Goal: Task Accomplishment & Management: Complete application form

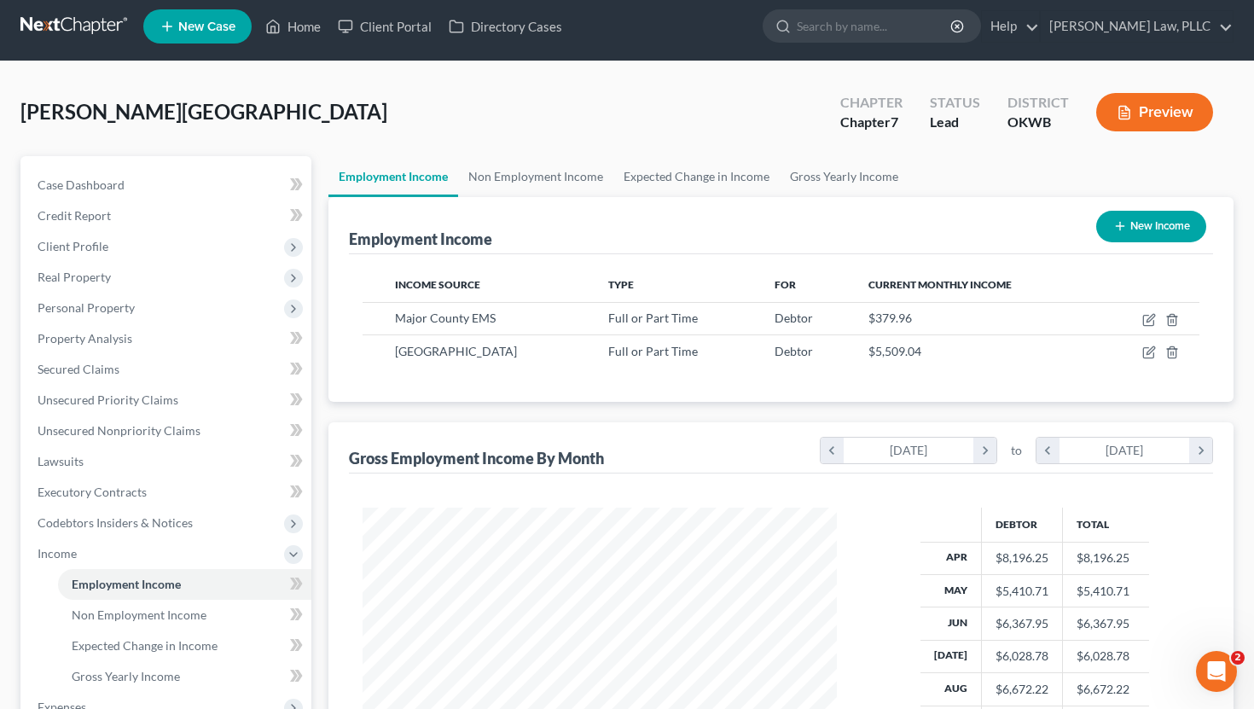
scroll to position [305, 508]
click at [306, 38] on link "Home" at bounding box center [293, 26] width 72 height 31
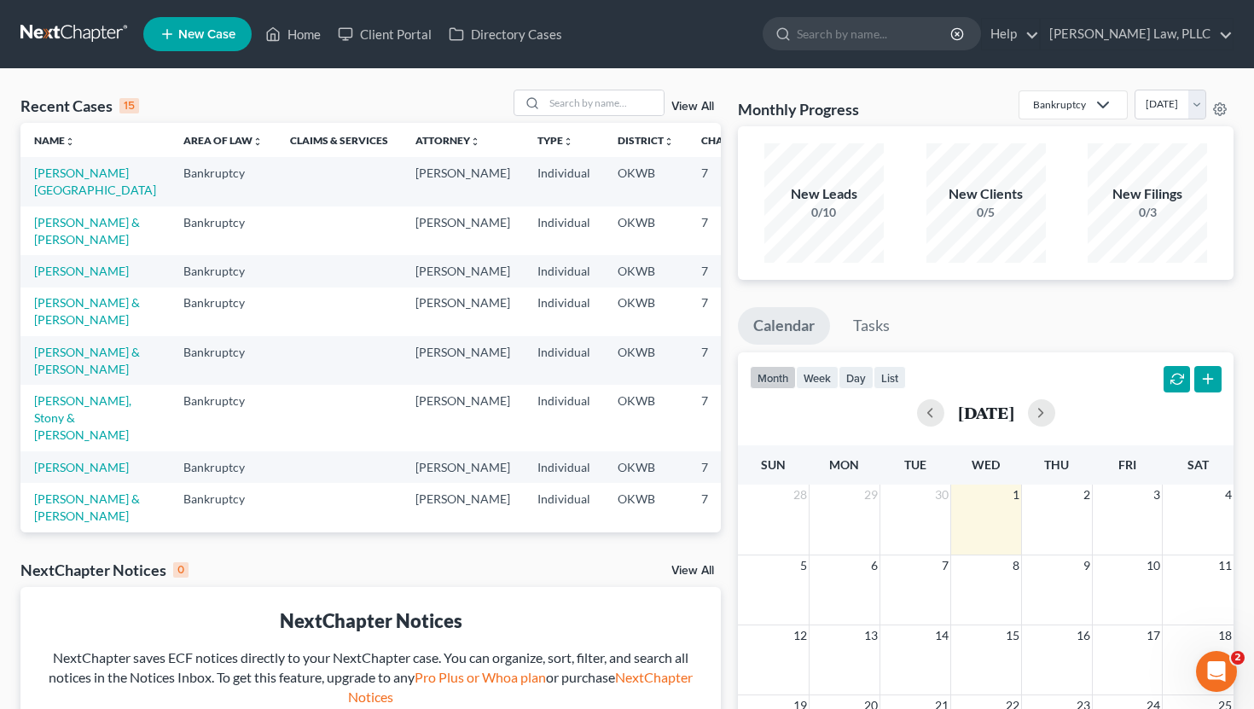
click at [77, 181] on td "[PERSON_NAME][GEOGRAPHIC_DATA]" at bounding box center [94, 181] width 149 height 49
click at [74, 194] on link "[PERSON_NAME][GEOGRAPHIC_DATA]" at bounding box center [95, 181] width 122 height 32
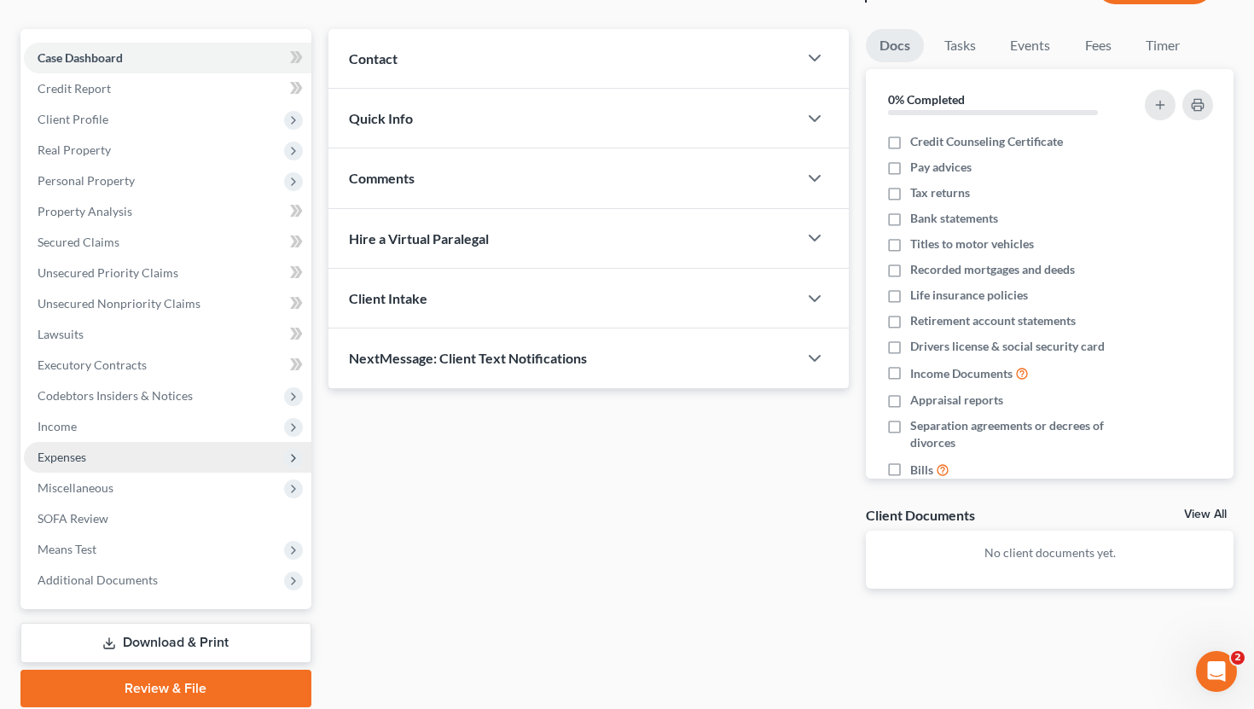
scroll to position [162, 0]
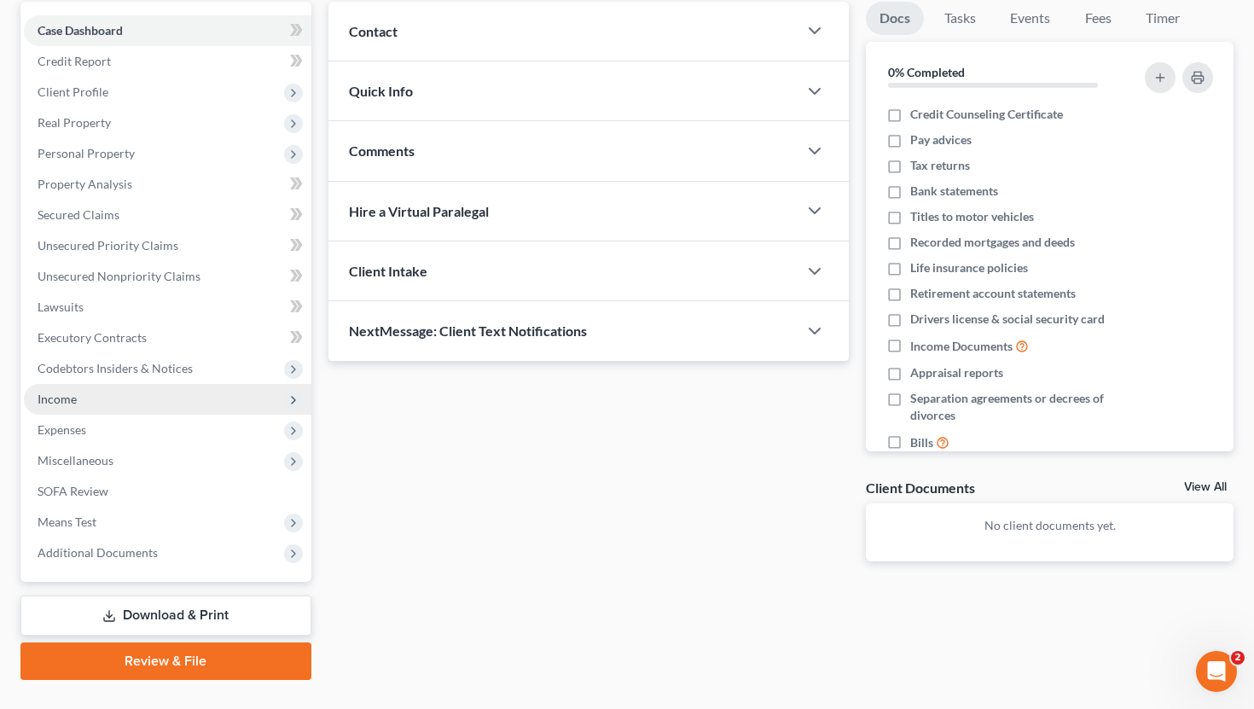
click at [154, 392] on span "Income" at bounding box center [167, 399] width 287 height 31
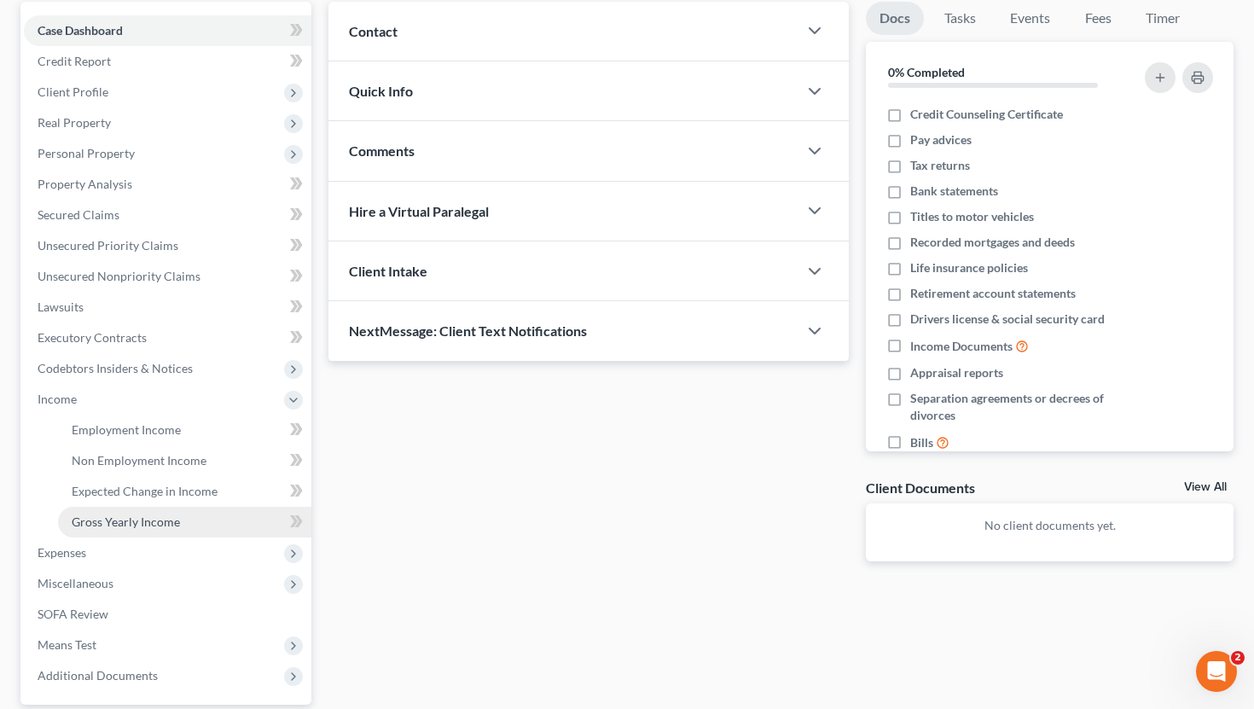
click at [140, 520] on span "Gross Yearly Income" at bounding box center [126, 521] width 108 height 14
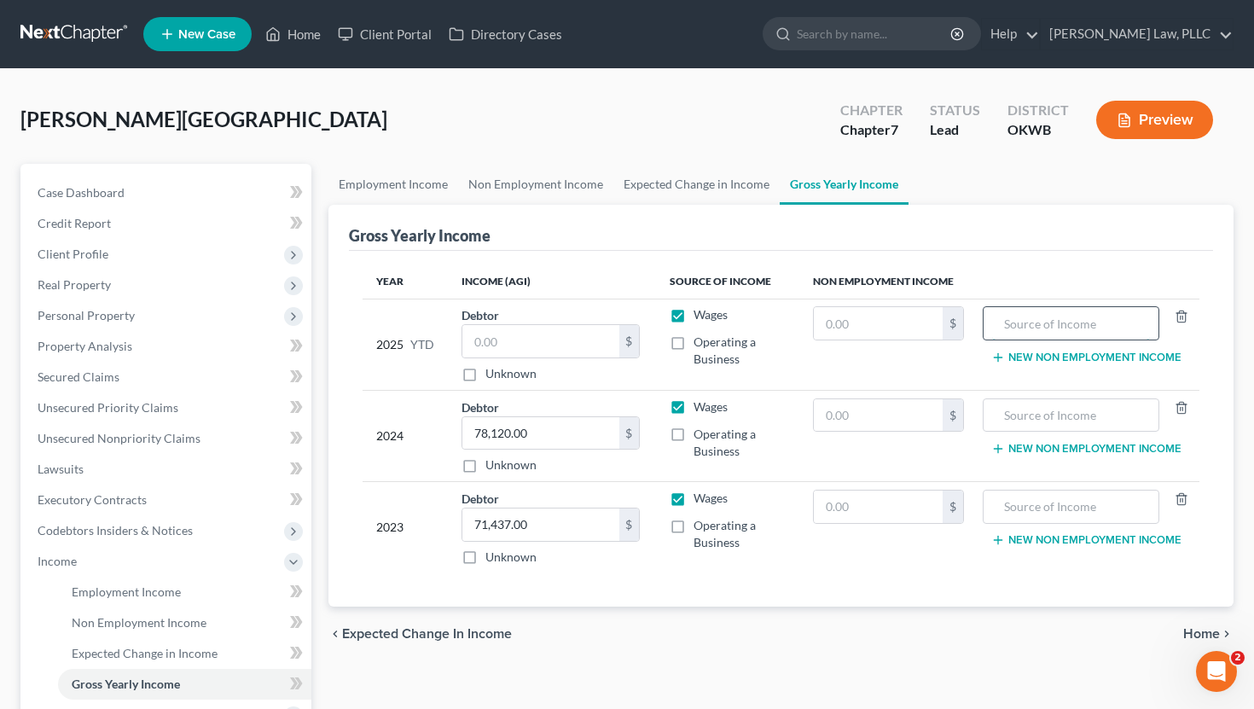
click at [1058, 322] on input "text" at bounding box center [1070, 323] width 157 height 32
type input "6"
click at [891, 322] on input "text" at bounding box center [878, 323] width 129 height 32
type input "622.4"
click at [1036, 314] on input "text" at bounding box center [1070, 323] width 157 height 32
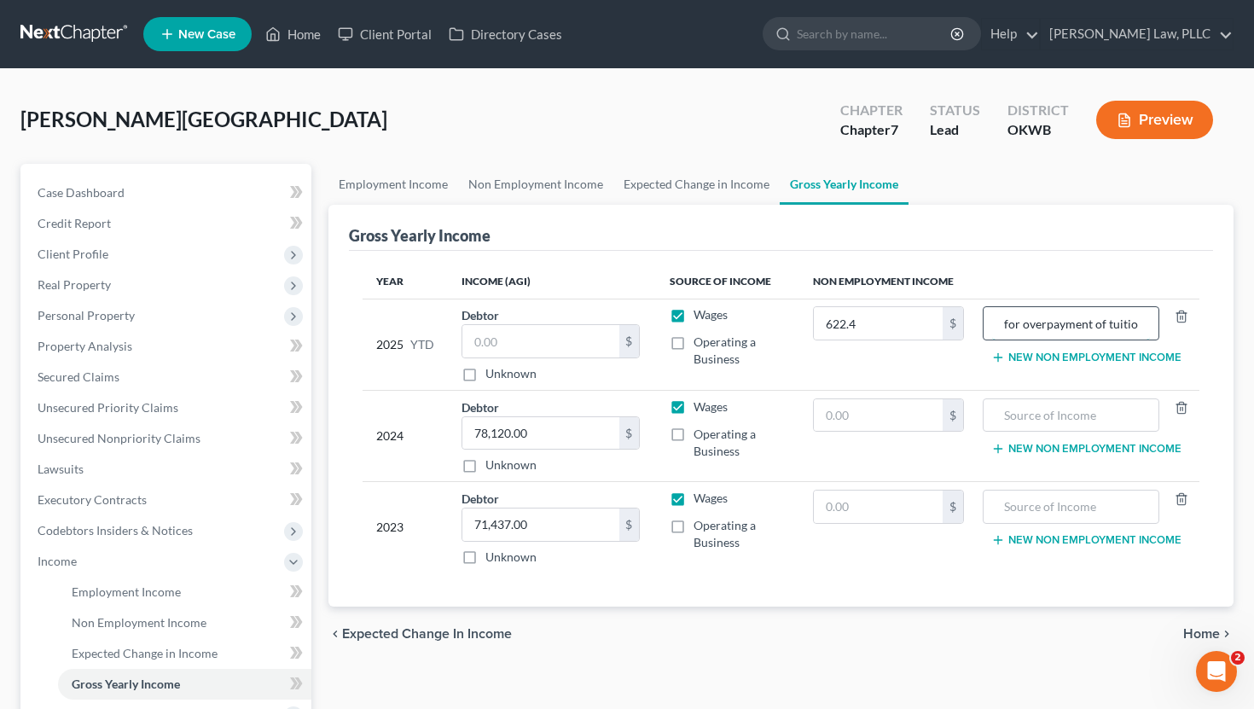
scroll to position [0, 47]
type input "Refund for overpayment of tuition"
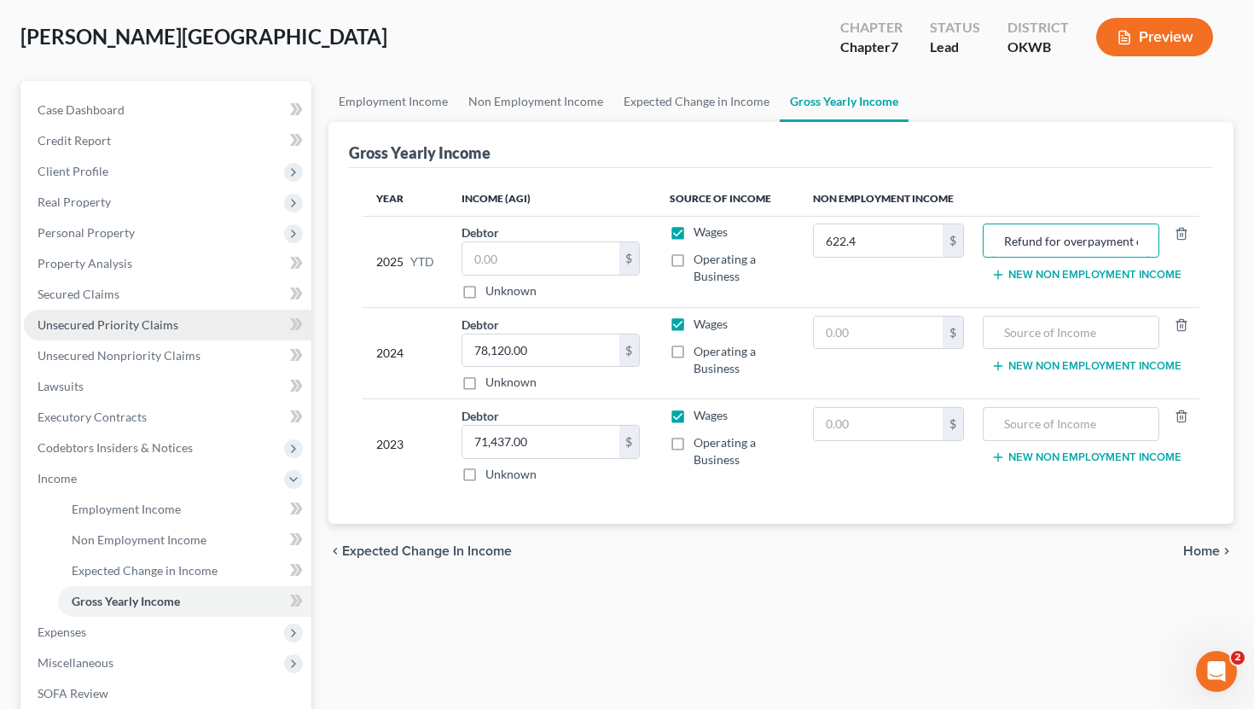
scroll to position [116, 0]
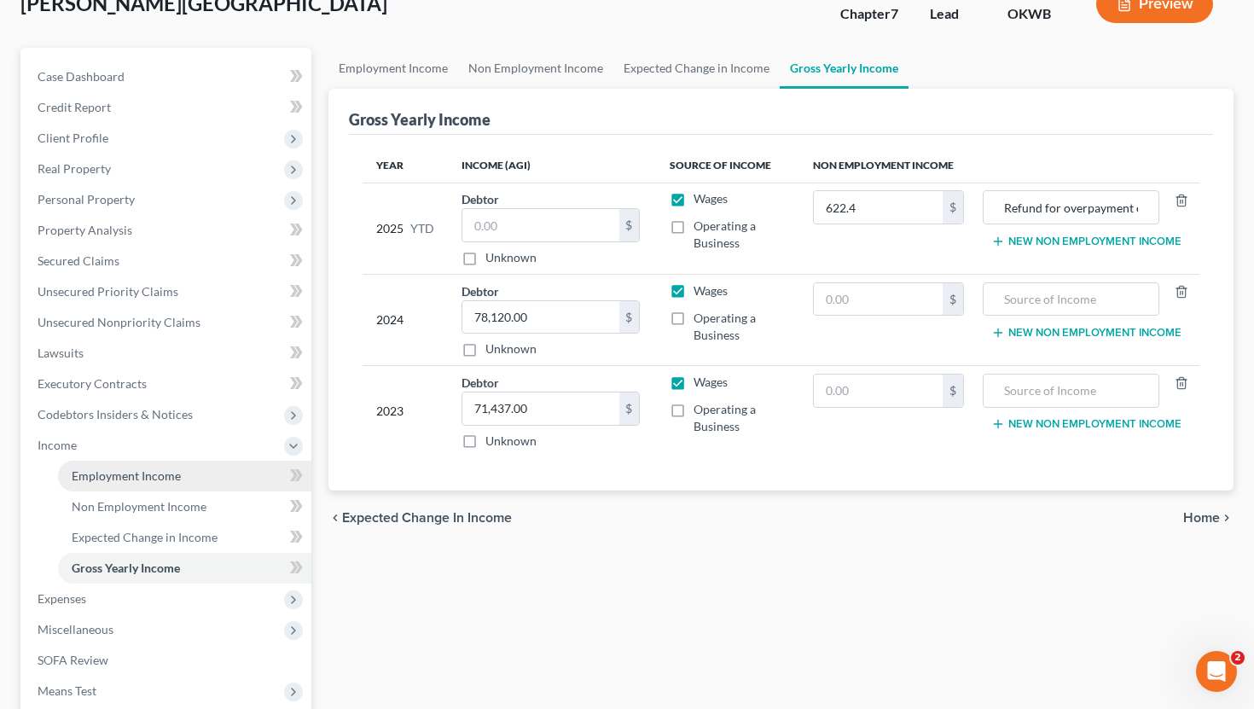
click at [157, 476] on span "Employment Income" at bounding box center [126, 475] width 109 height 14
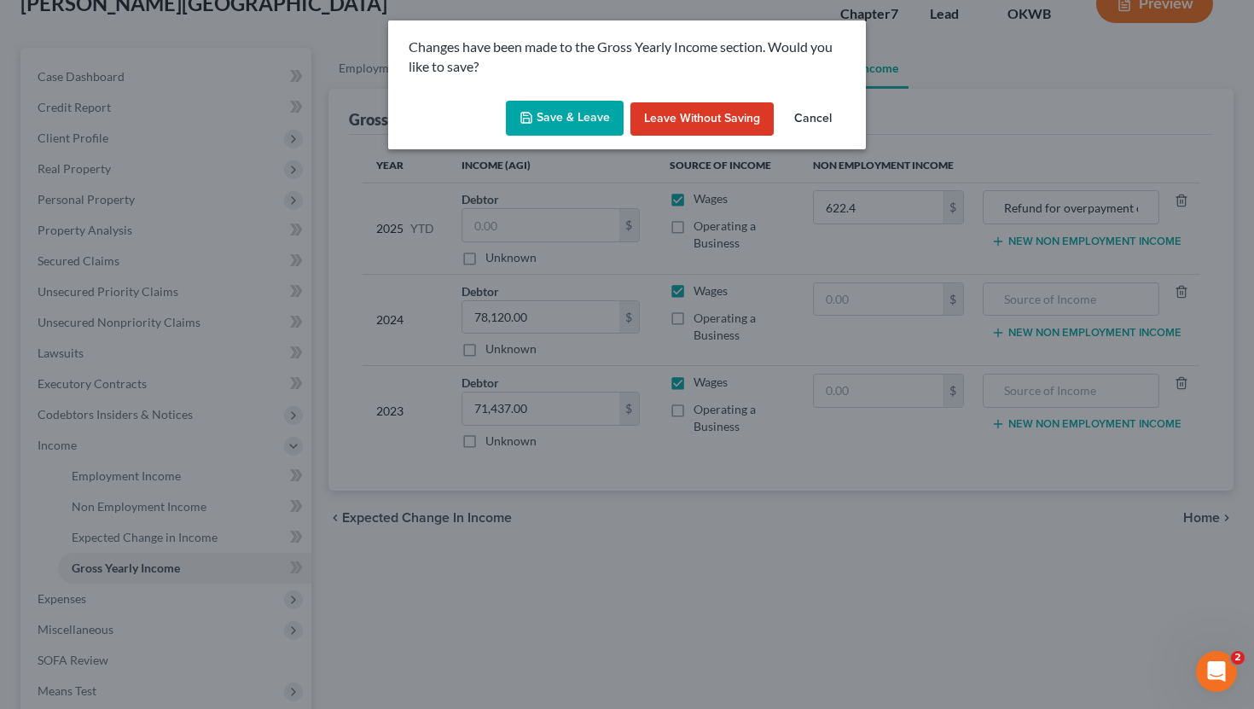
click at [528, 117] on icon "button" at bounding box center [526, 118] width 14 height 14
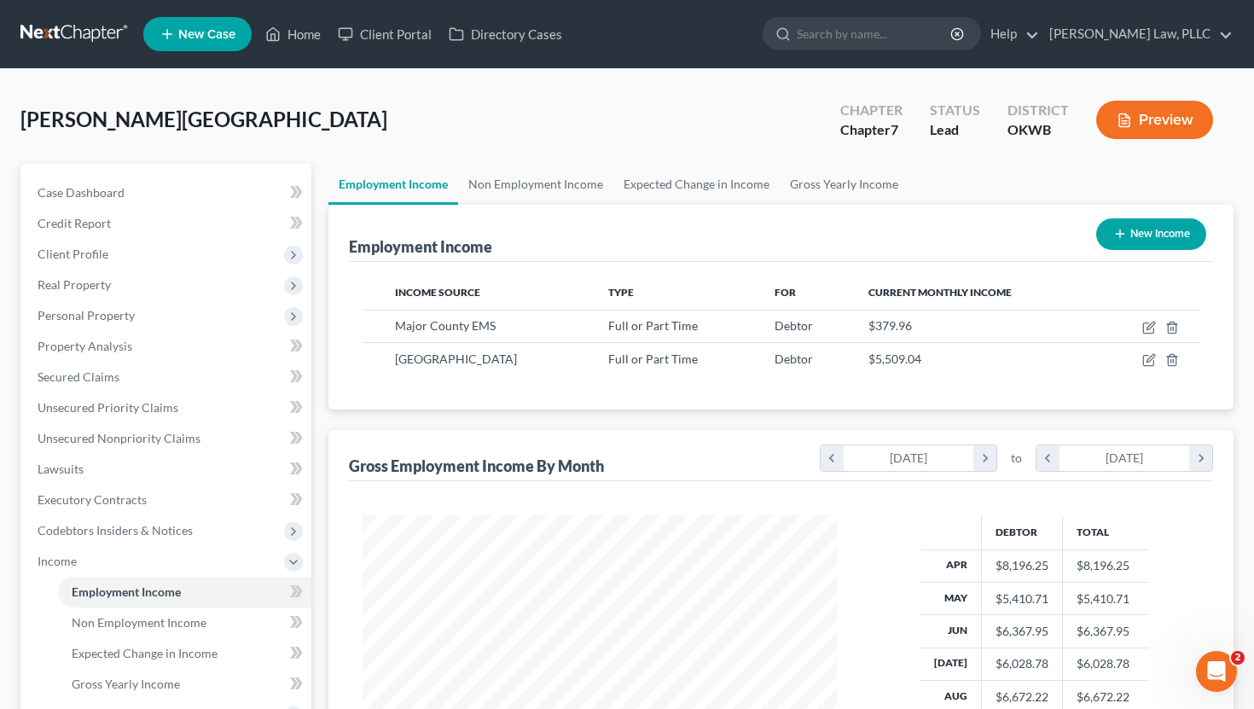
scroll to position [305, 508]
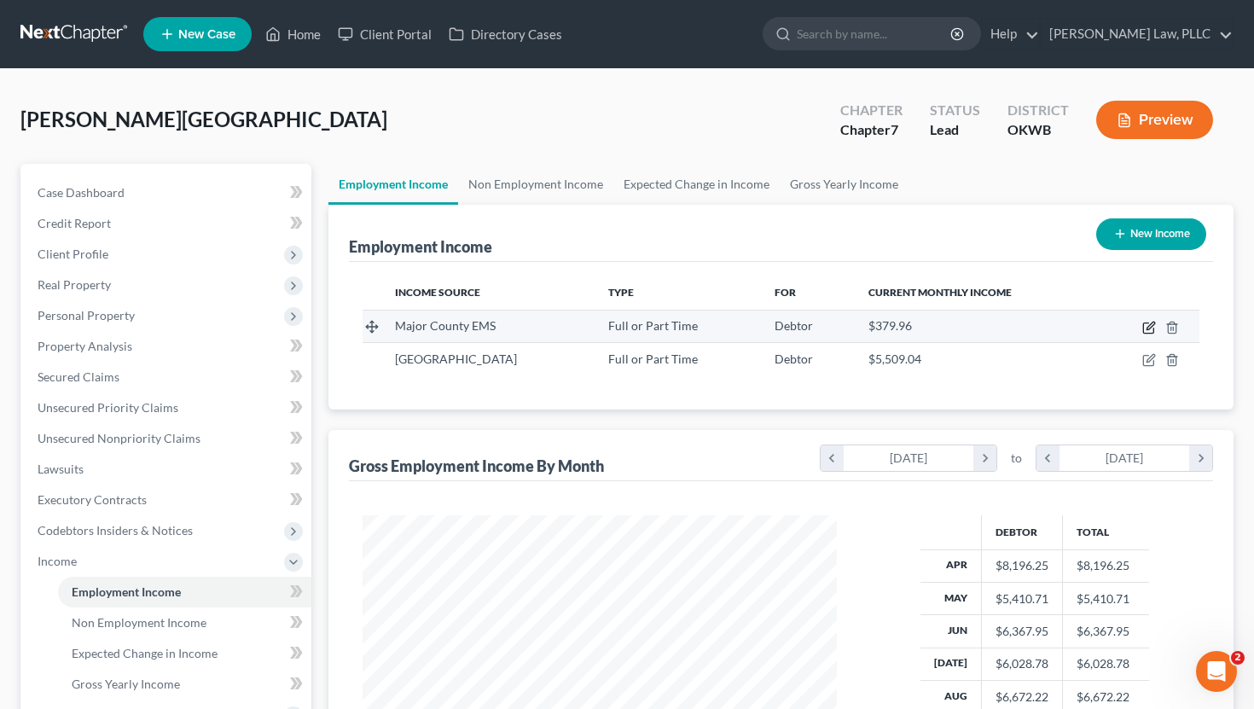
click at [1146, 327] on icon "button" at bounding box center [1150, 326] width 8 height 8
select select "0"
select select "37"
select select "0"
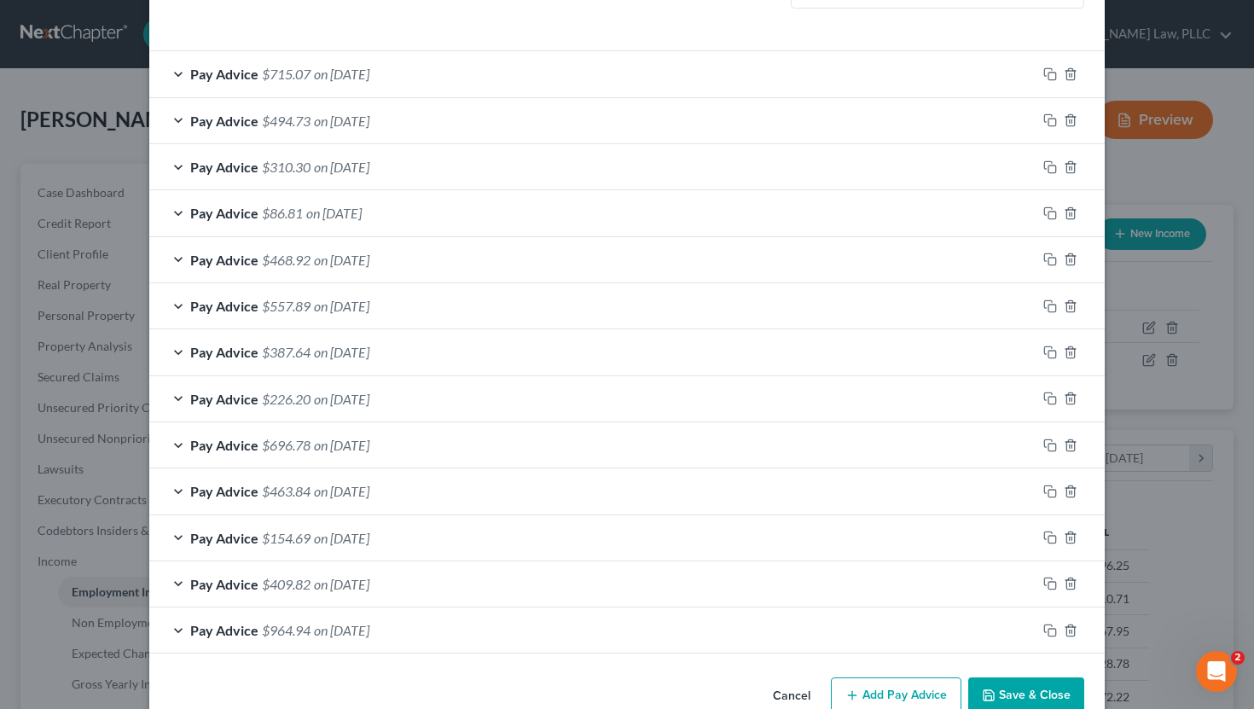
scroll to position [513, 0]
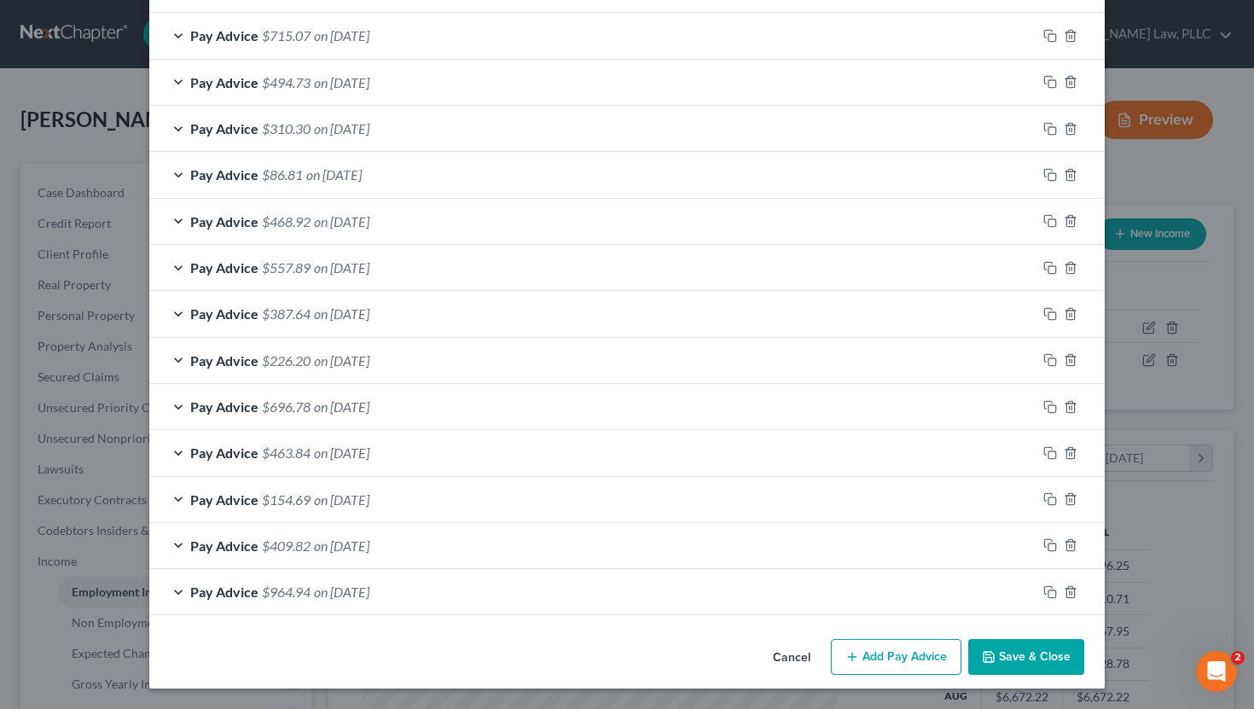
click at [878, 651] on button "Add Pay Advice" at bounding box center [896, 657] width 130 height 36
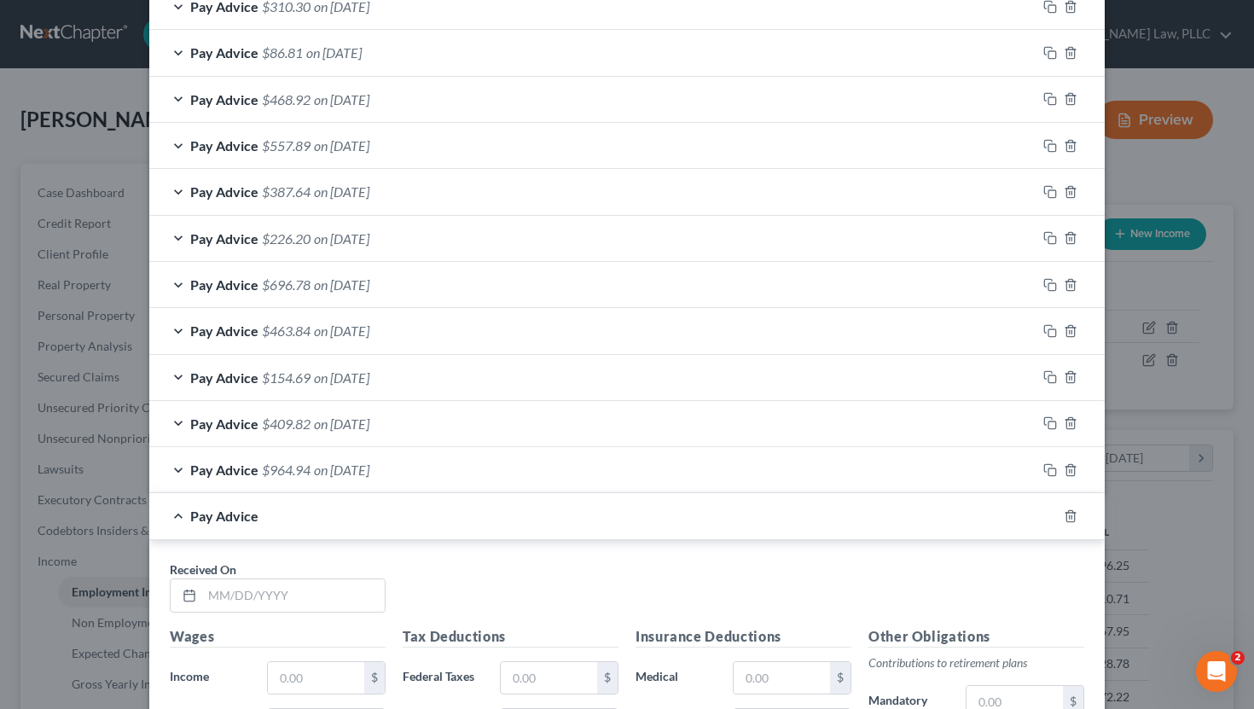
scroll to position [767, 0]
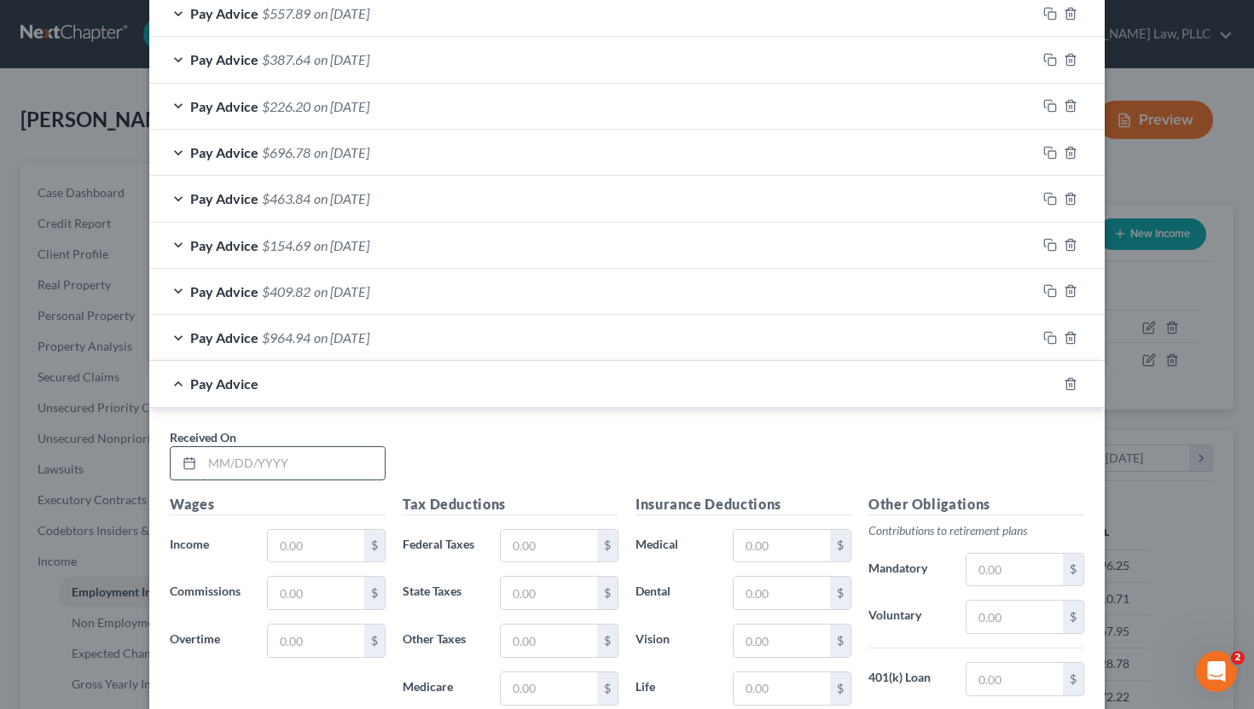
click at [298, 459] on input "text" at bounding box center [293, 463] width 183 height 32
type input "[DATE]"
type input "840"
type input "30.67"
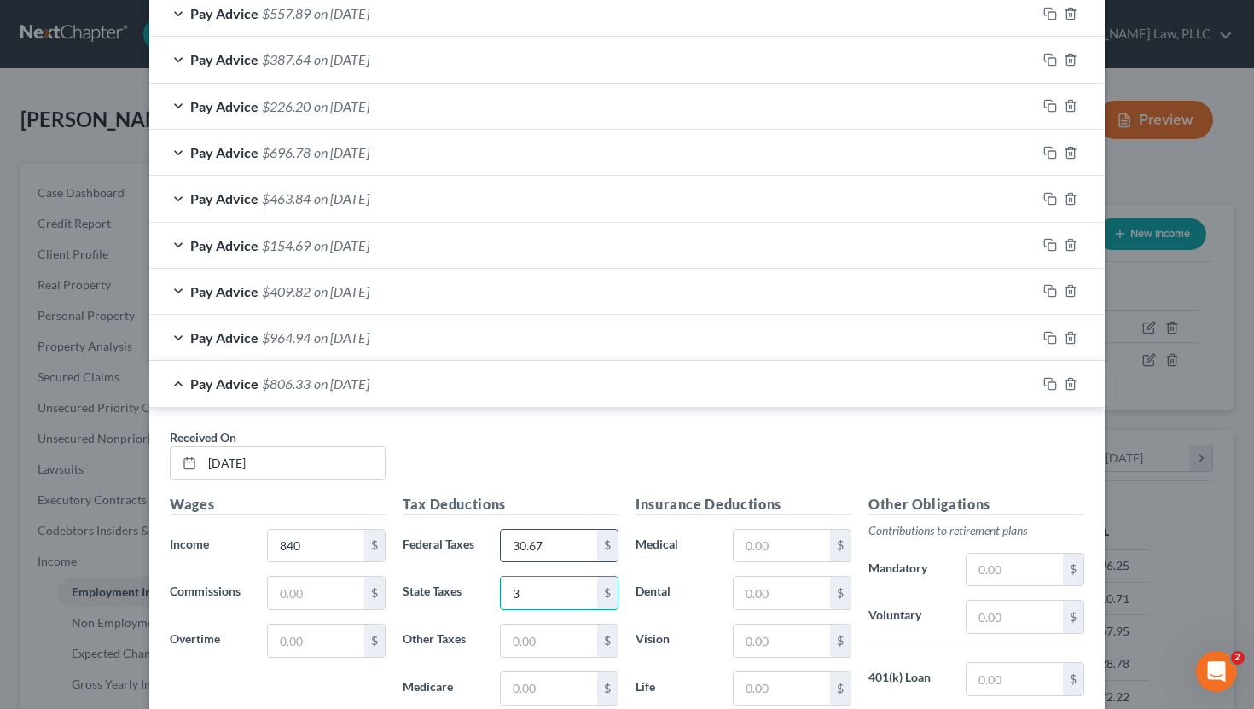
type input "3"
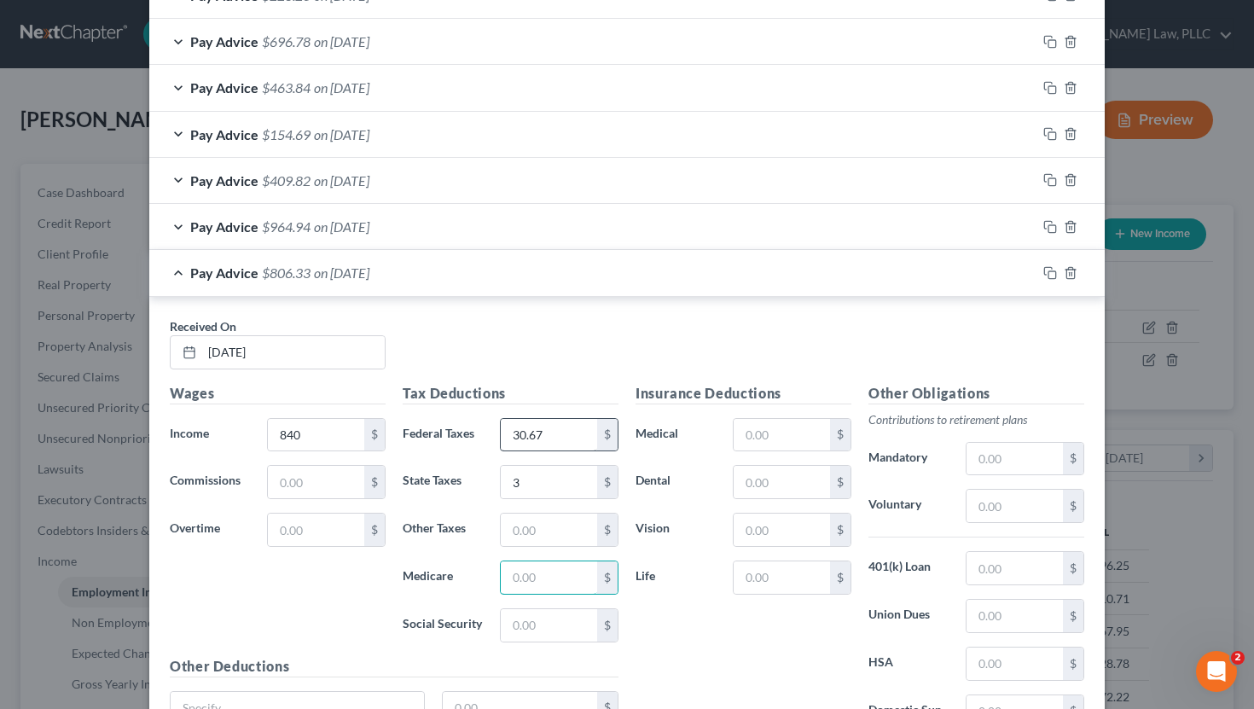
scroll to position [951, 0]
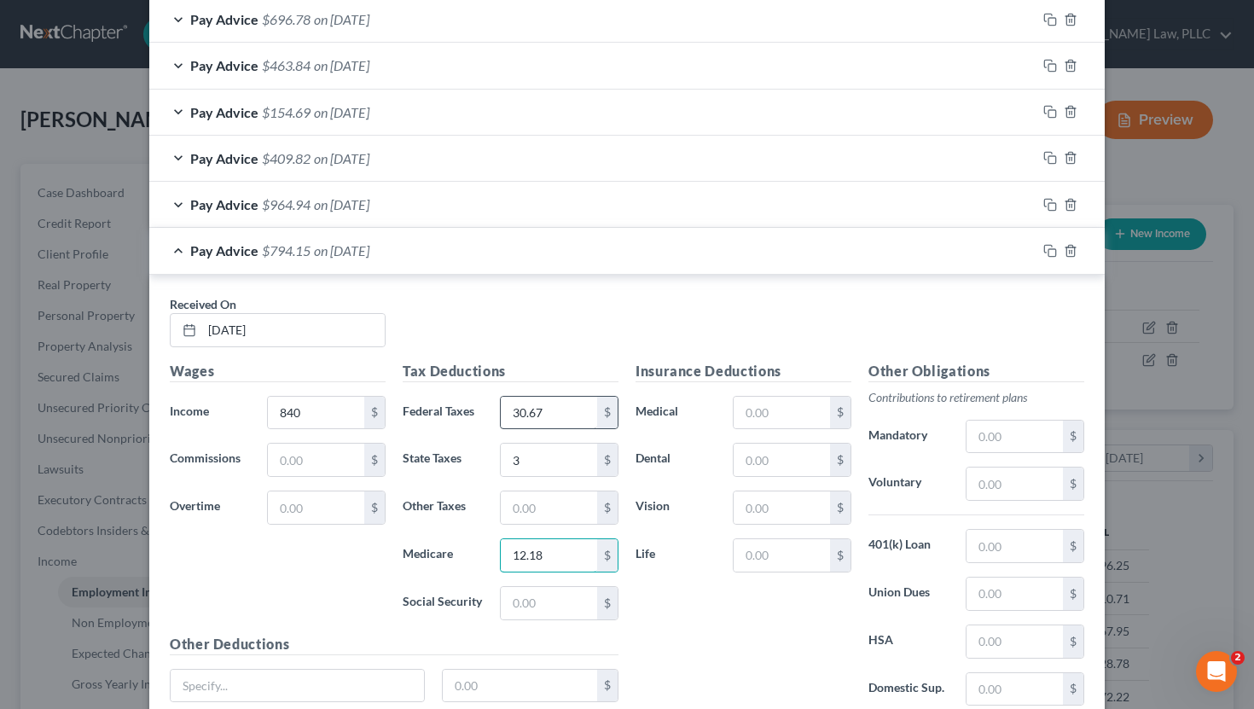
type input "12.18"
type input "52.08"
click at [632, 328] on div "Received On * [DATE]" at bounding box center [626, 328] width 931 height 66
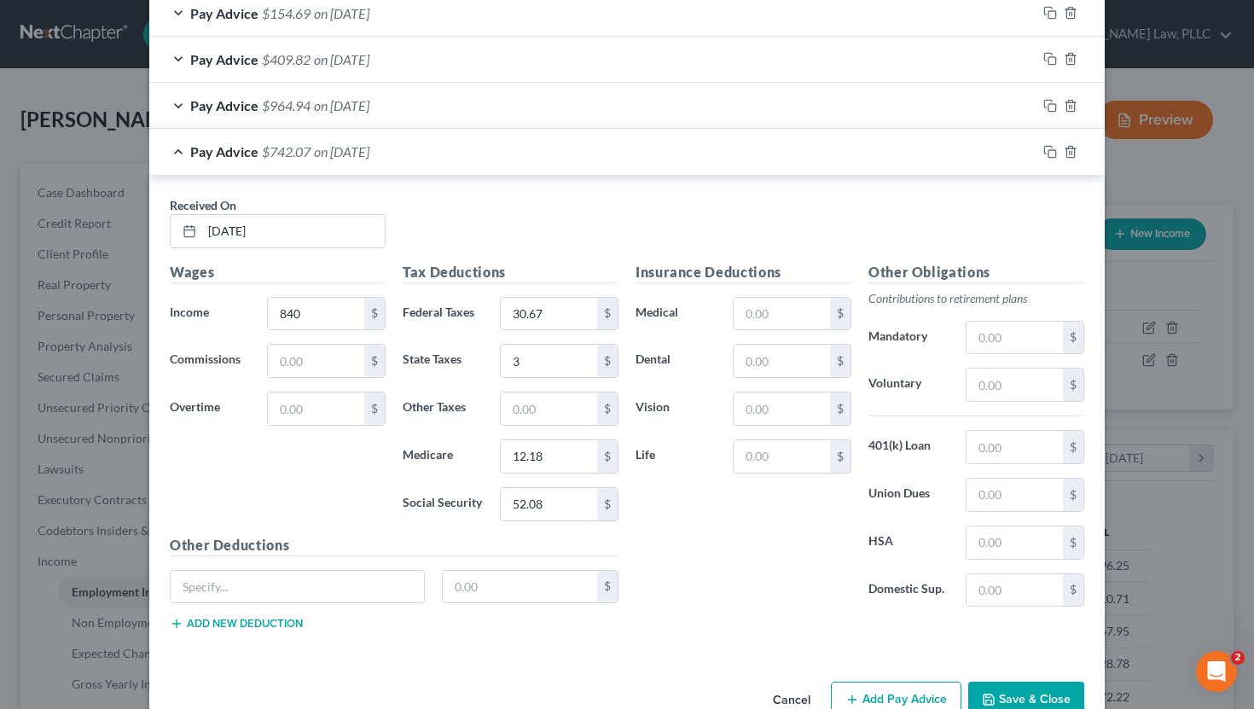
scroll to position [1092, 0]
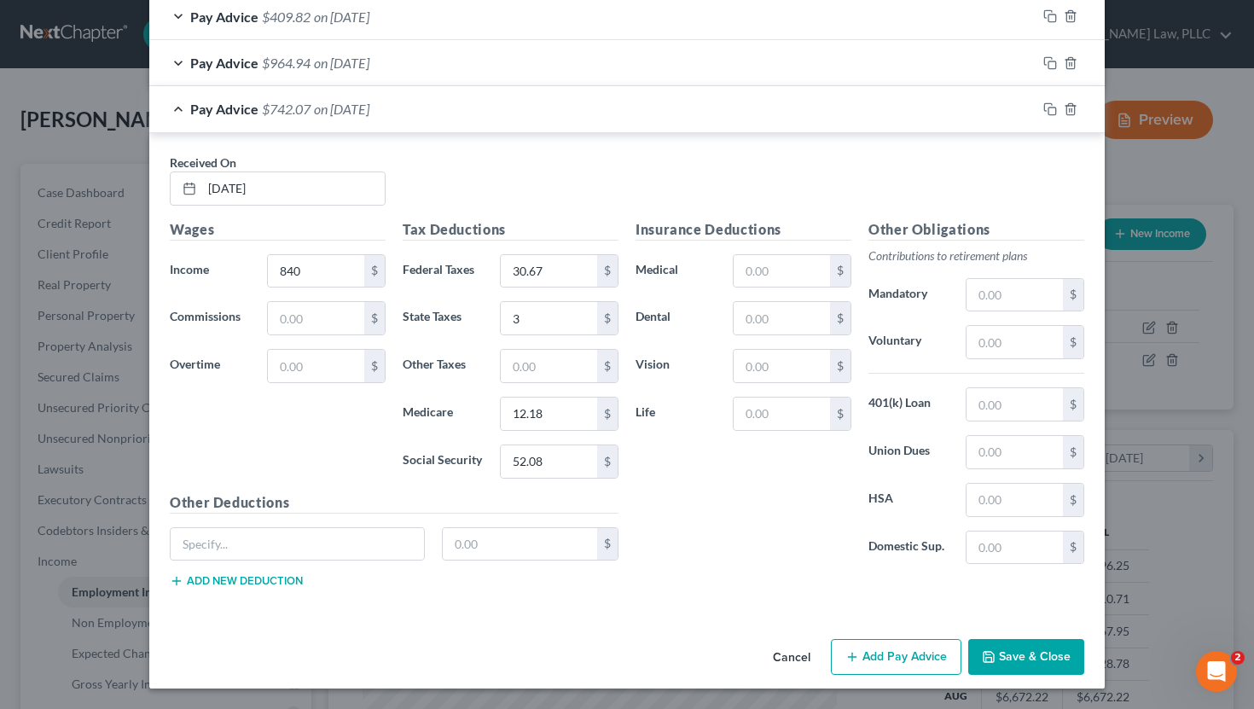
click at [1039, 664] on button "Save & Close" at bounding box center [1026, 657] width 116 height 36
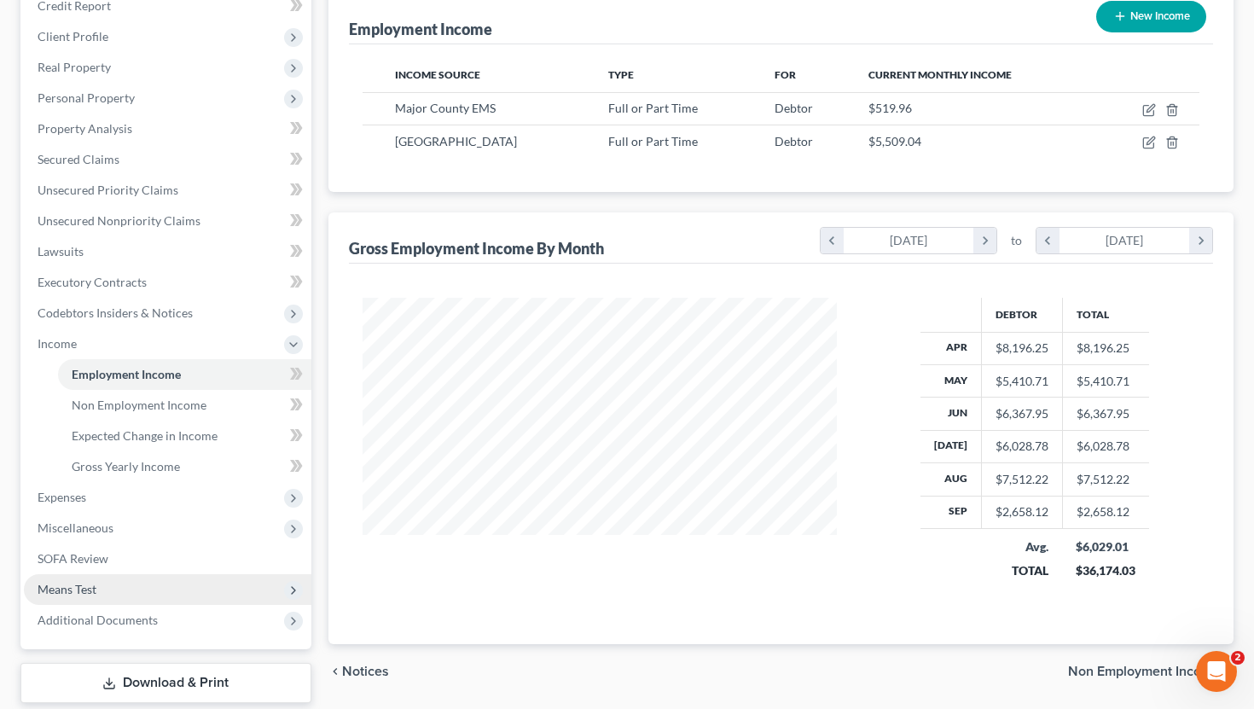
scroll to position [217, 0]
click at [160, 588] on span "Means Test" at bounding box center [167, 590] width 287 height 31
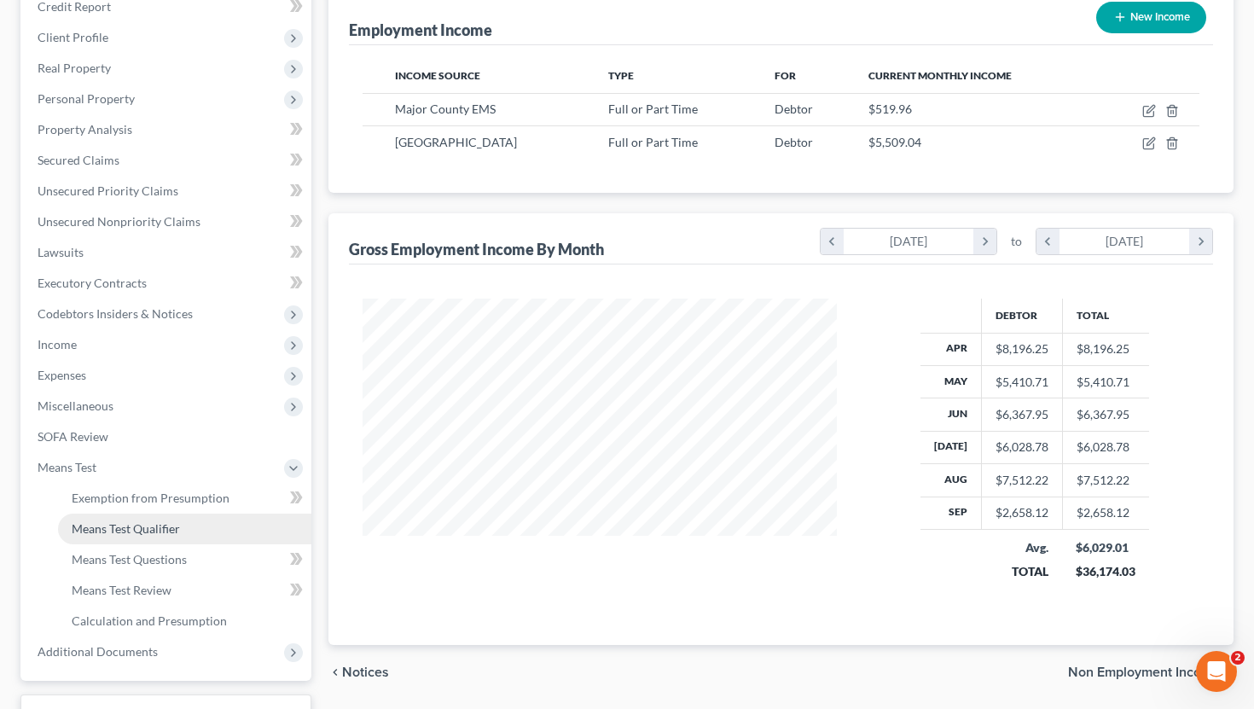
click at [157, 530] on span "Means Test Qualifier" at bounding box center [126, 528] width 108 height 14
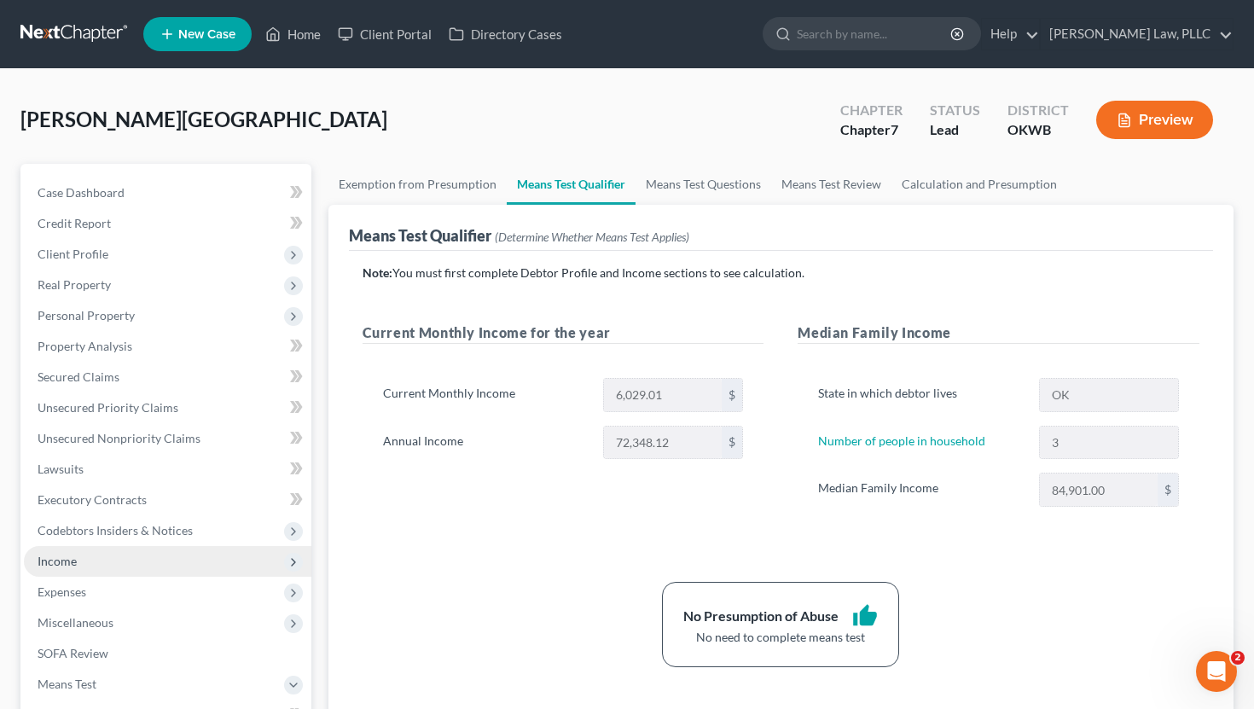
click at [177, 551] on span "Income" at bounding box center [167, 561] width 287 height 31
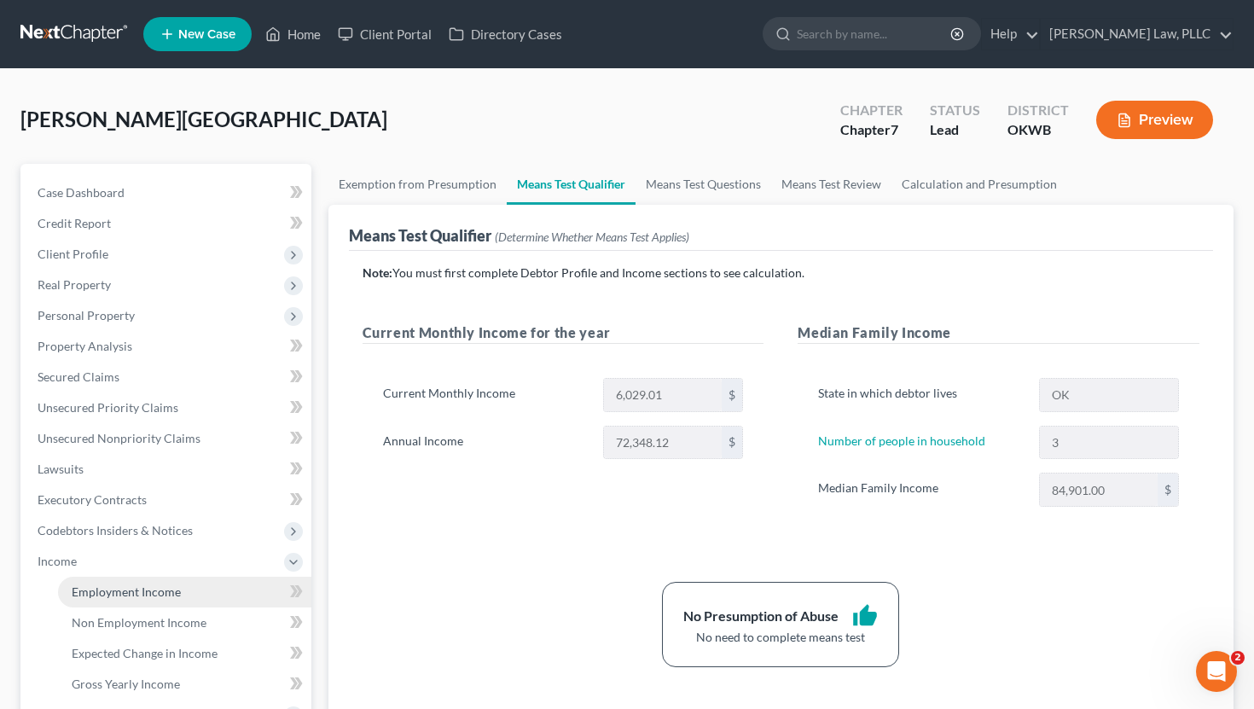
click at [135, 590] on span "Employment Income" at bounding box center [126, 591] width 109 height 14
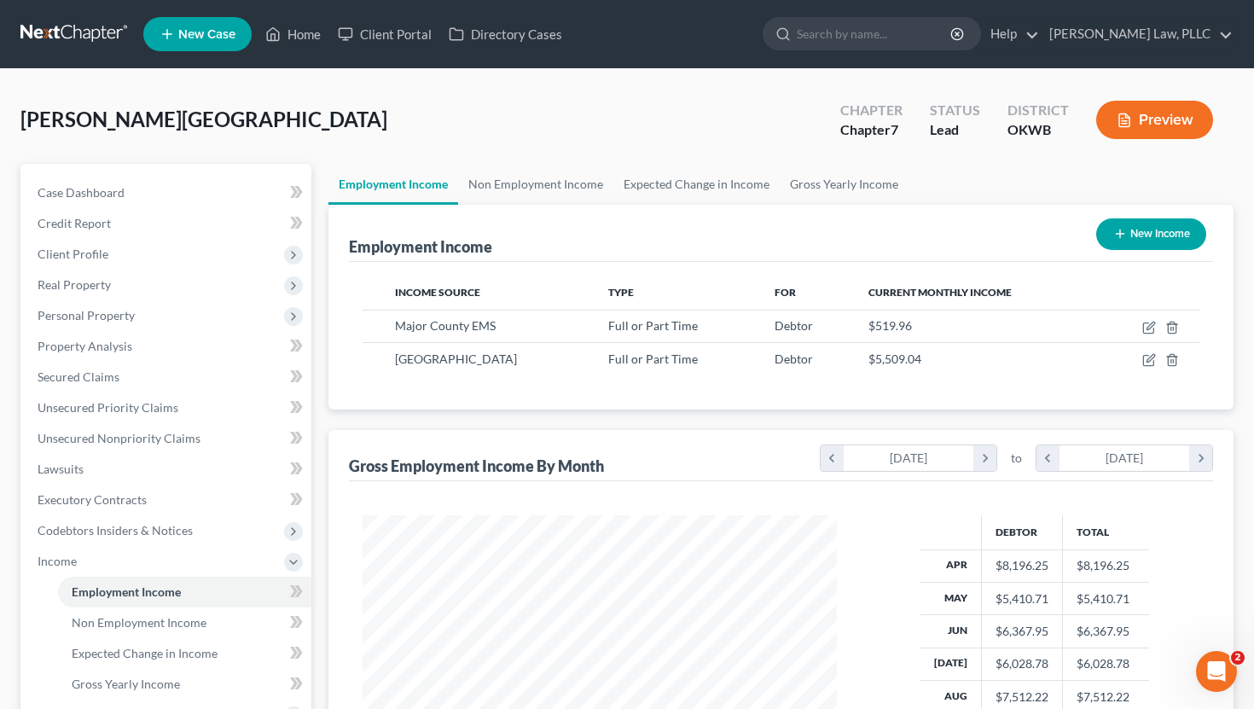
scroll to position [305, 508]
click at [1146, 362] on icon "button" at bounding box center [1150, 359] width 8 height 8
select select "0"
select select "37"
select select "2"
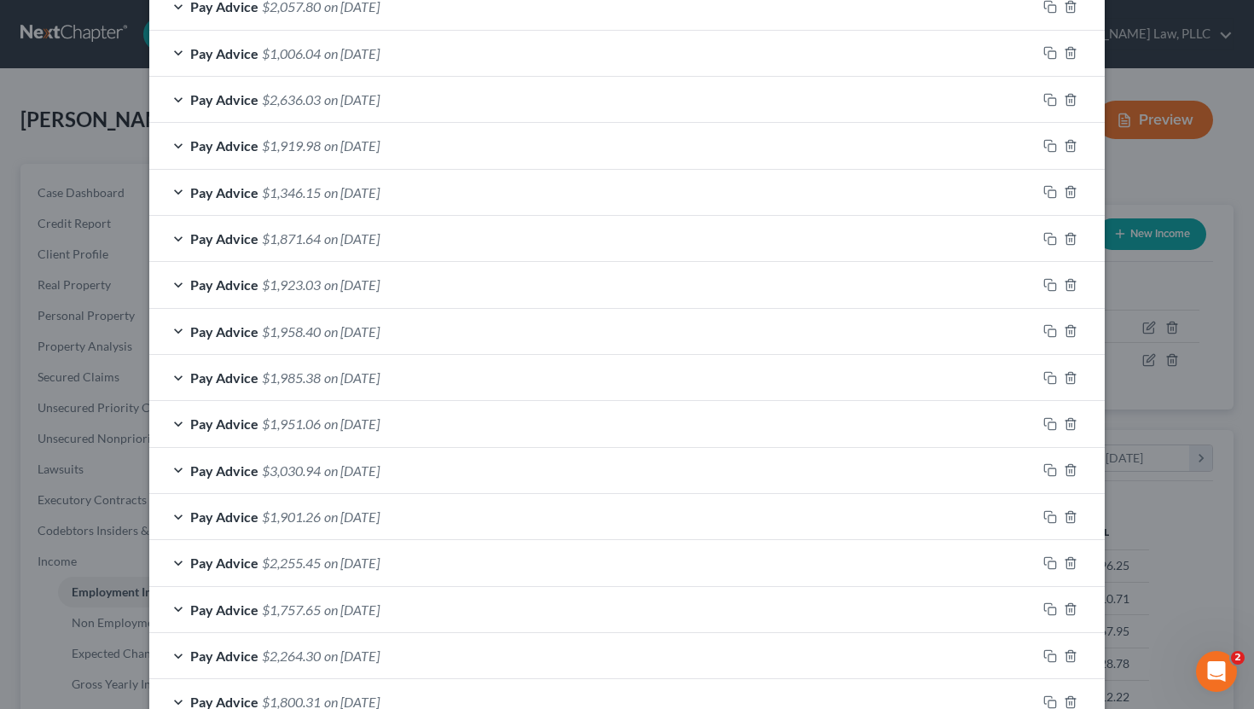
scroll to position [1351, 0]
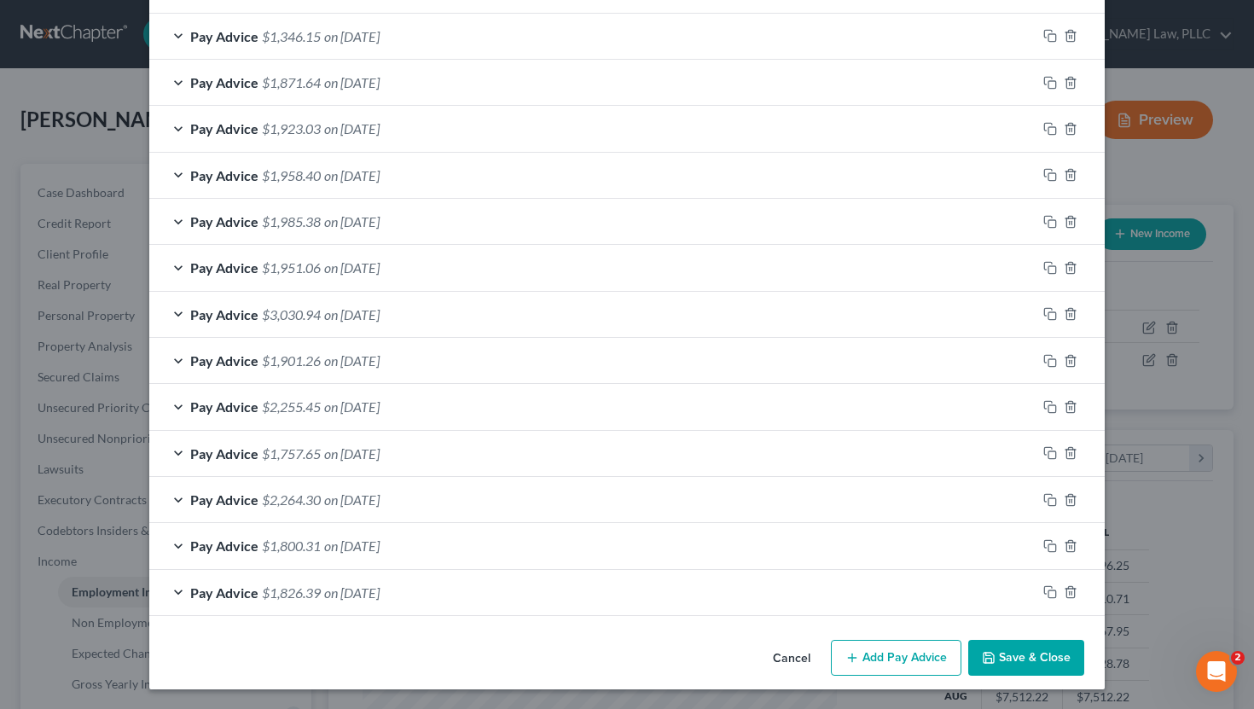
click at [900, 669] on button "Add Pay Advice" at bounding box center [896, 658] width 130 height 36
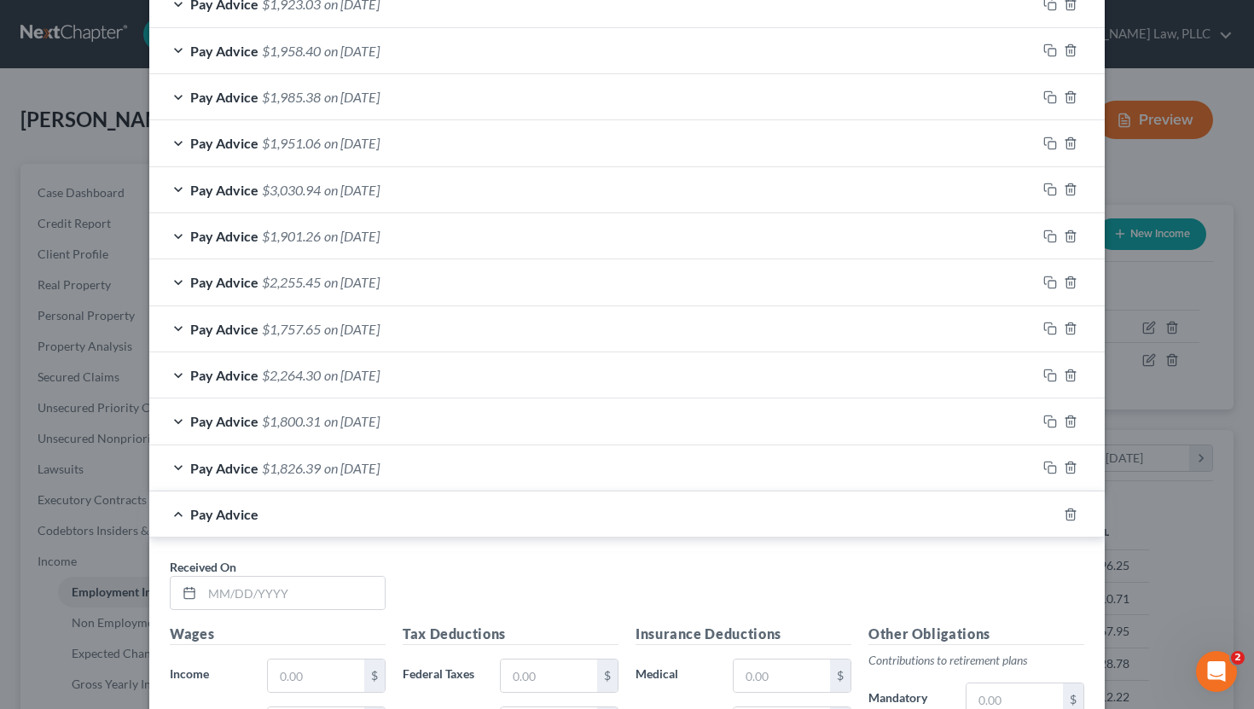
scroll to position [1585, 0]
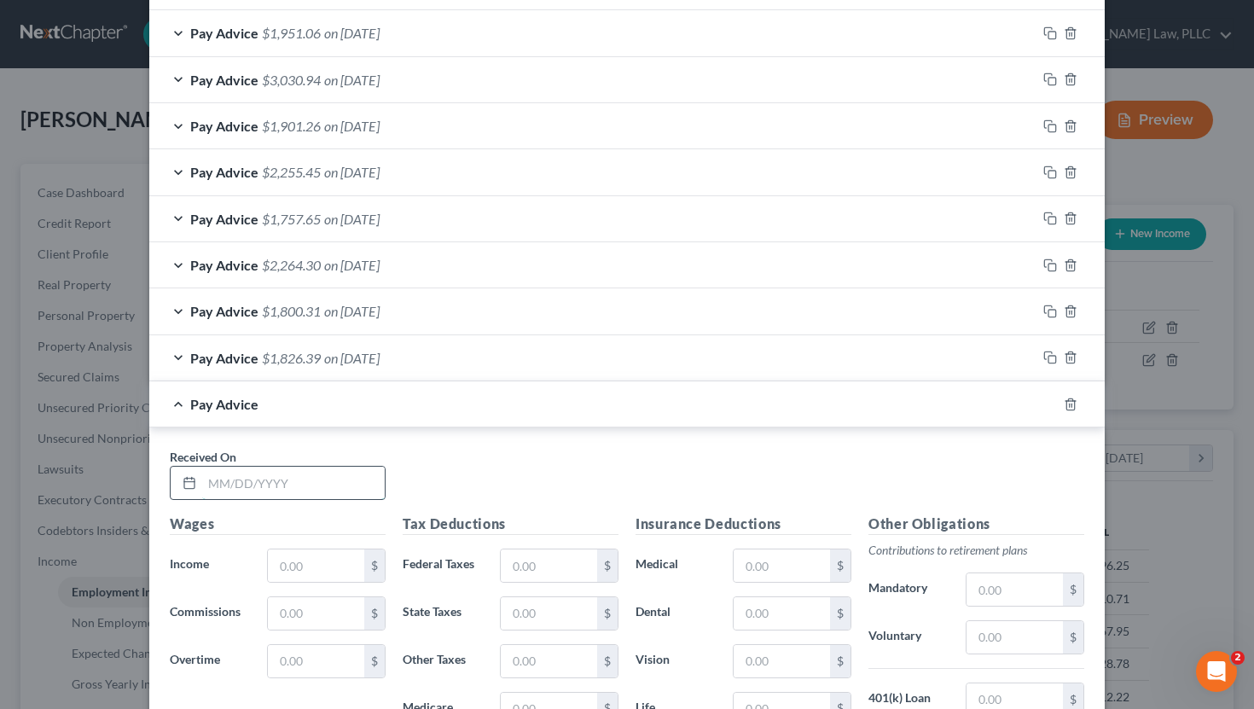
click at [339, 487] on input "text" at bounding box center [293, 482] width 183 height 32
type input "[DATE]"
type input "1,912.65"
type input "50"
click at [525, 606] on input "text" at bounding box center [549, 613] width 96 height 32
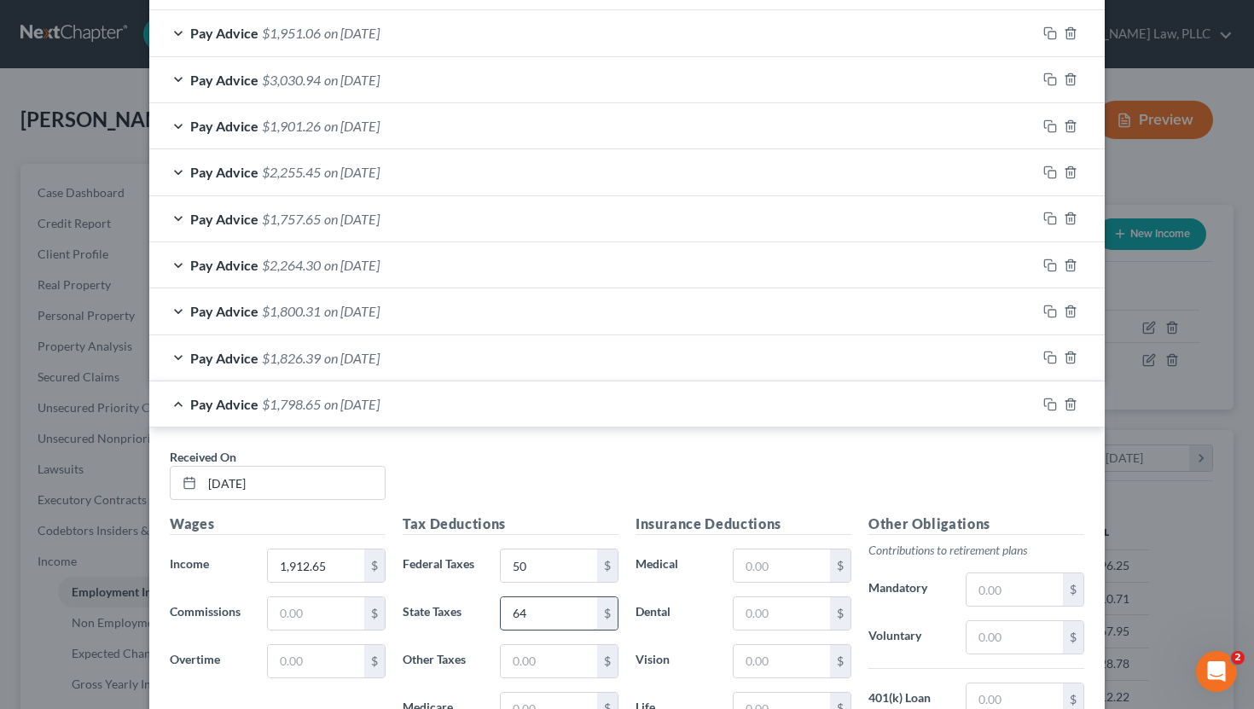
type input "64"
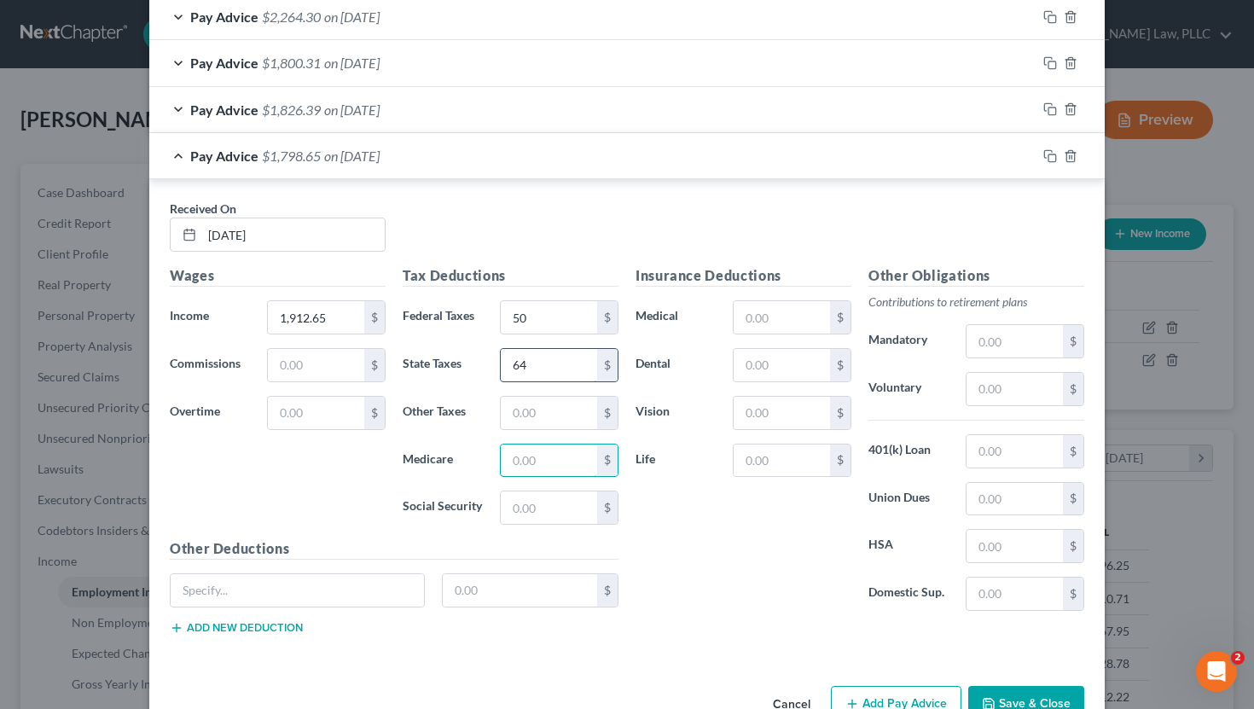
scroll to position [1863, 0]
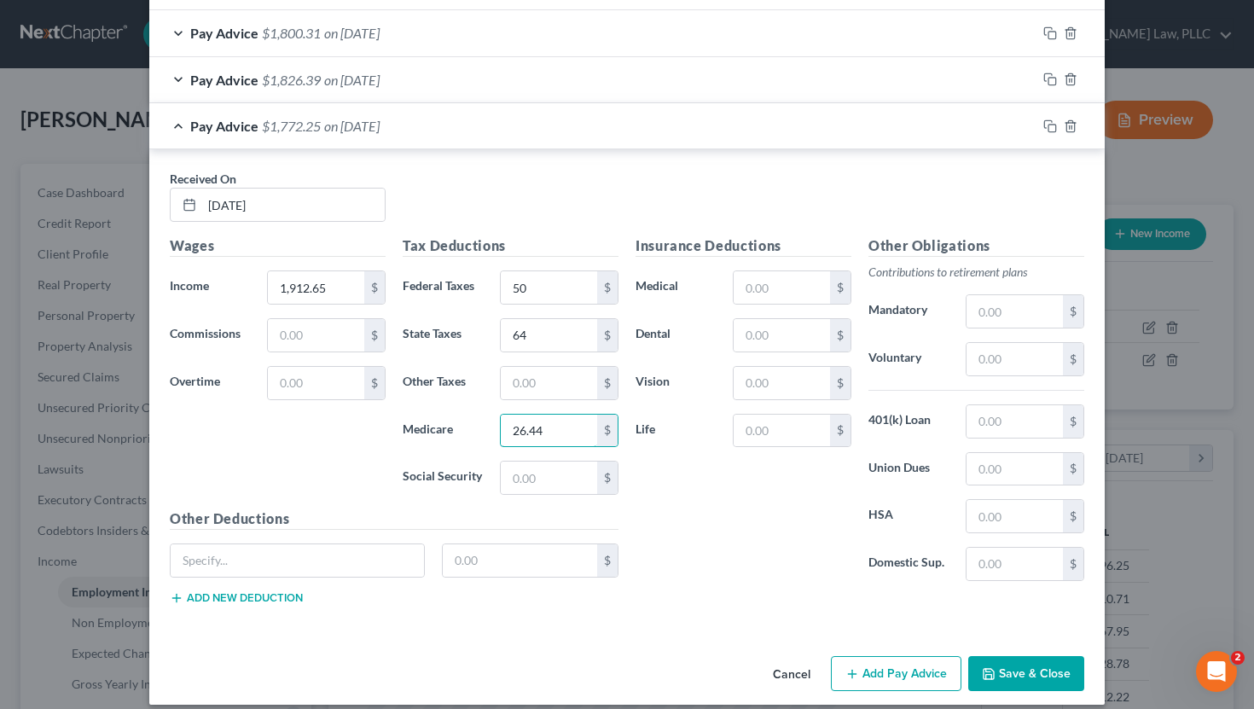
type input "26.44"
type input "113.05"
click at [257, 598] on button "Add new deduction" at bounding box center [236, 598] width 133 height 14
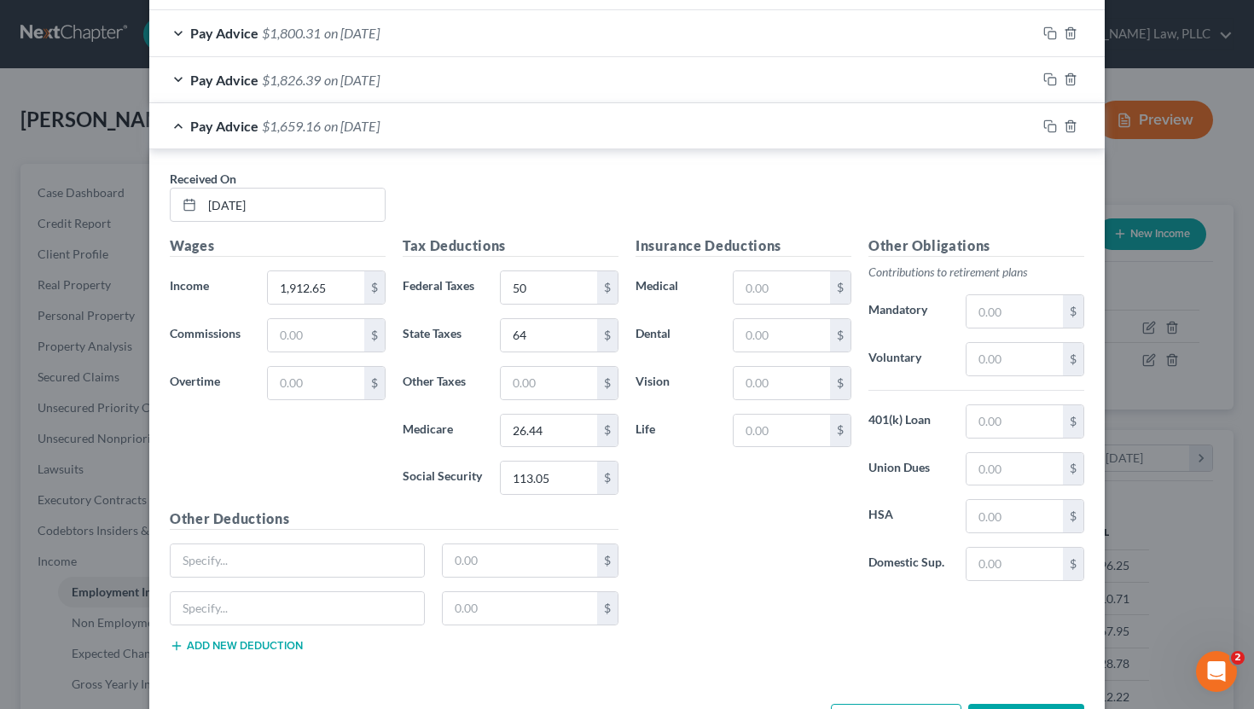
click at [244, 647] on button "Add new deduction" at bounding box center [236, 646] width 133 height 14
click at [233, 691] on button "Add new deduction" at bounding box center [236, 693] width 133 height 14
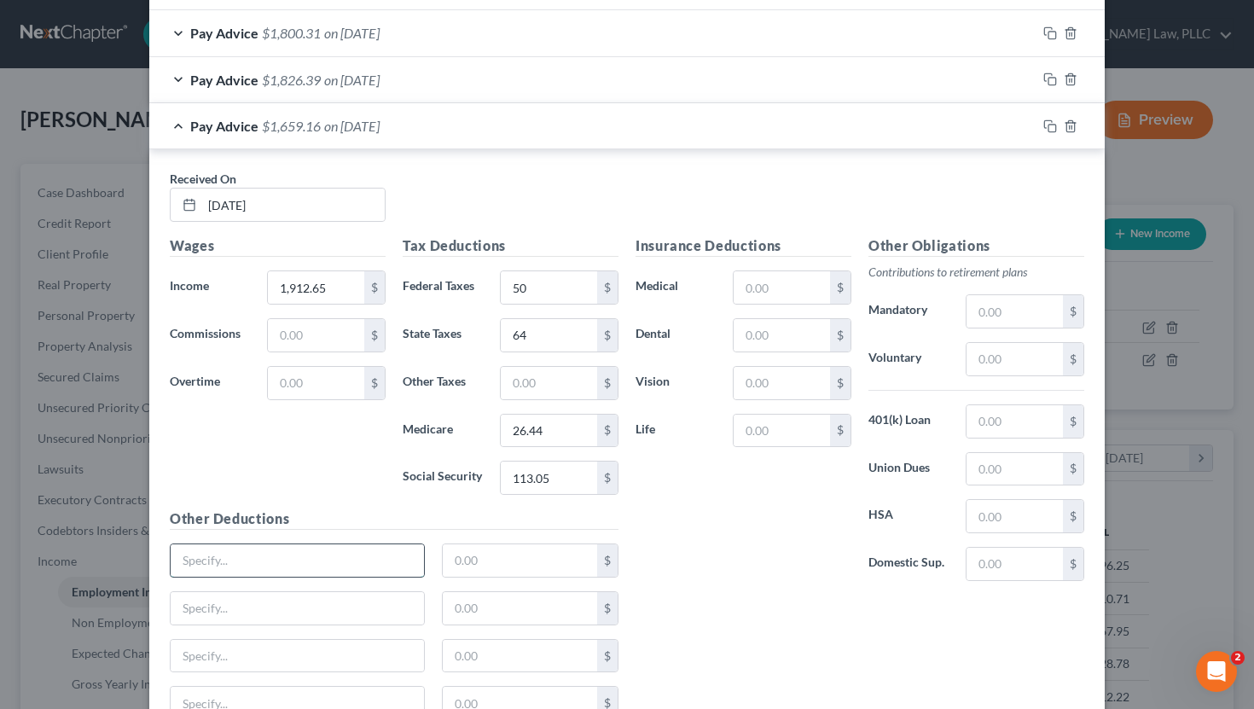
click at [260, 565] on input "text" at bounding box center [297, 560] width 253 height 32
type input "PAI"
type input "CILL INS"
type input "ACC INS"
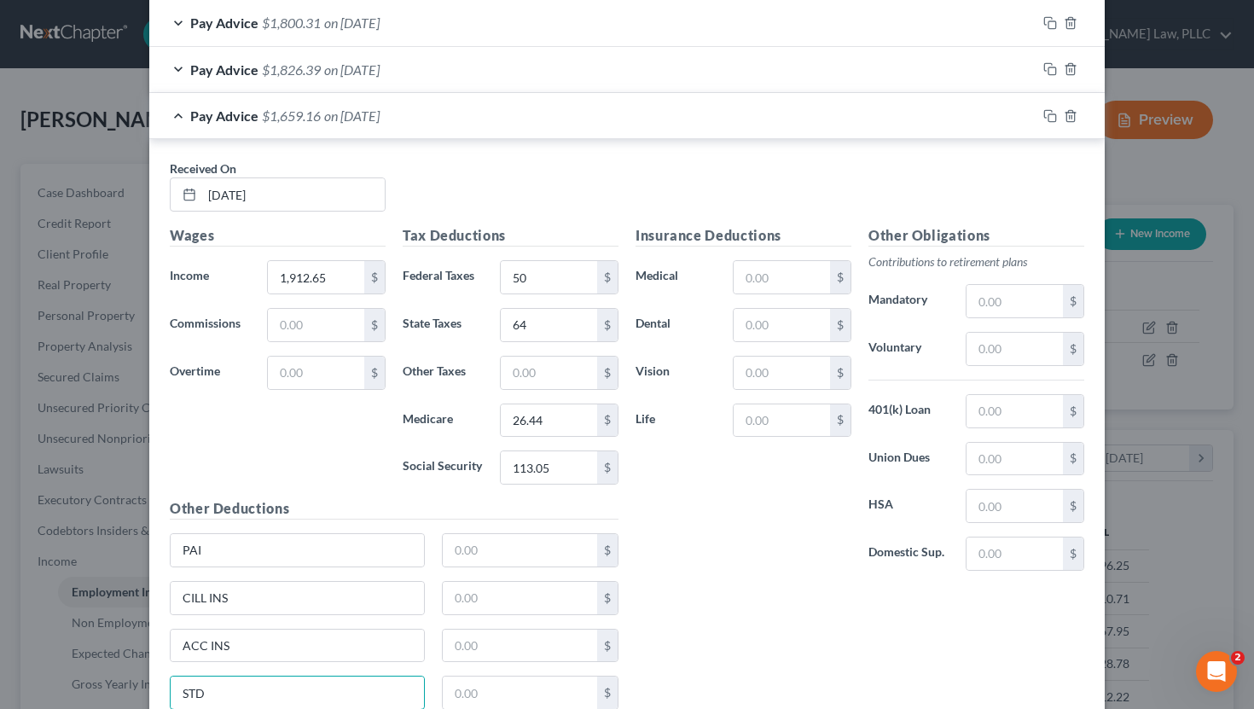
type input "STD"
type input "11.65"
click at [523, 536] on input "text" at bounding box center [520, 550] width 155 height 32
type input "2.48"
type input "3"
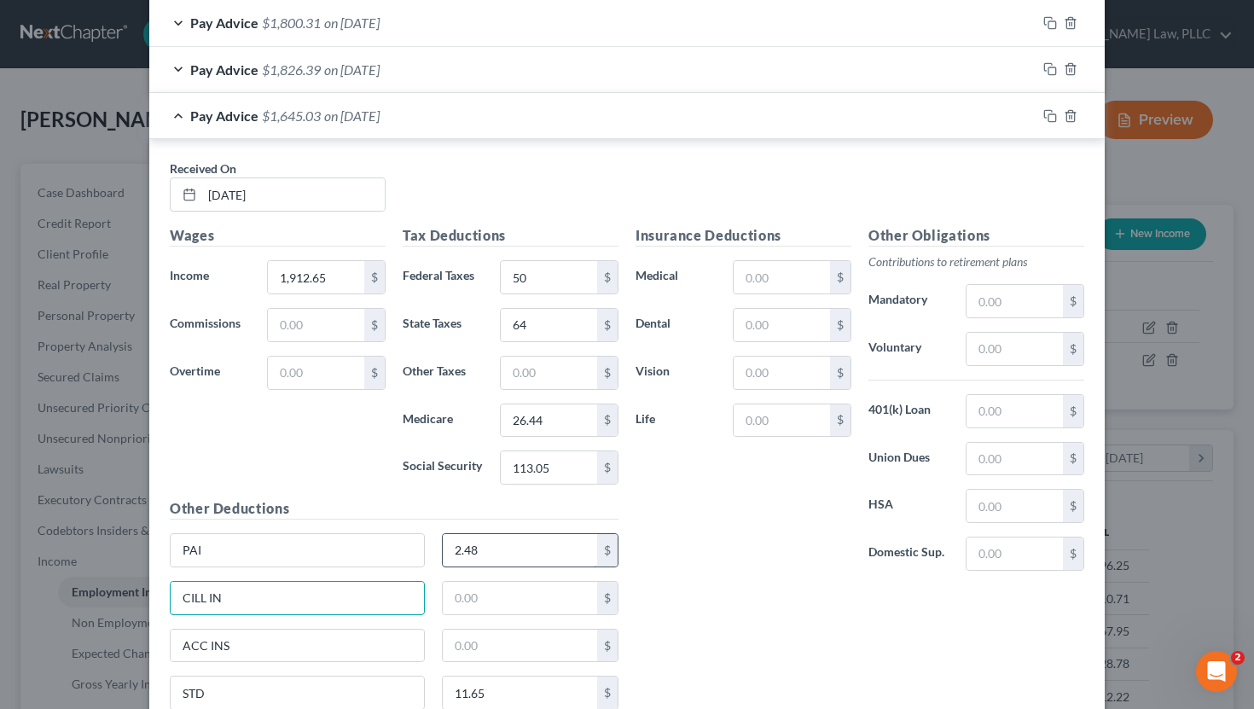
type input "CILL INS"
type input "3.9"
type input "5.36"
click at [744, 270] on input "text" at bounding box center [781, 277] width 96 height 32
type input "74.21"
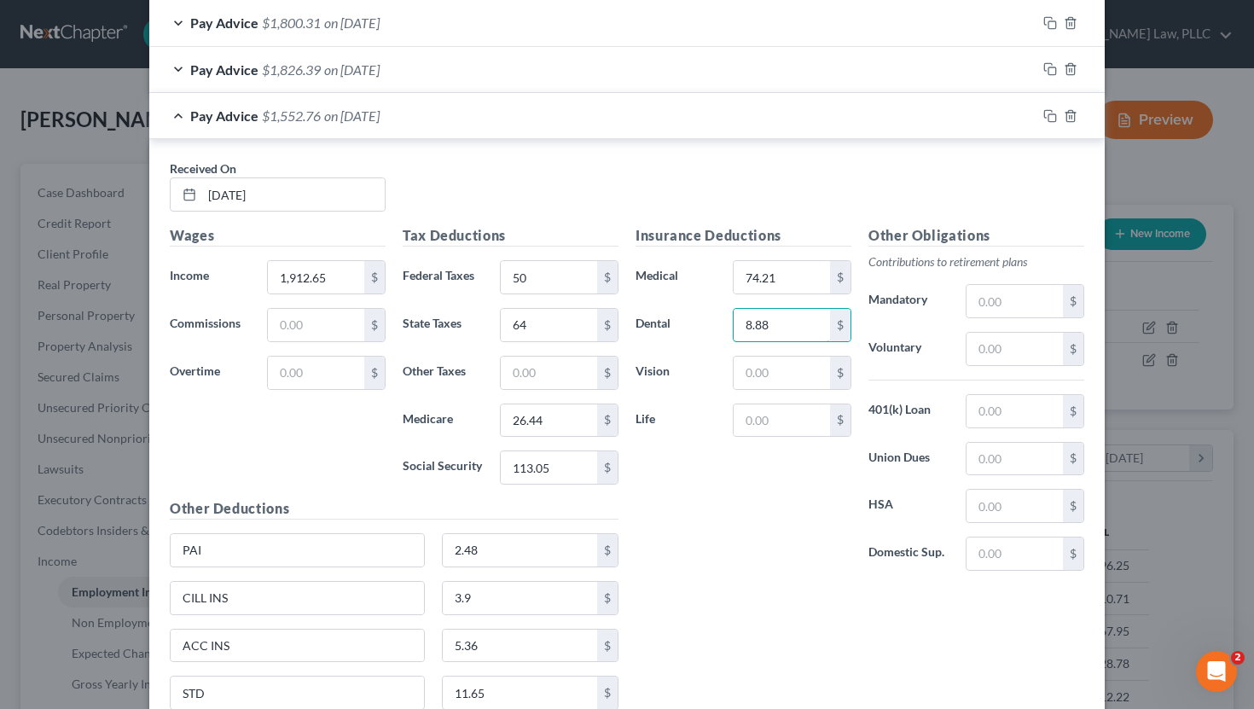
type input "8.88"
type input "7.88"
type input "4.54"
type input "6"
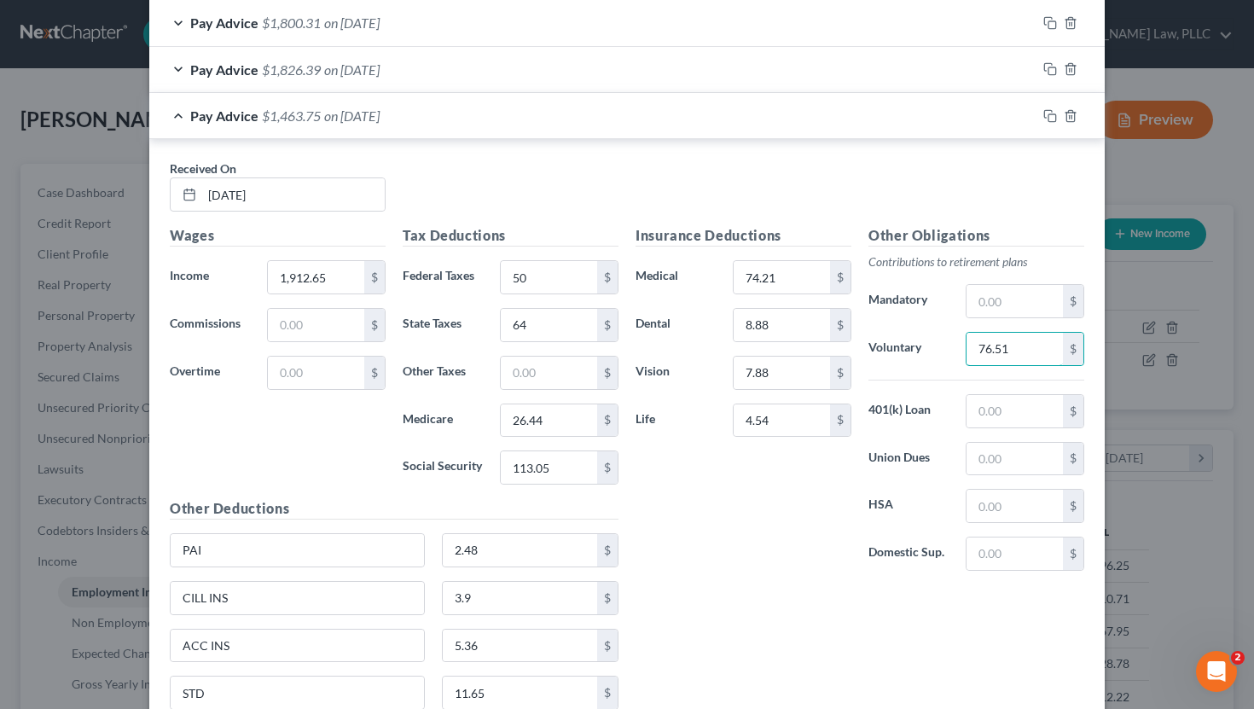
type input "76.51"
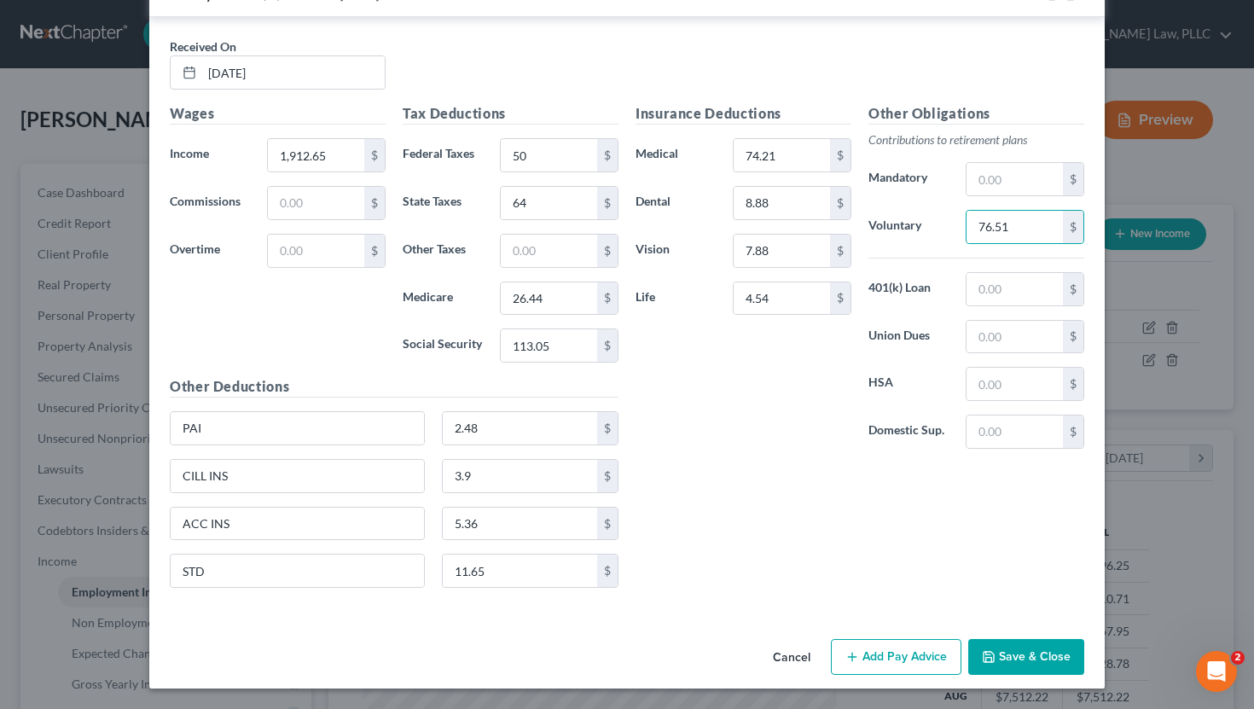
click at [994, 646] on button "Save & Close" at bounding box center [1026, 657] width 116 height 36
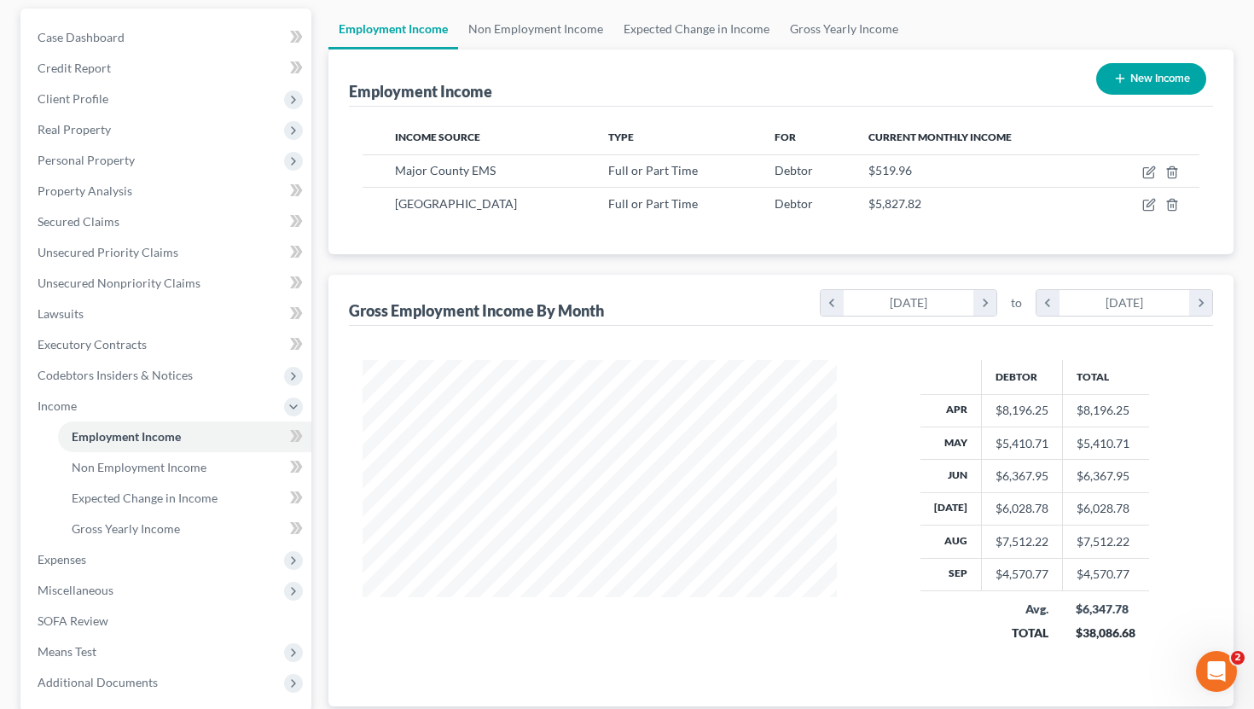
scroll to position [158, 0]
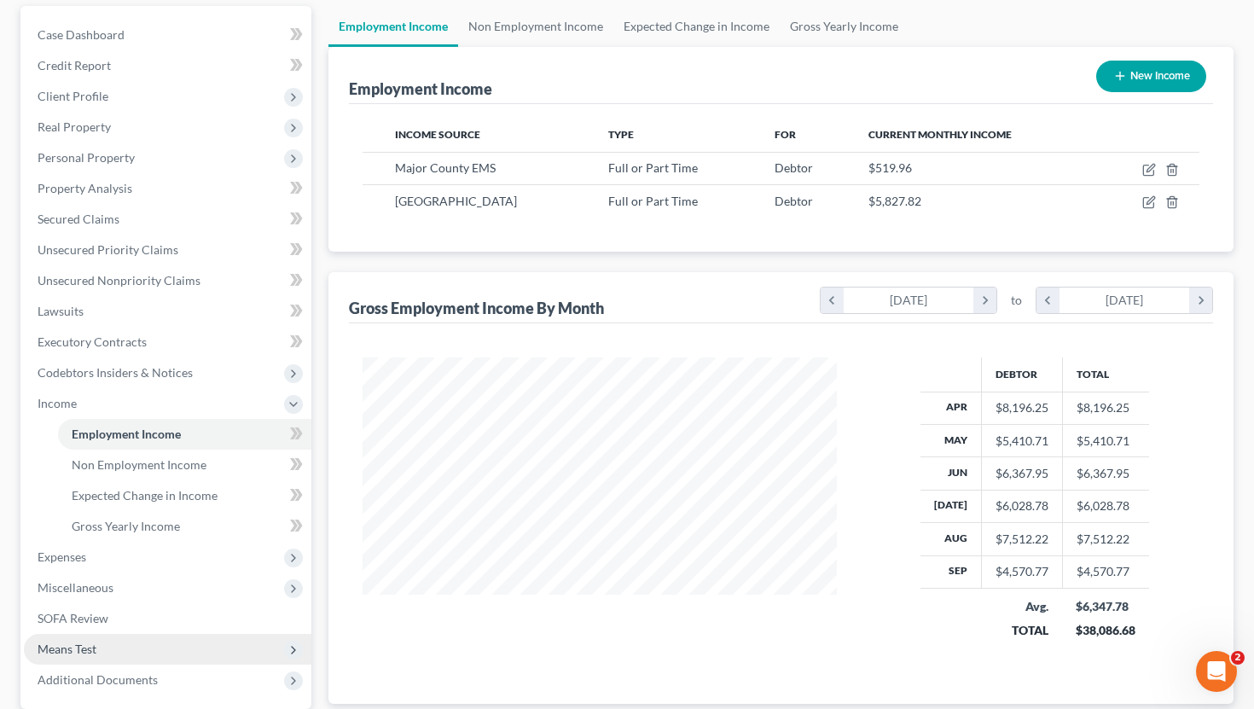
click at [201, 646] on span "Means Test" at bounding box center [167, 649] width 287 height 31
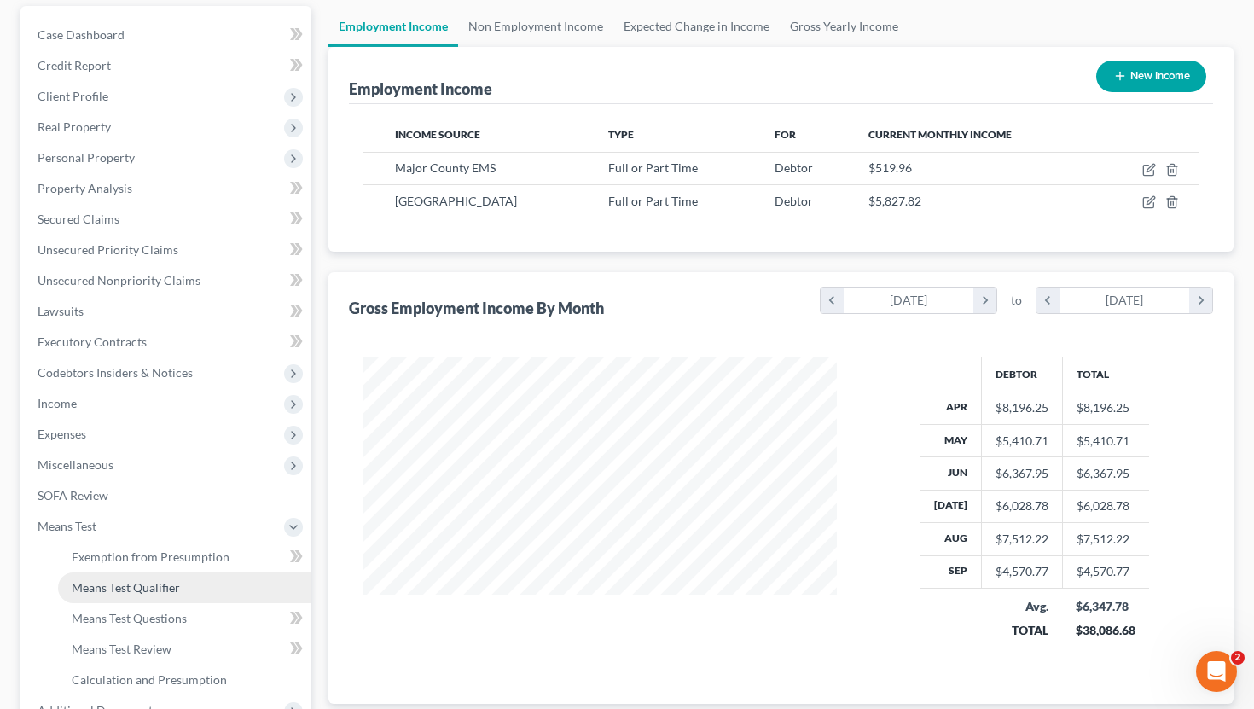
click at [172, 586] on span "Means Test Qualifier" at bounding box center [126, 587] width 108 height 14
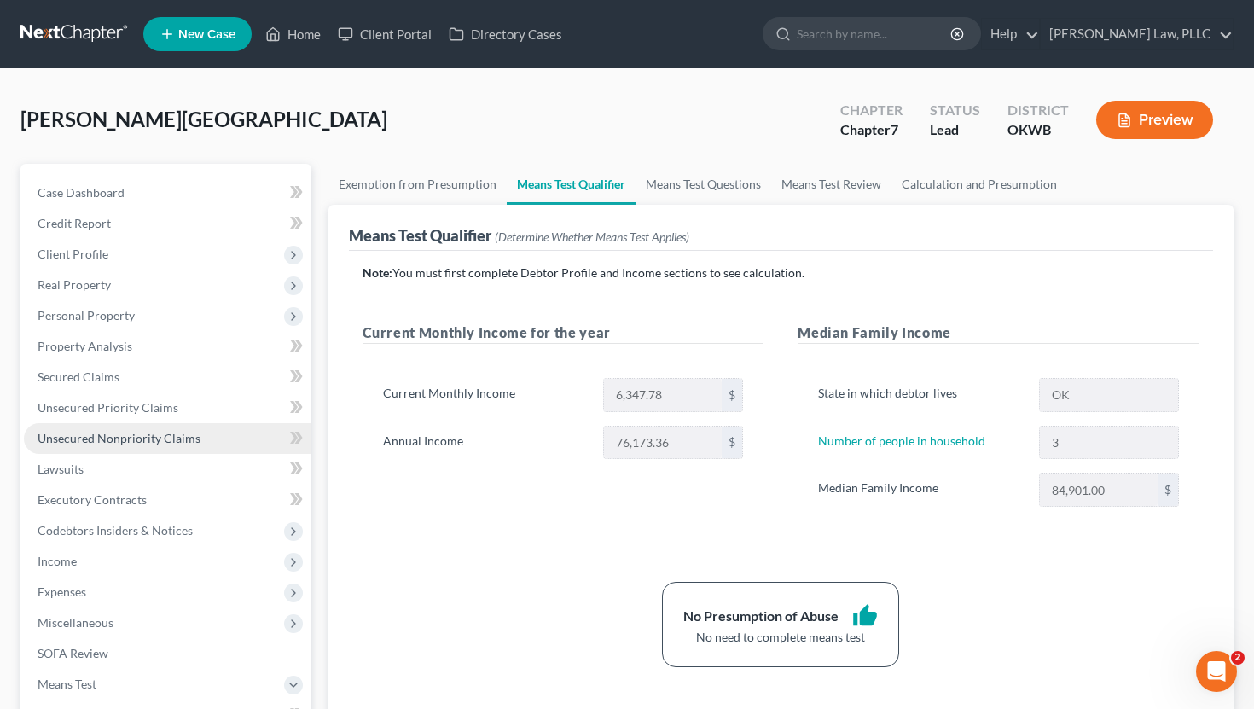
click at [127, 432] on span "Unsecured Nonpriority Claims" at bounding box center [119, 438] width 163 height 14
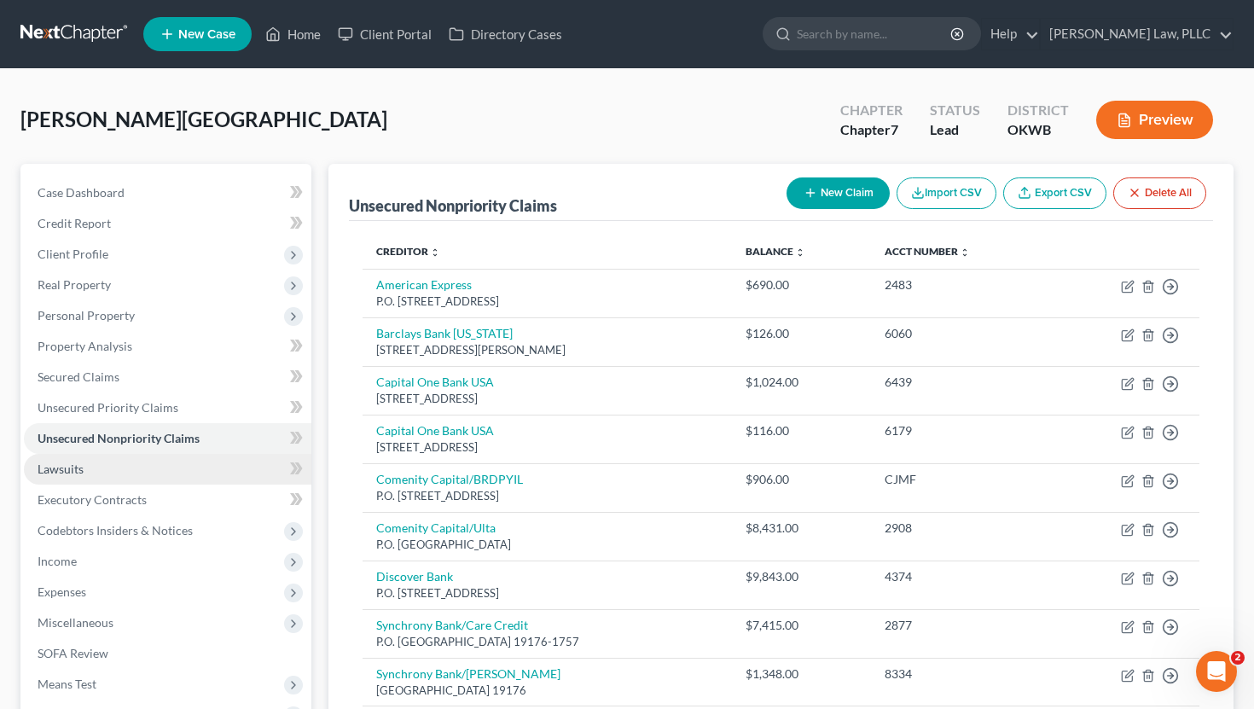
click at [117, 470] on link "Lawsuits" at bounding box center [167, 469] width 287 height 31
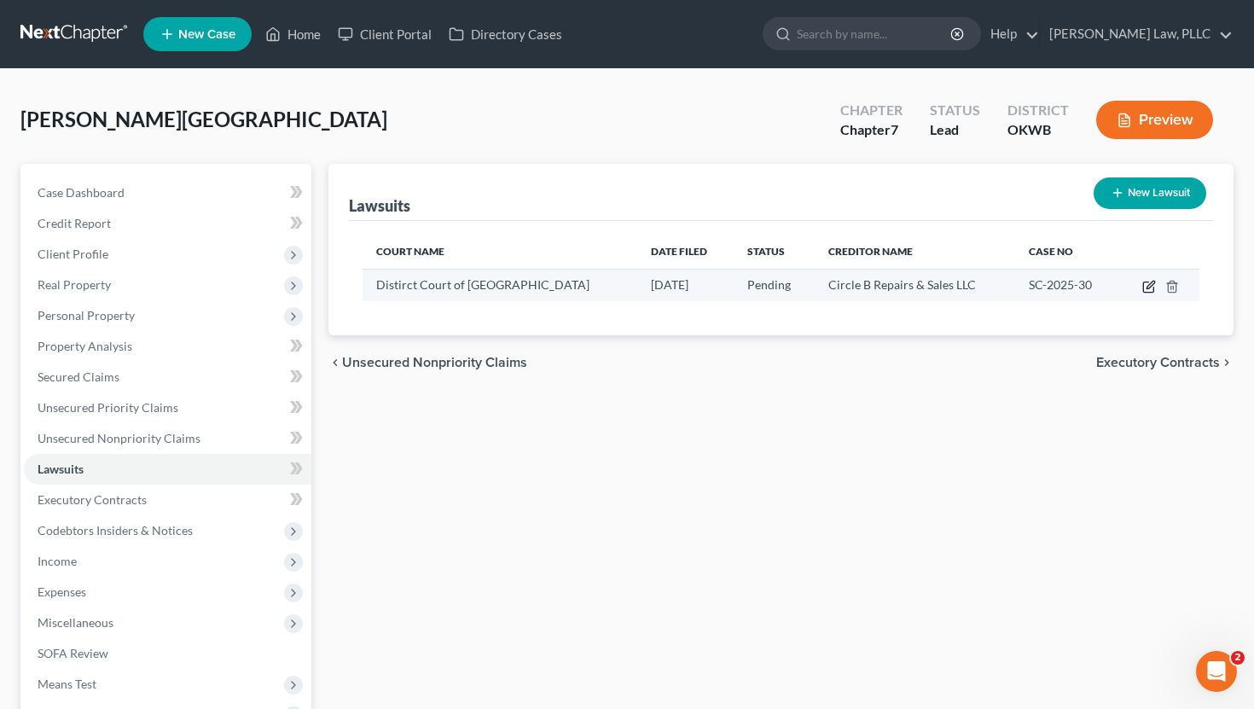
click at [1151, 285] on icon "button" at bounding box center [1150, 285] width 8 height 8
select select "37"
select select "0"
select select "4"
select select "37"
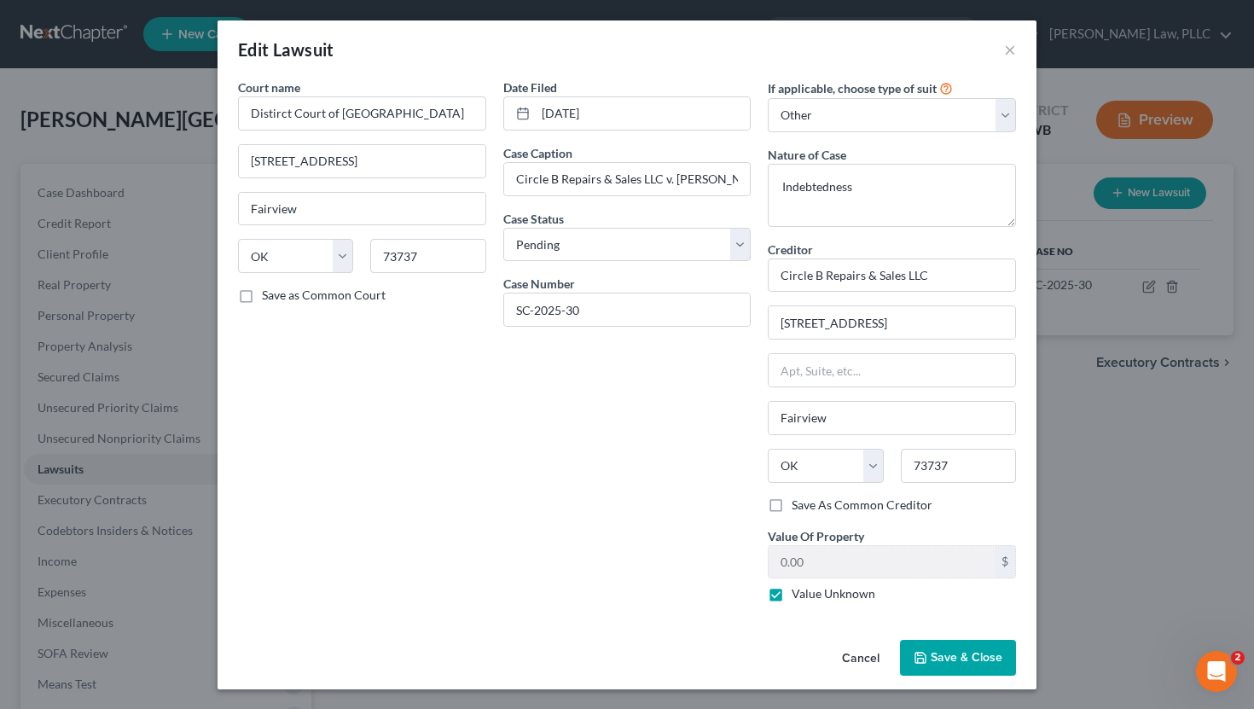
click at [791, 504] on label "Save As Common Creditor" at bounding box center [861, 504] width 141 height 17
click at [798, 504] on input "Save As Common Creditor" at bounding box center [803, 501] width 11 height 11
checkbox input "true"
click at [951, 658] on span "Save & Close" at bounding box center [966, 657] width 72 height 14
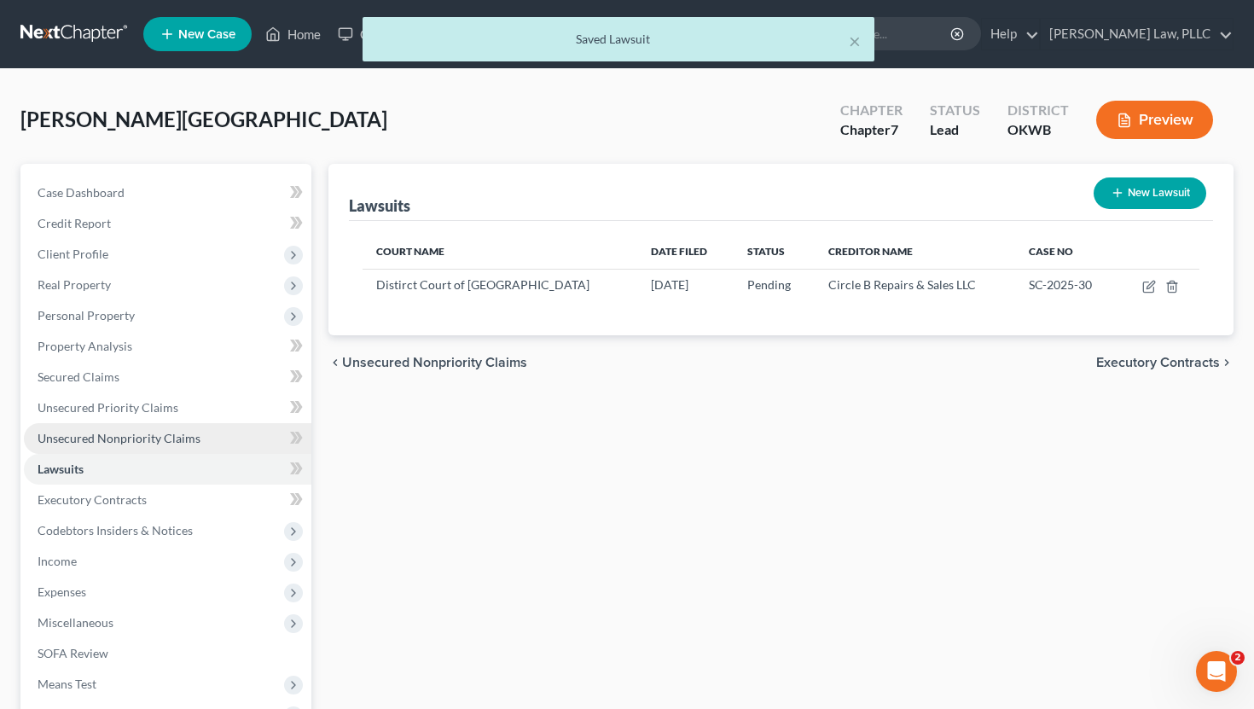
click at [89, 429] on link "Unsecured Nonpriority Claims" at bounding box center [167, 438] width 287 height 31
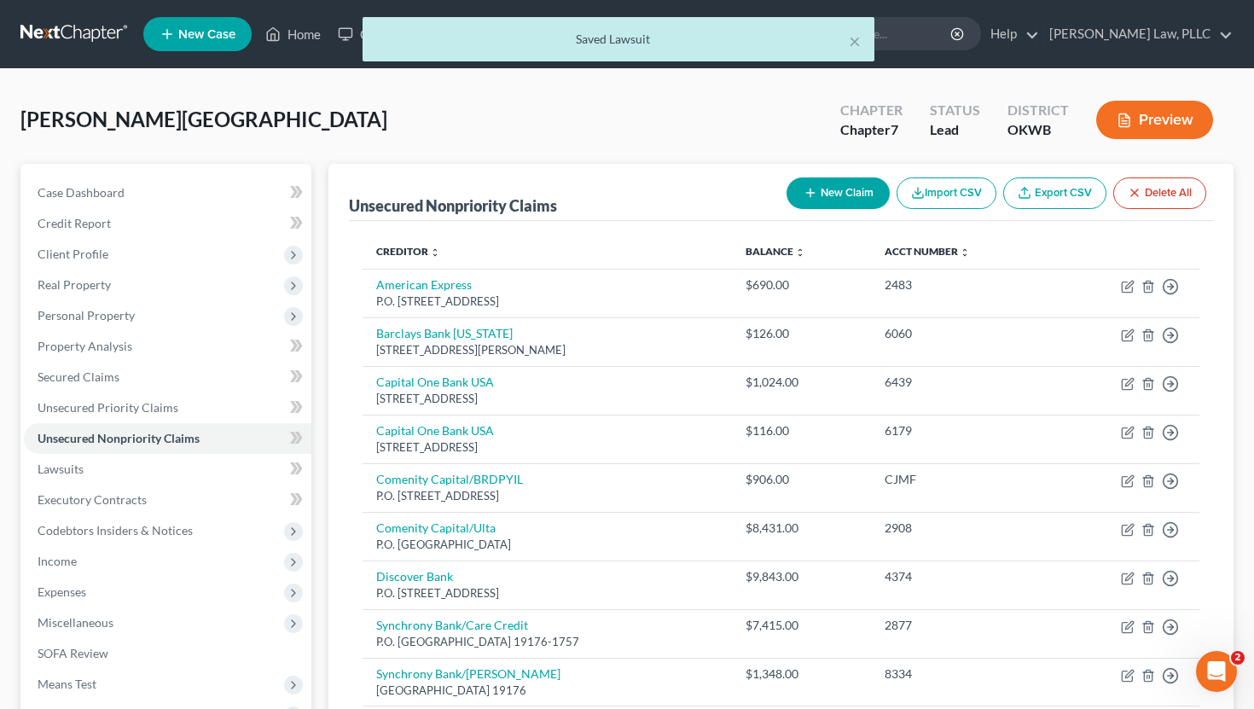
click at [810, 183] on button "New Claim" at bounding box center [837, 193] width 103 height 32
select select "0"
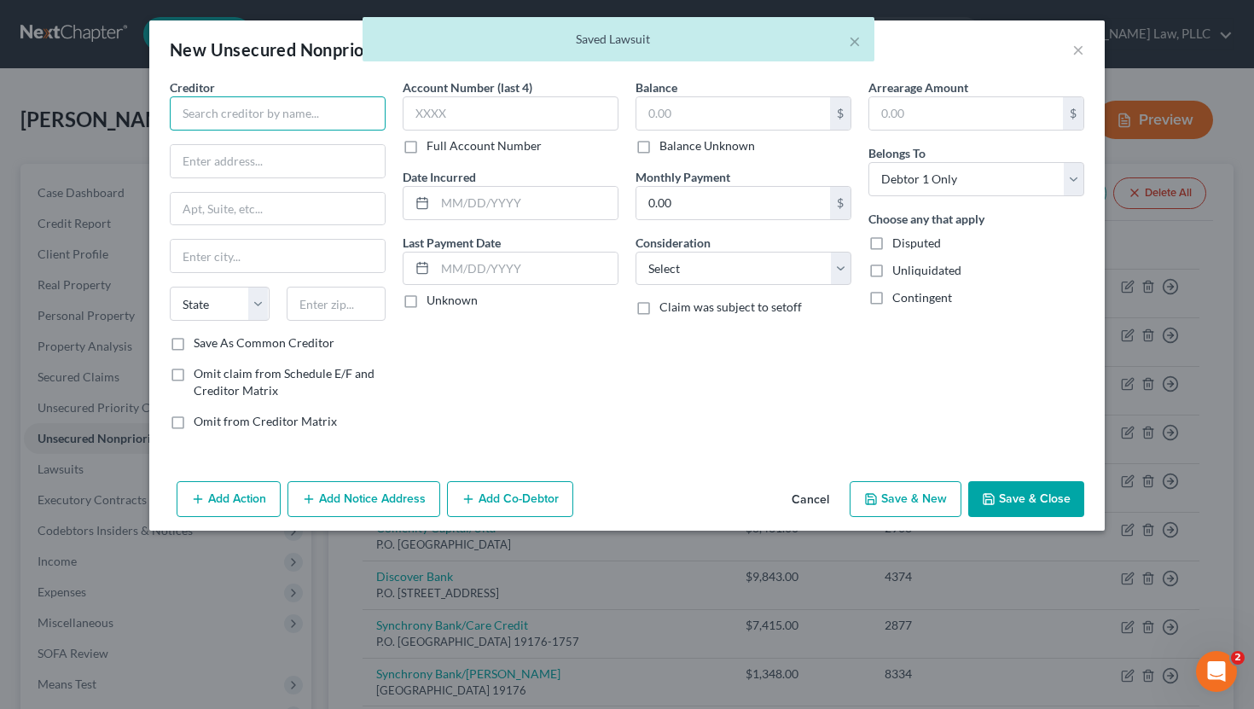
click at [249, 113] on input "text" at bounding box center [278, 113] width 216 height 34
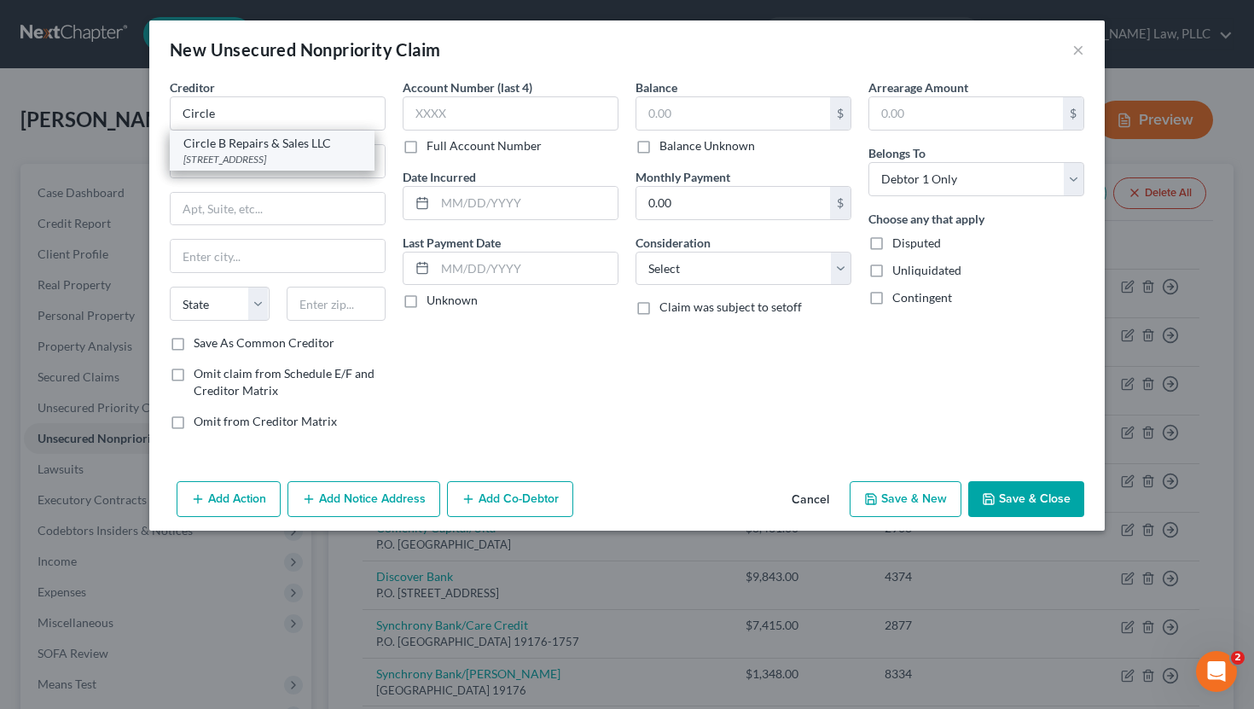
click at [233, 139] on div "Circle B Repairs & Sales LLC" at bounding box center [271, 143] width 177 height 17
type input "Circle B Repairs & Sales LLC"
type input "[STREET_ADDRESS]"
type input "Fairview"
select select "37"
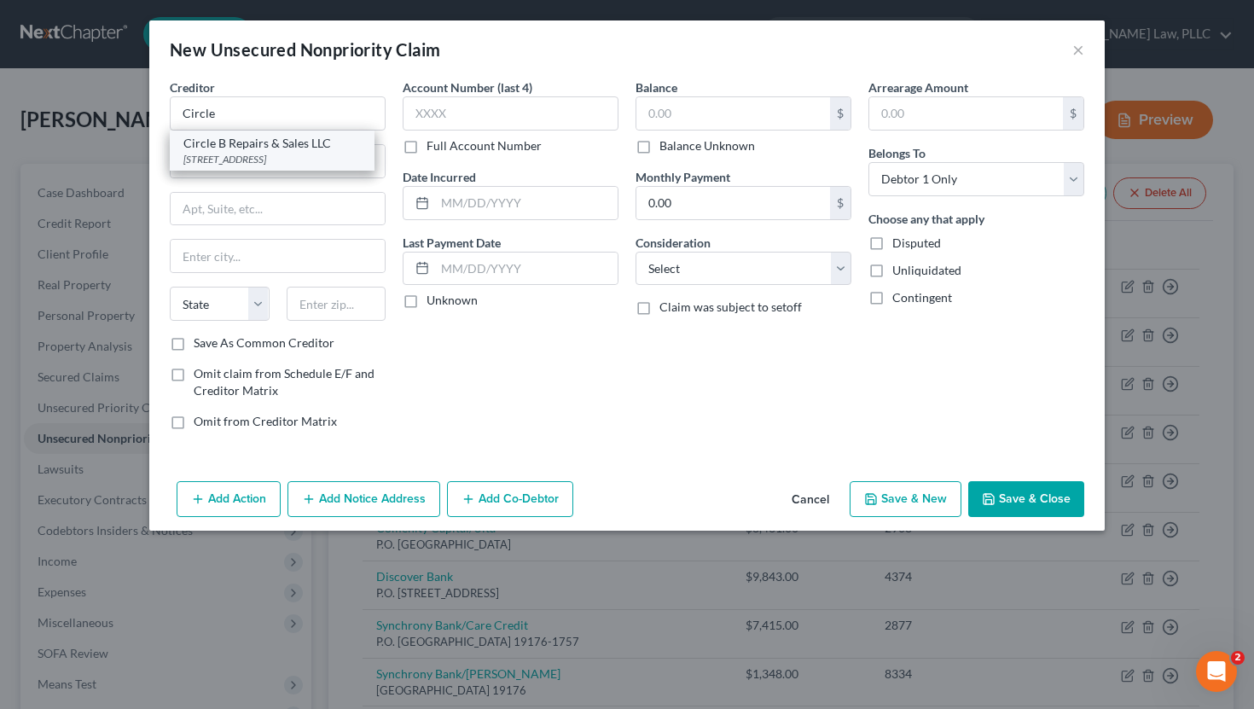
type input "73737"
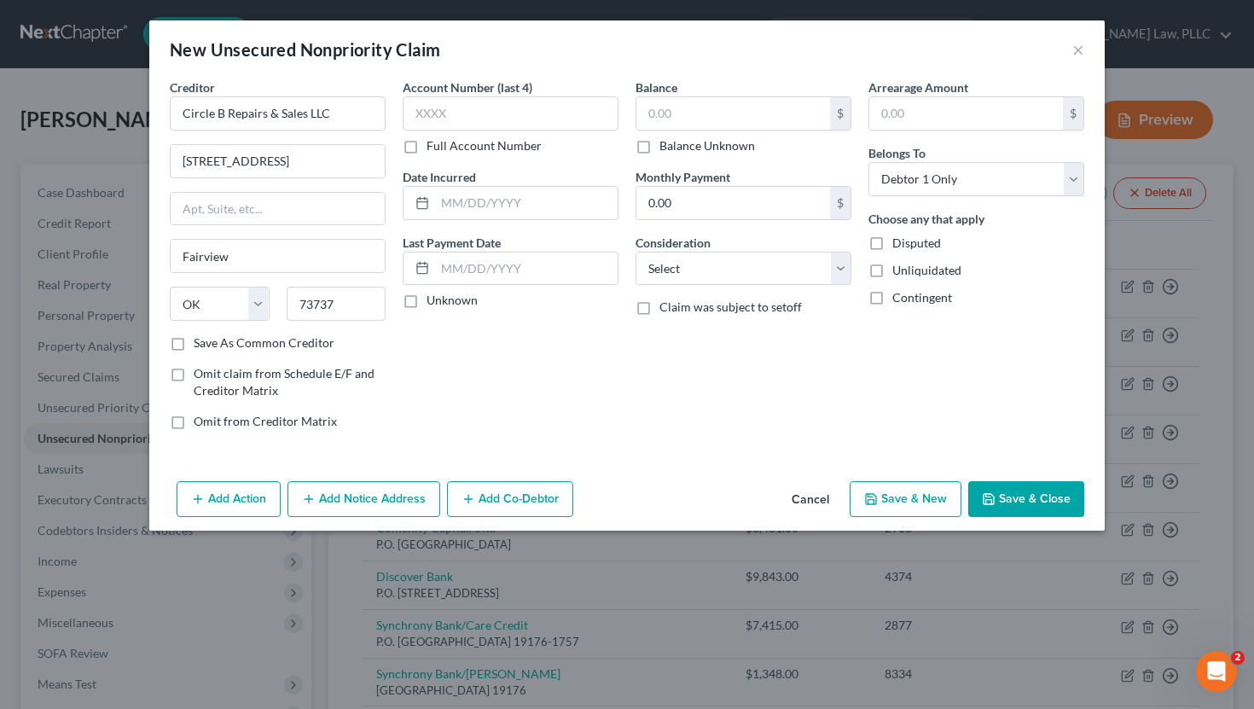
click at [727, 131] on div "$ Balance Unknown" at bounding box center [743, 125] width 216 height 58
click at [736, 116] on input "text" at bounding box center [733, 113] width 194 height 32
type input "752.62"
click at [802, 258] on select "Select Cable / Satellite Services Collection Agency Credit Card Debt Debt Couns…" at bounding box center [743, 269] width 216 height 34
click at [693, 275] on select "Select Cable / Satellite Services Collection Agency Credit Card Debt Debt Couns…" at bounding box center [743, 269] width 216 height 34
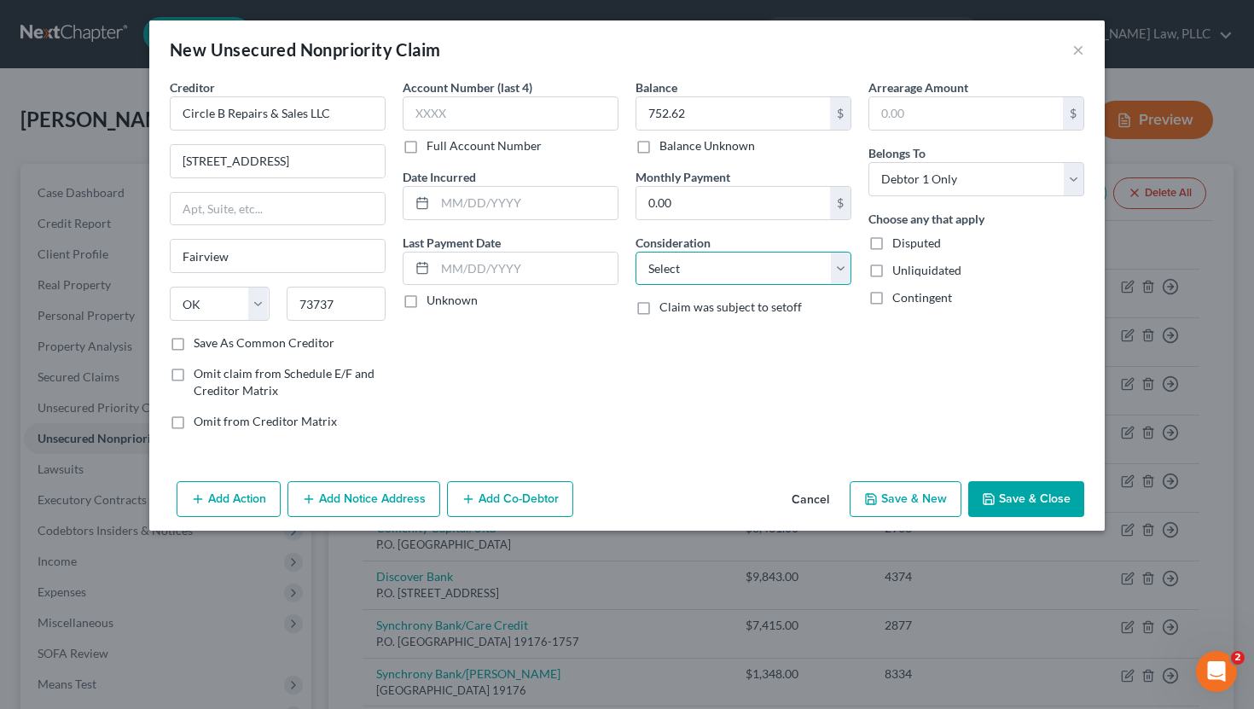
select select "6"
click at [635, 252] on select "Select Cable / Satellite Services Collection Agency Credit Card Debt Debt Couns…" at bounding box center [743, 269] width 216 height 34
click at [745, 406] on div "Balance 752.62 $ Balance Unknown Balance Undetermined 752.62 $ Balance Unknown …" at bounding box center [743, 260] width 233 height 365
click at [456, 298] on label "Unknown" at bounding box center [451, 300] width 51 height 17
click at [444, 298] on input "Unknown" at bounding box center [438, 297] width 11 height 11
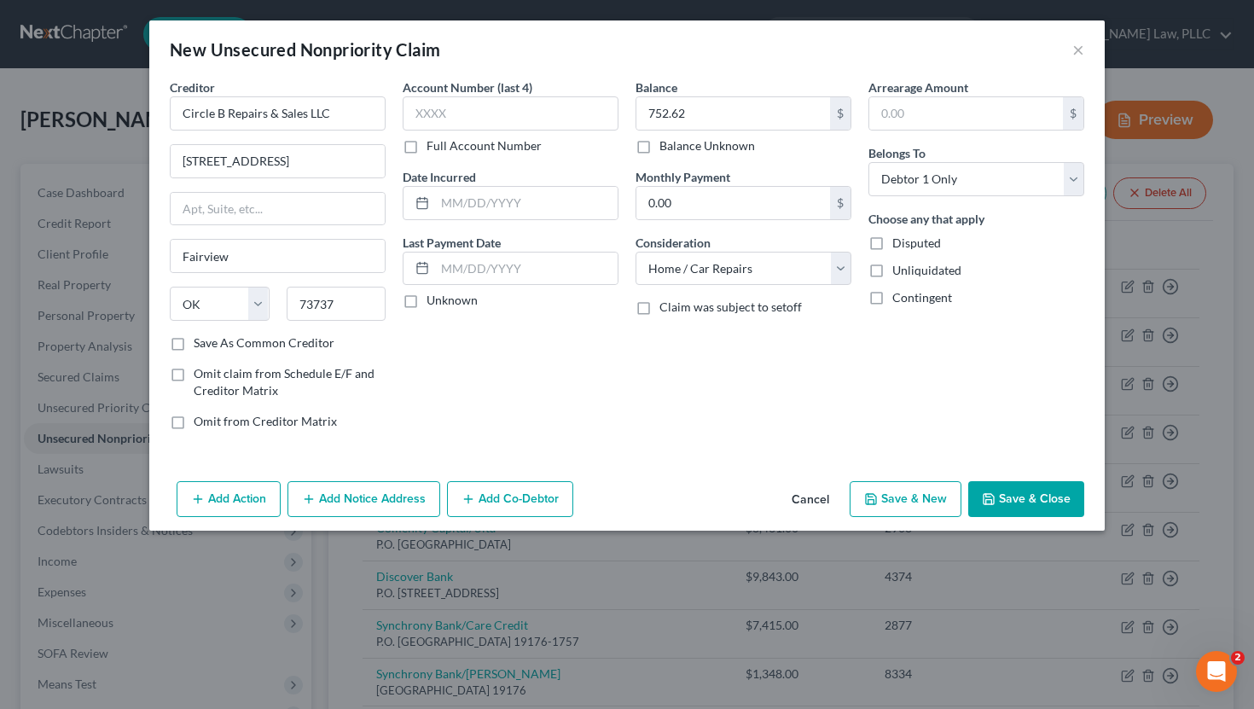
checkbox input "true"
click at [1022, 495] on button "Save & Close" at bounding box center [1026, 499] width 116 height 36
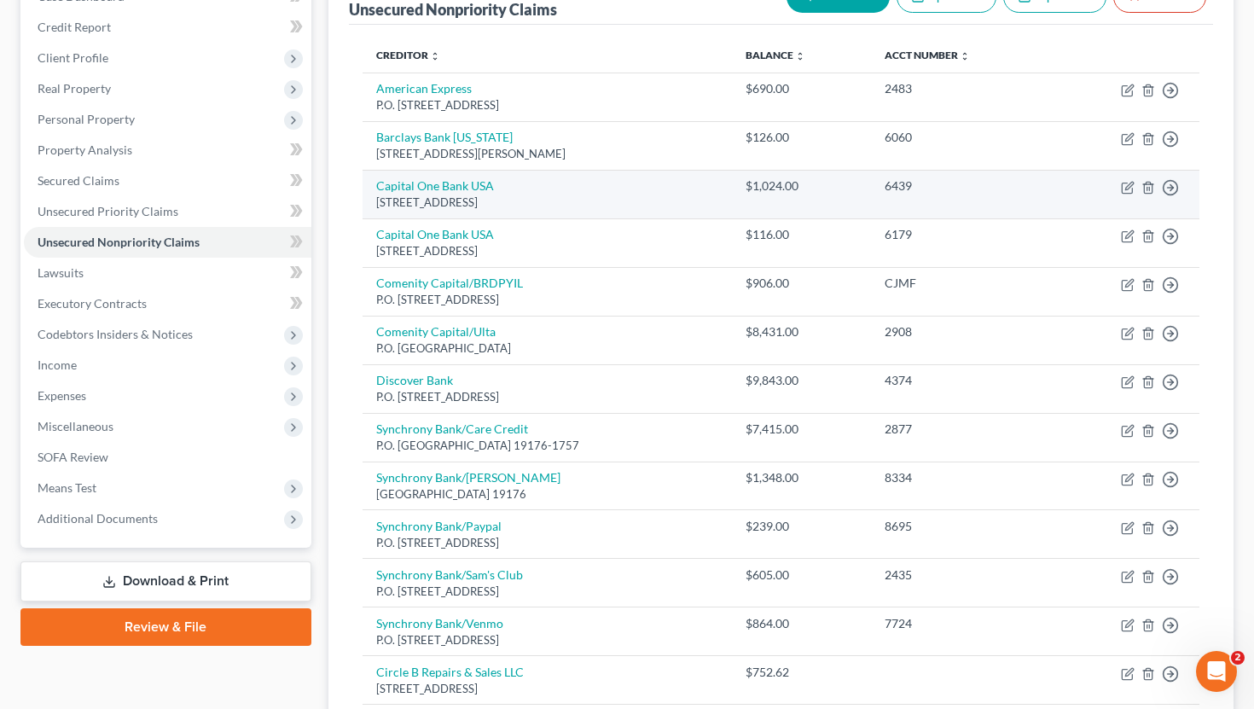
scroll to position [254, 0]
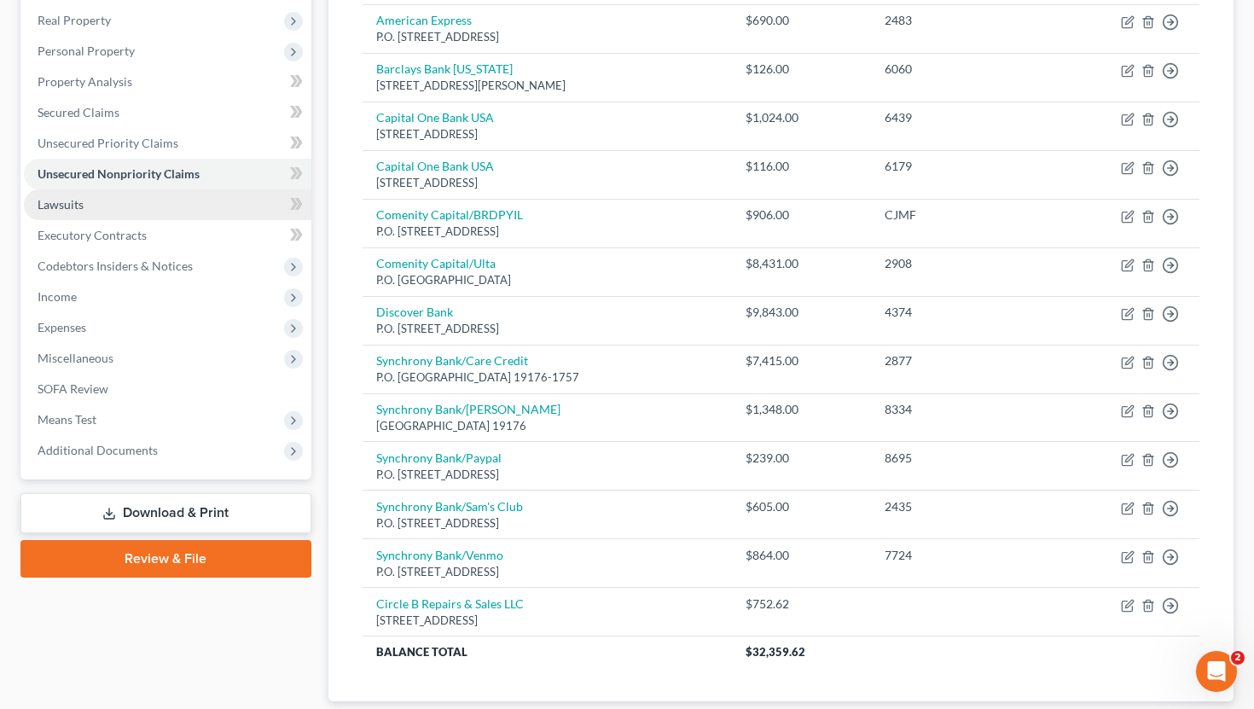
click at [227, 217] on link "Lawsuits" at bounding box center [167, 204] width 287 height 31
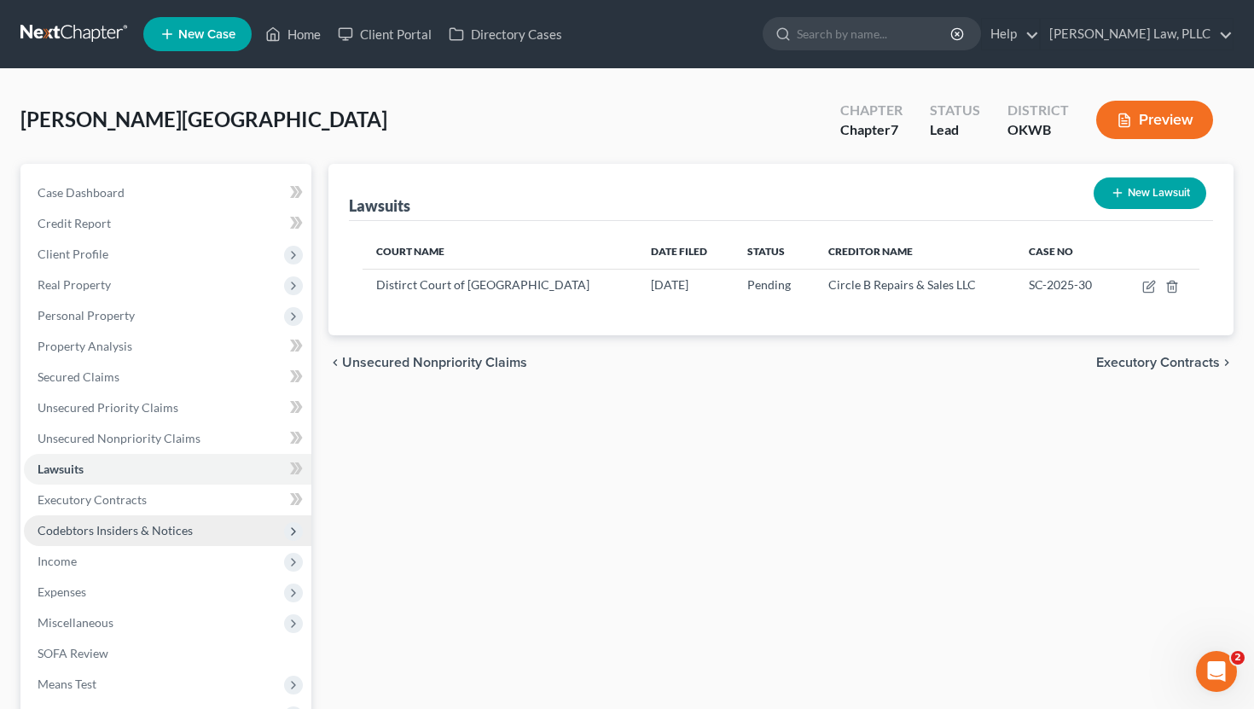
click at [157, 534] on span "Codebtors Insiders & Notices" at bounding box center [115, 530] width 155 height 14
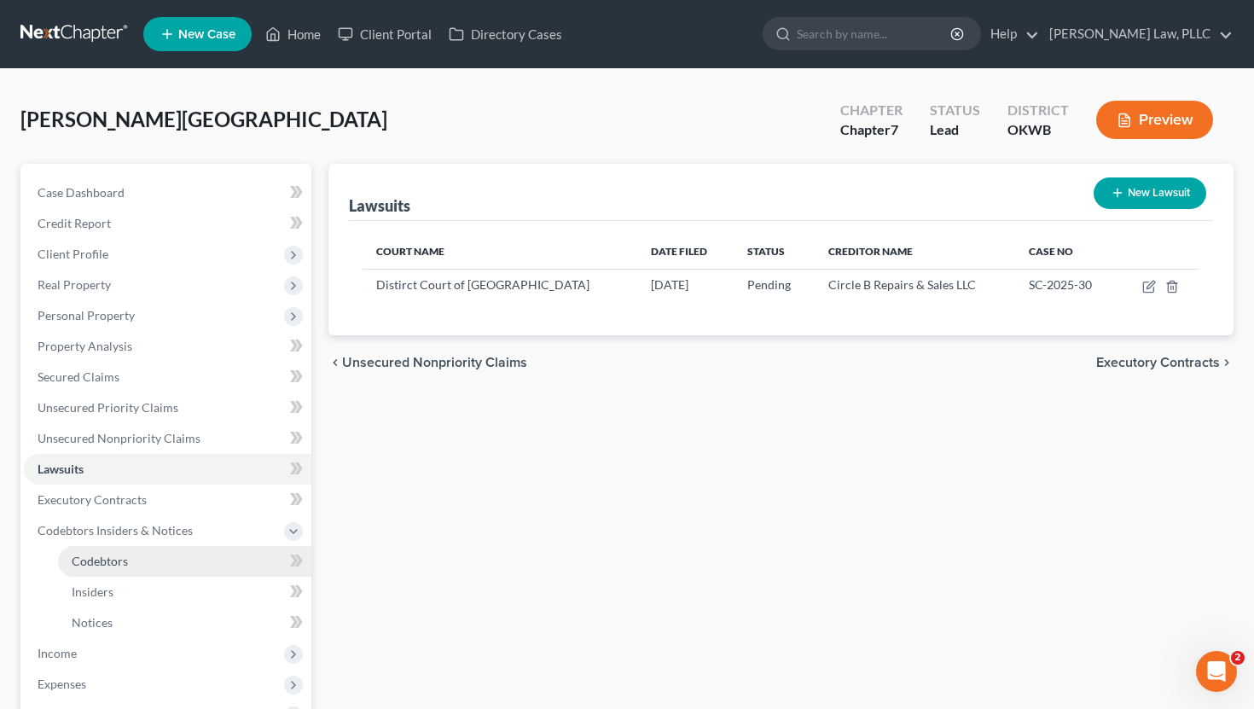
click at [148, 557] on link "Codebtors" at bounding box center [184, 561] width 253 height 31
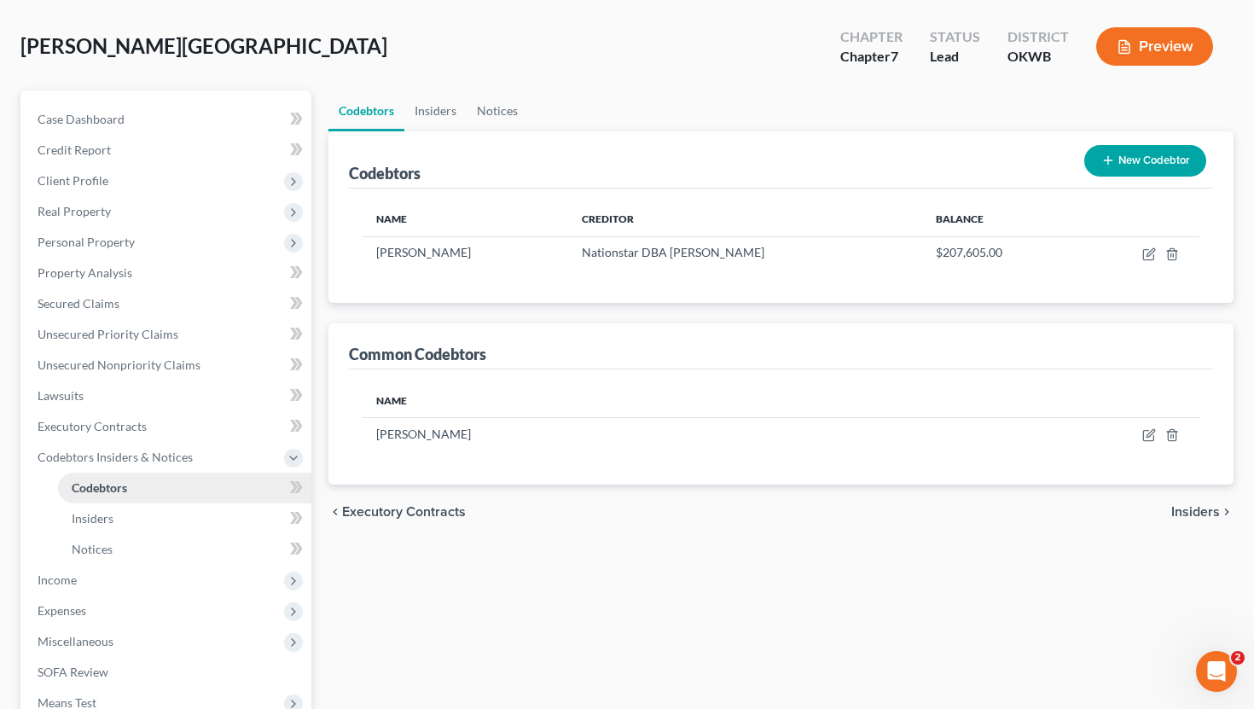
scroll to position [120, 0]
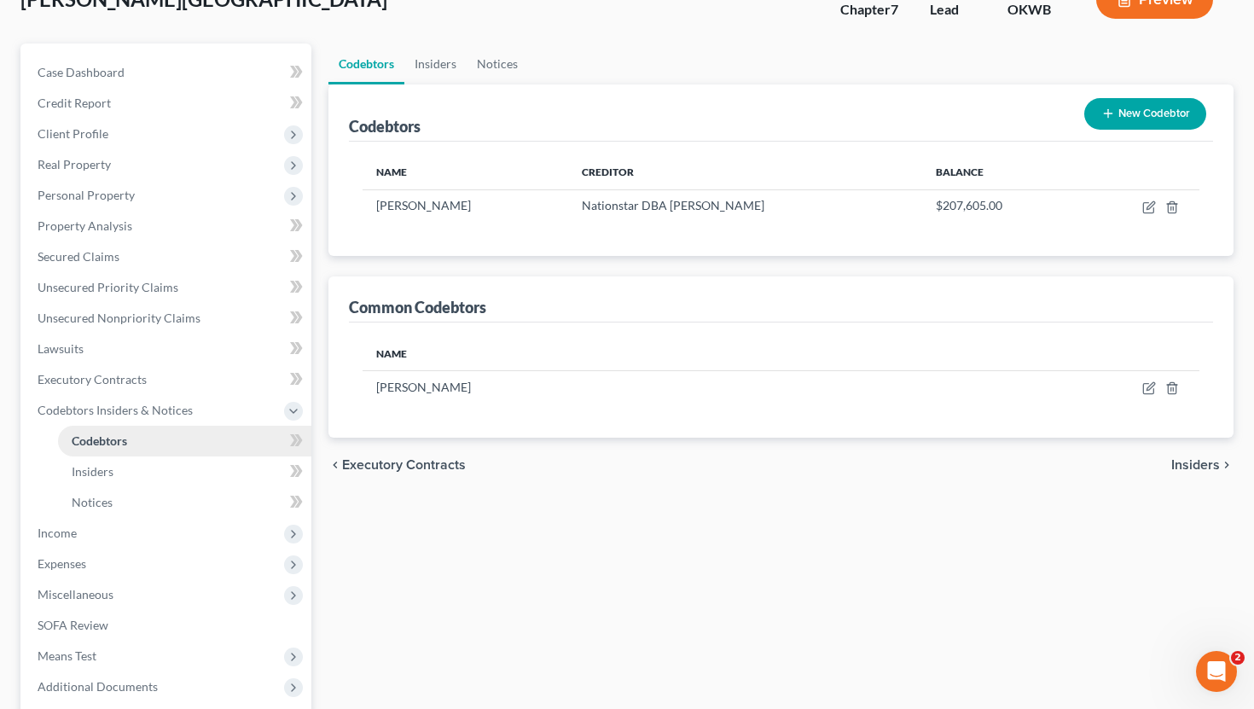
click at [148, 557] on span "Expenses" at bounding box center [167, 563] width 287 height 31
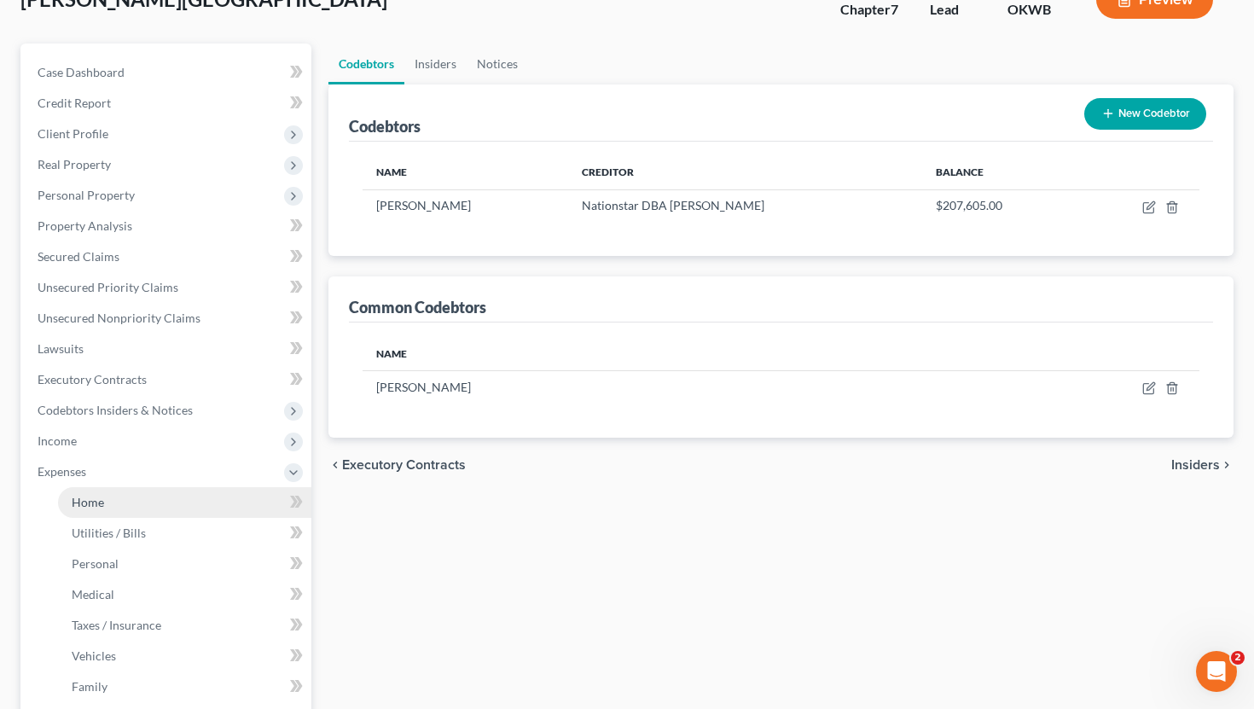
click at [160, 497] on link "Home" at bounding box center [184, 502] width 253 height 31
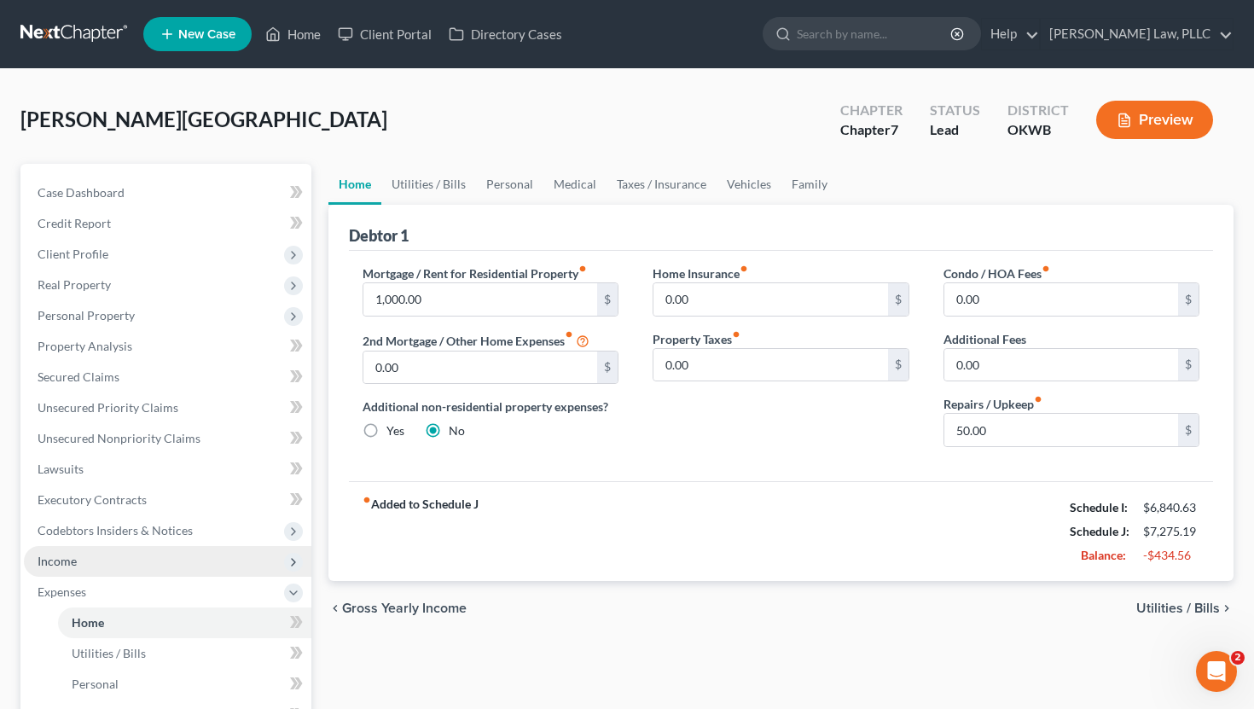
click at [167, 560] on span "Income" at bounding box center [167, 561] width 287 height 31
click at [141, 616] on span "Non Employment Income" at bounding box center [139, 622] width 135 height 14
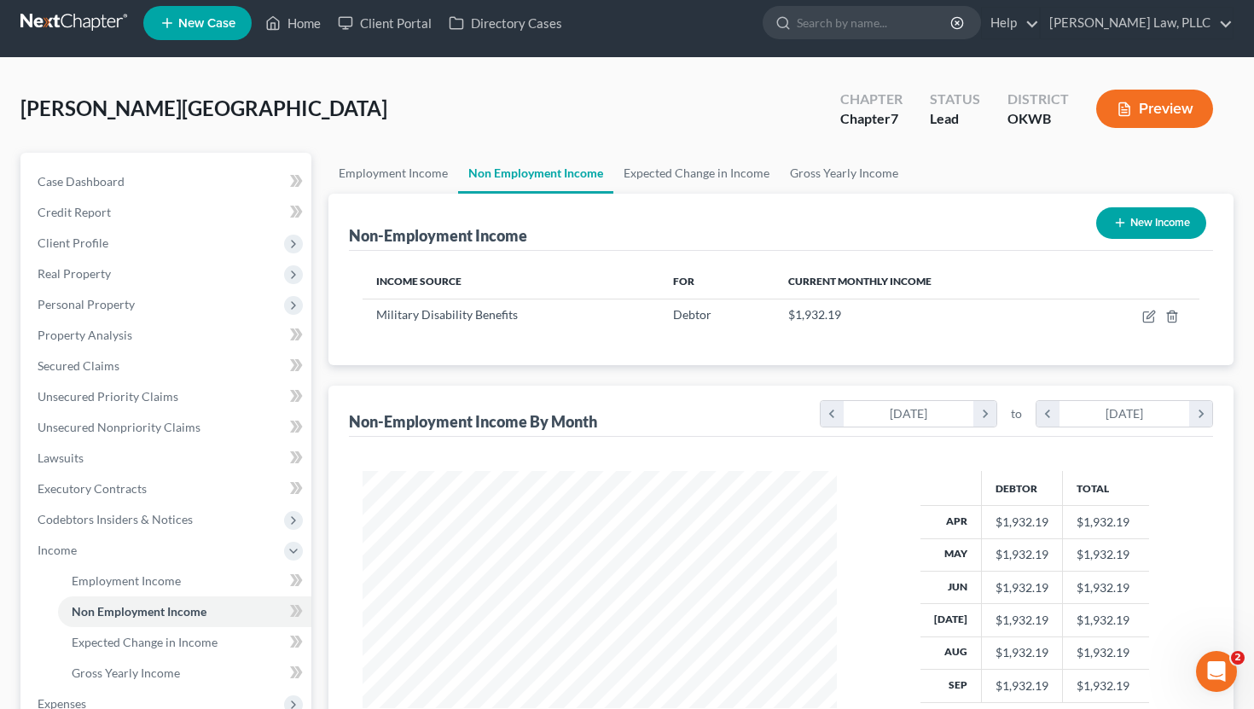
scroll to position [102, 0]
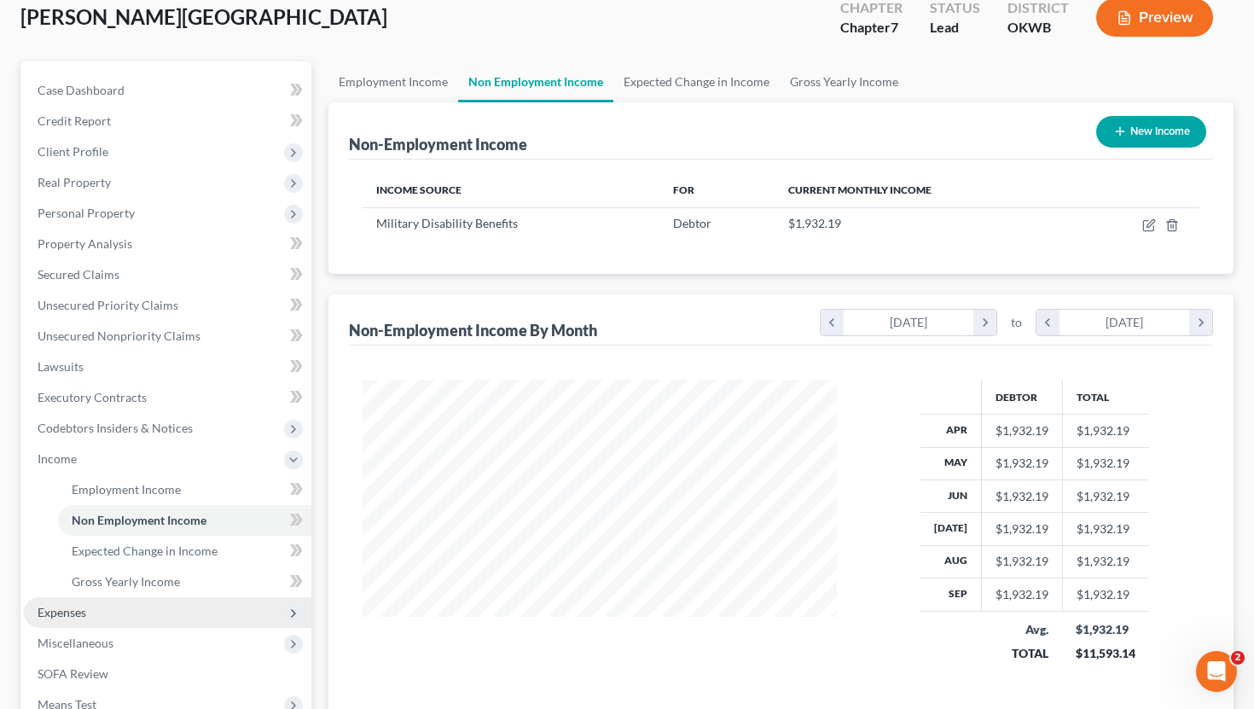
click at [135, 615] on span "Expenses" at bounding box center [167, 612] width 287 height 31
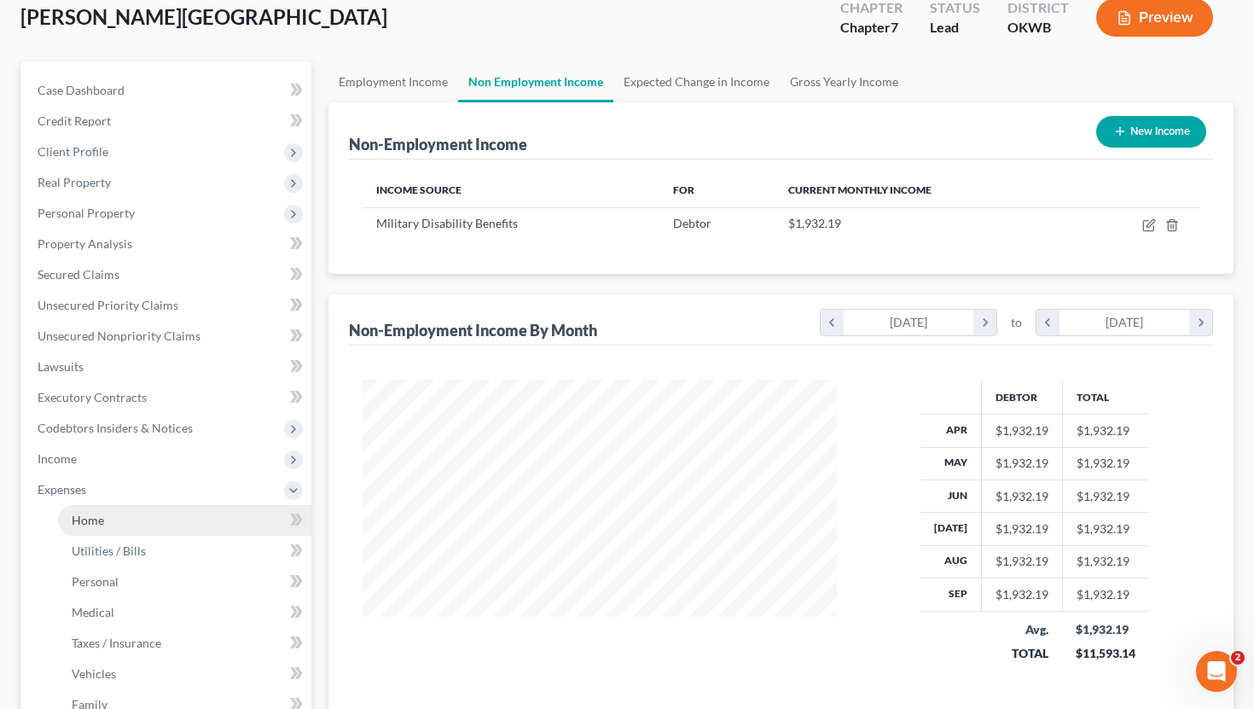
click at [145, 522] on link "Home" at bounding box center [184, 520] width 253 height 31
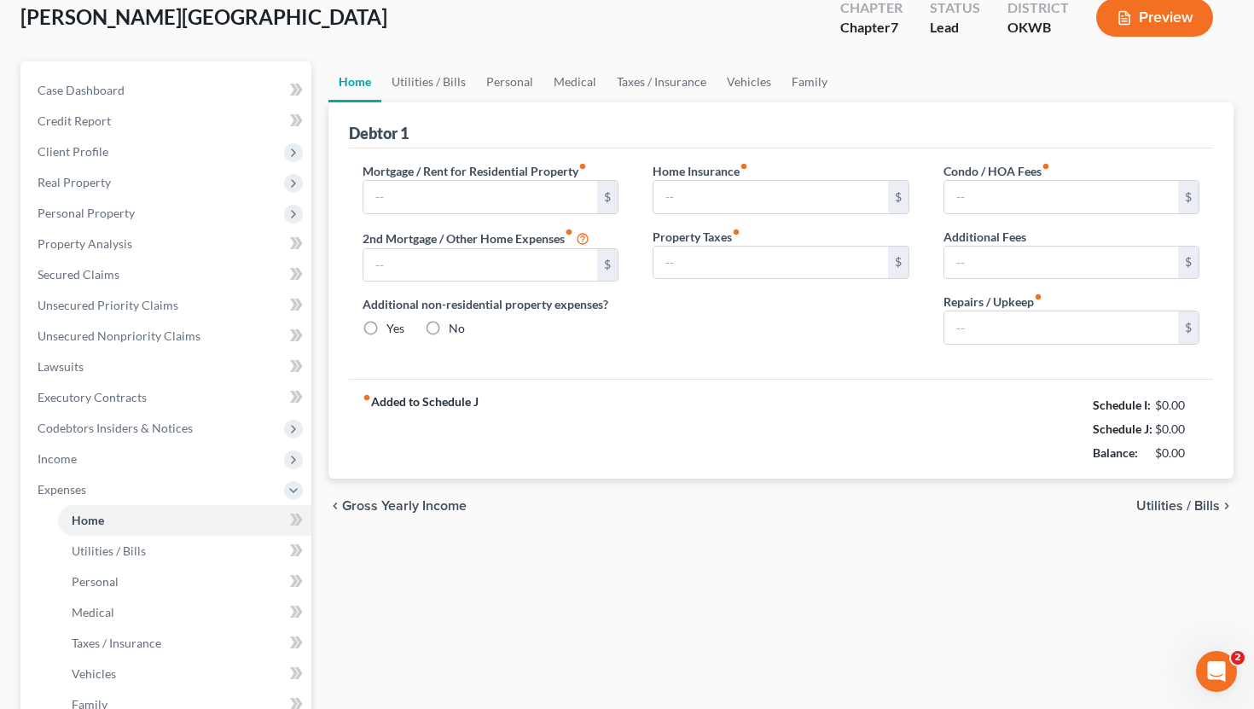
type input "1,000.00"
type input "0.00"
radio input "true"
type input "0.00"
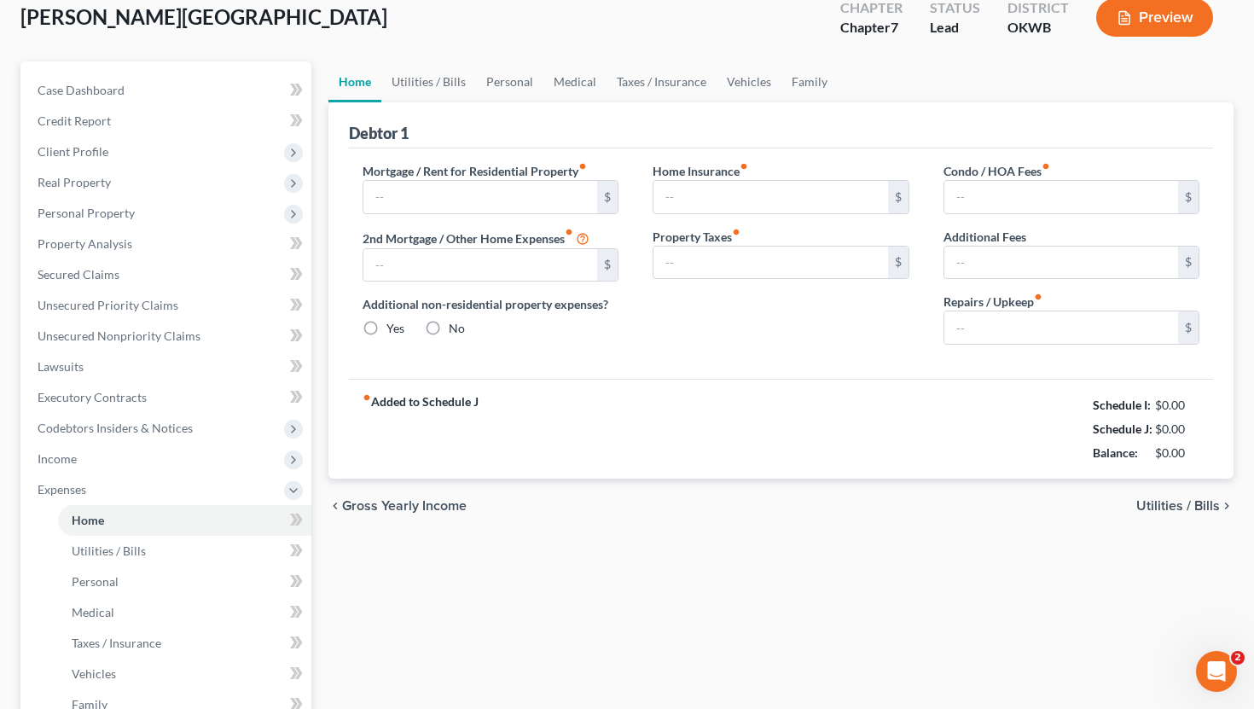
type input "0.00"
type input "50.00"
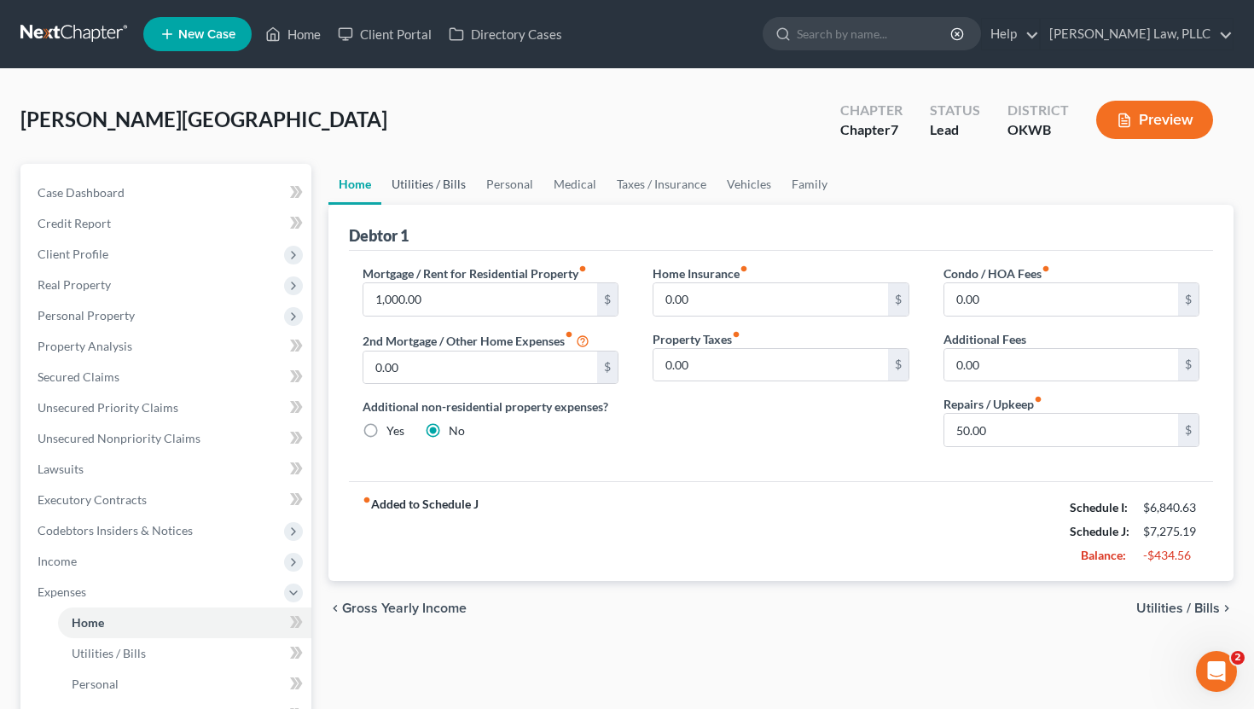
click at [426, 181] on link "Utilities / Bills" at bounding box center [428, 184] width 95 height 41
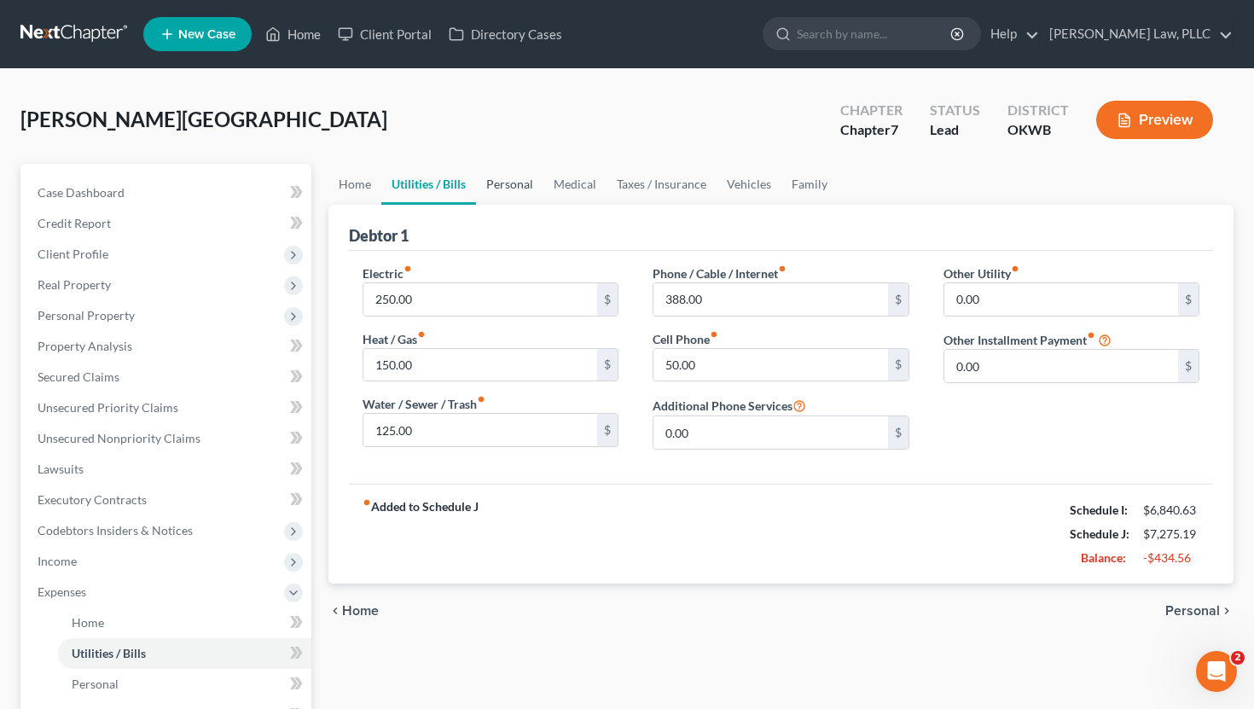
click at [517, 182] on link "Personal" at bounding box center [509, 184] width 67 height 41
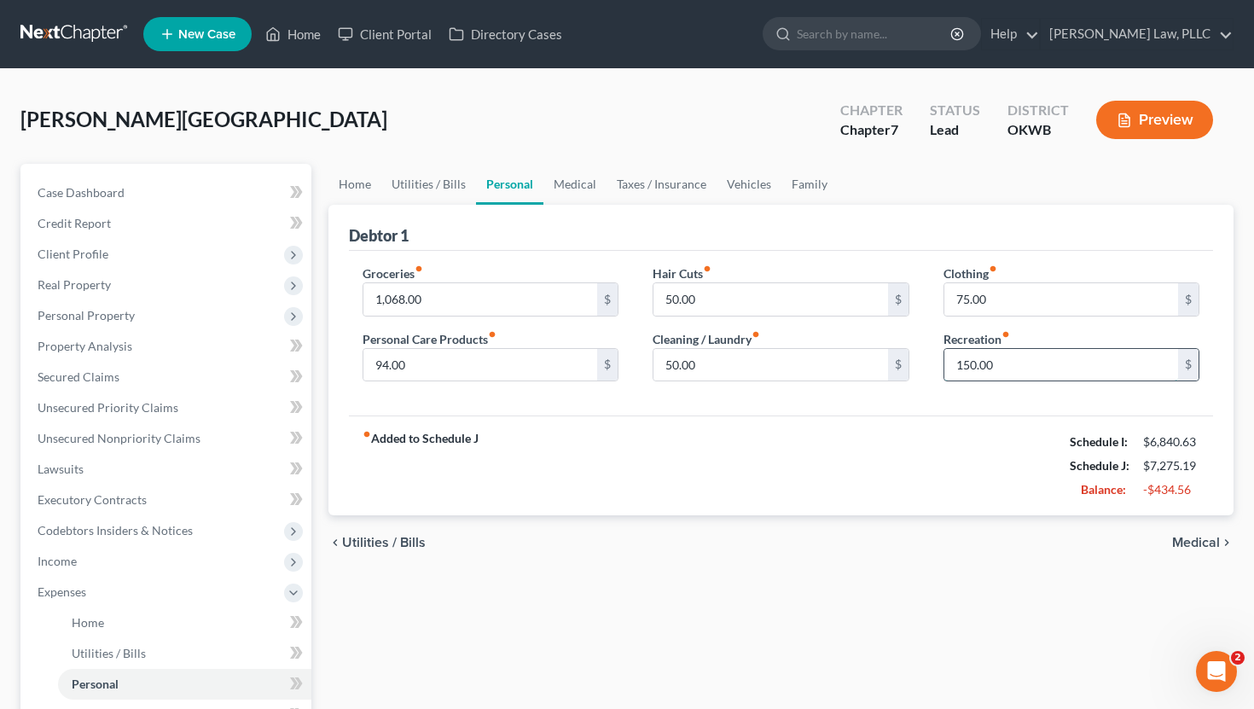
click at [1021, 357] on input "150.00" at bounding box center [1061, 365] width 235 height 32
type input "50"
click at [847, 416] on div "fiber_manual_record Added to Schedule J Schedule I: $6,840.63 Schedule J: $7,17…" at bounding box center [781, 465] width 865 height 100
click at [572, 182] on link "Medical" at bounding box center [574, 184] width 63 height 41
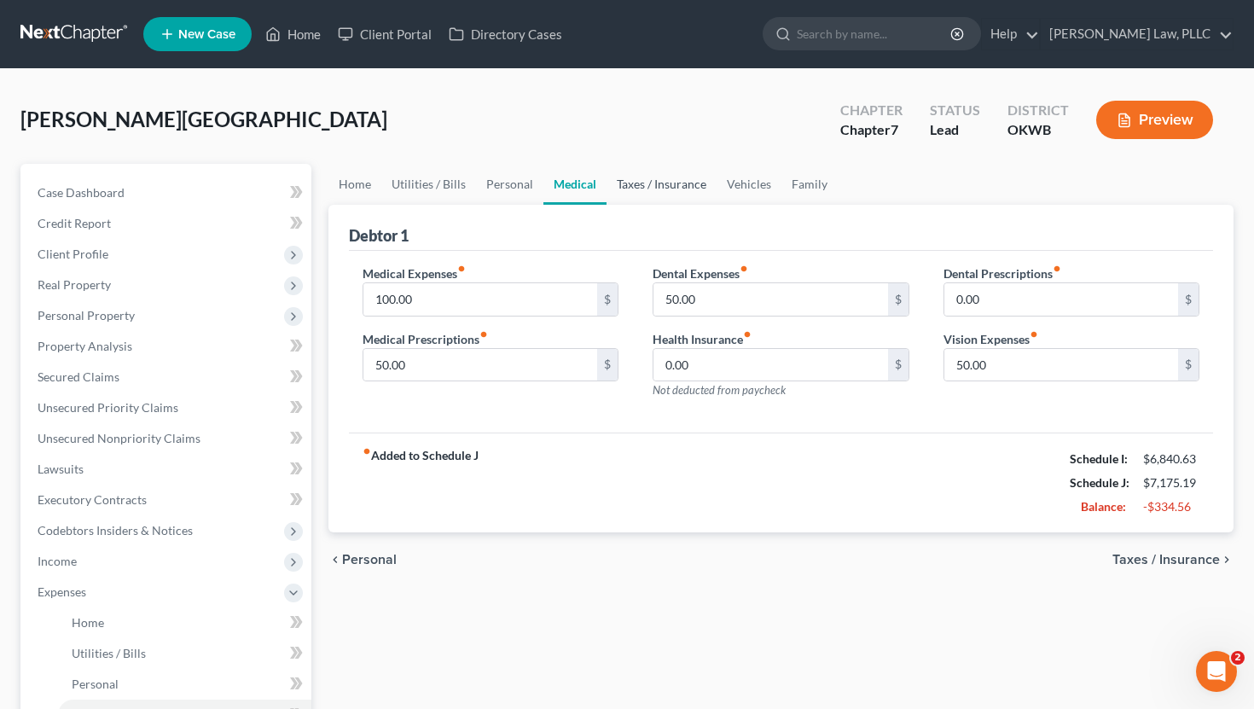
click at [629, 188] on link "Taxes / Insurance" at bounding box center [661, 184] width 110 height 41
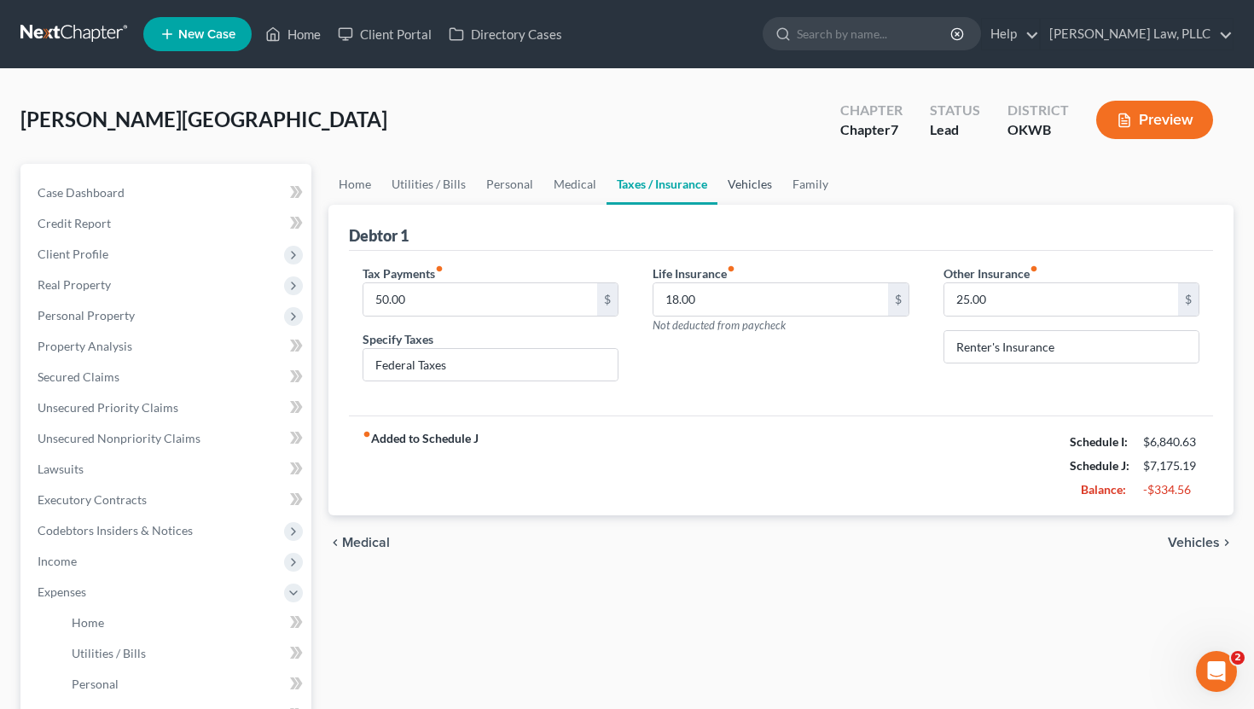
click at [725, 194] on link "Vehicles" at bounding box center [749, 184] width 65 height 41
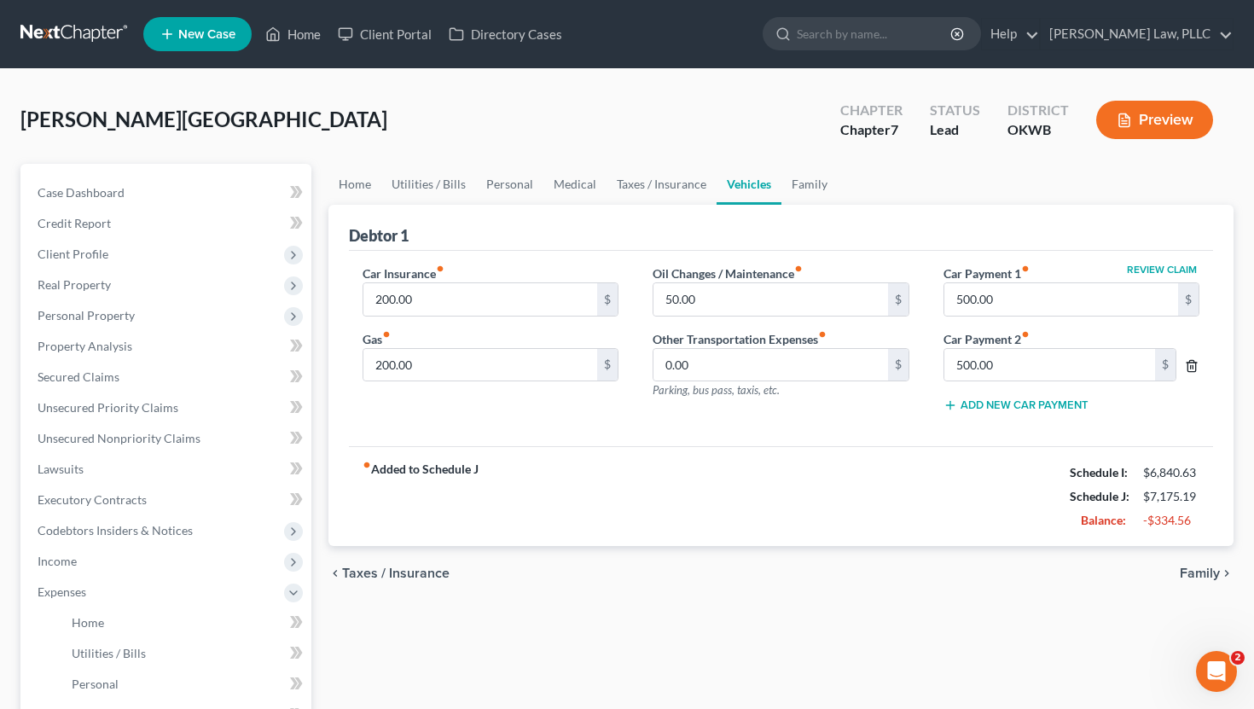
click at [1193, 369] on icon "button" at bounding box center [1192, 366] width 14 height 14
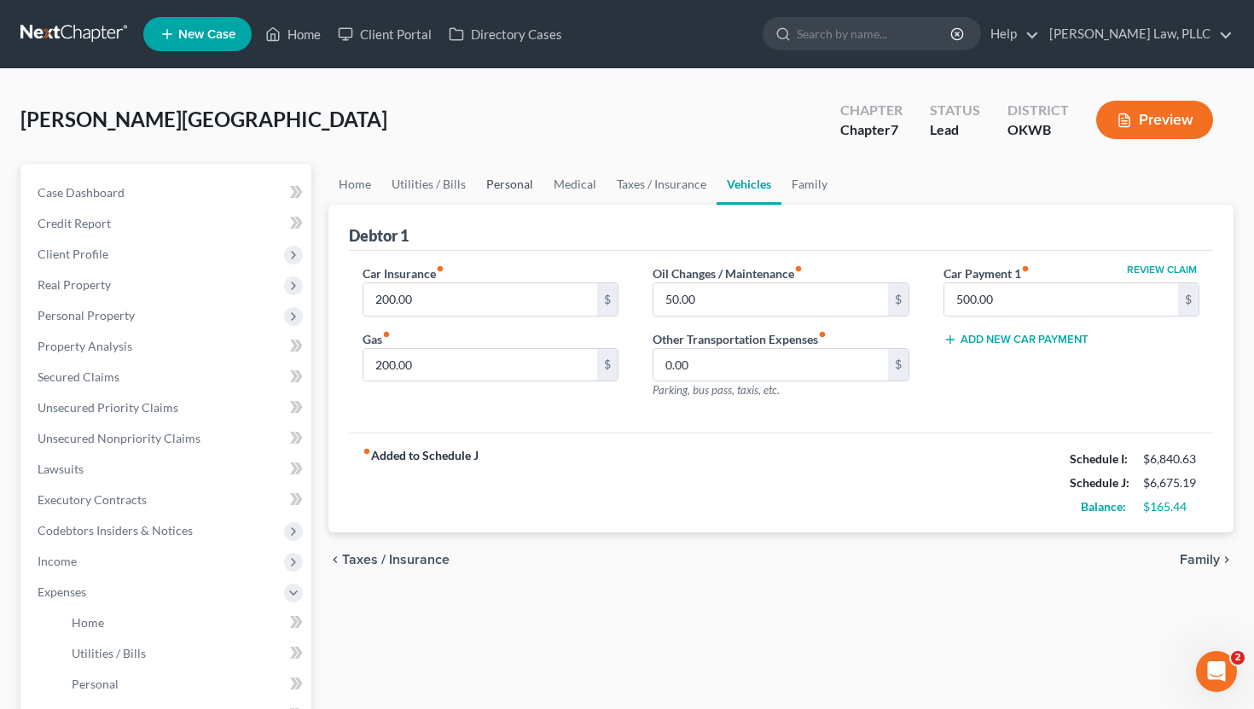
click at [498, 182] on link "Personal" at bounding box center [509, 184] width 67 height 41
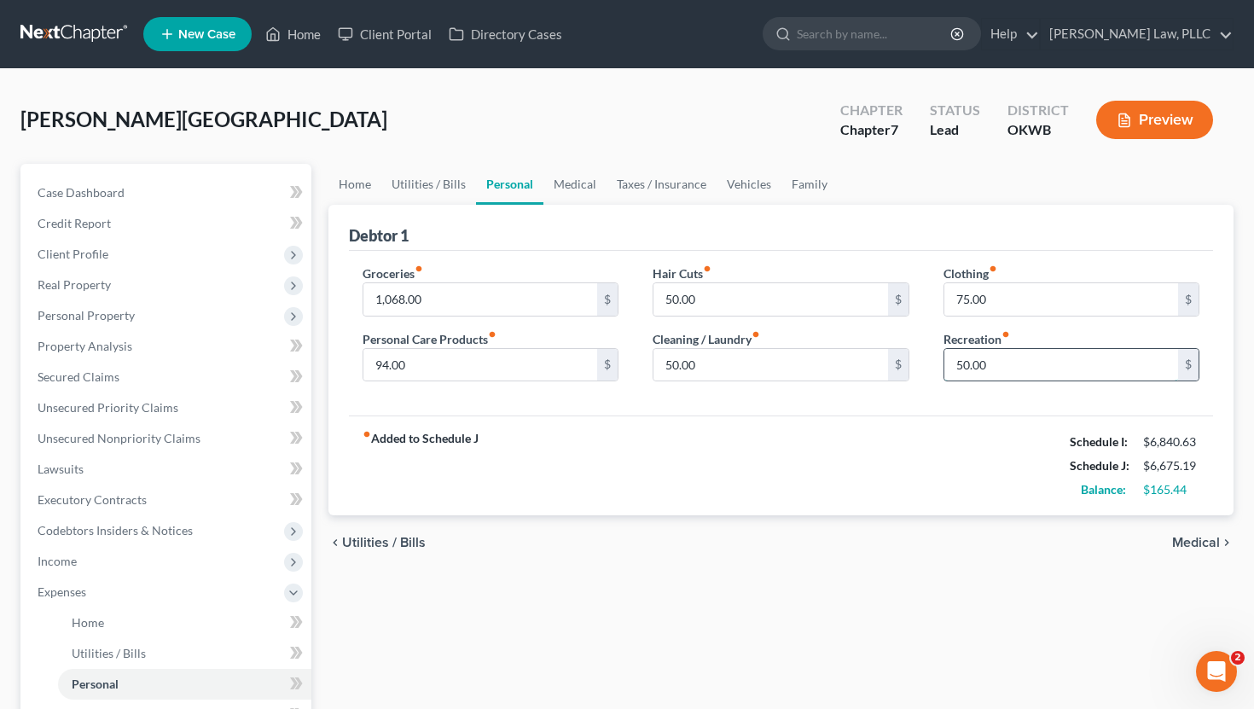
click at [1031, 377] on input "50.00" at bounding box center [1061, 365] width 235 height 32
type input "125"
click at [962, 479] on div "fiber_manual_record Added to Schedule J Schedule I: $6,840.63 Schedule J: $6,75…" at bounding box center [781, 465] width 865 height 100
click at [803, 180] on link "Family" at bounding box center [809, 184] width 56 height 41
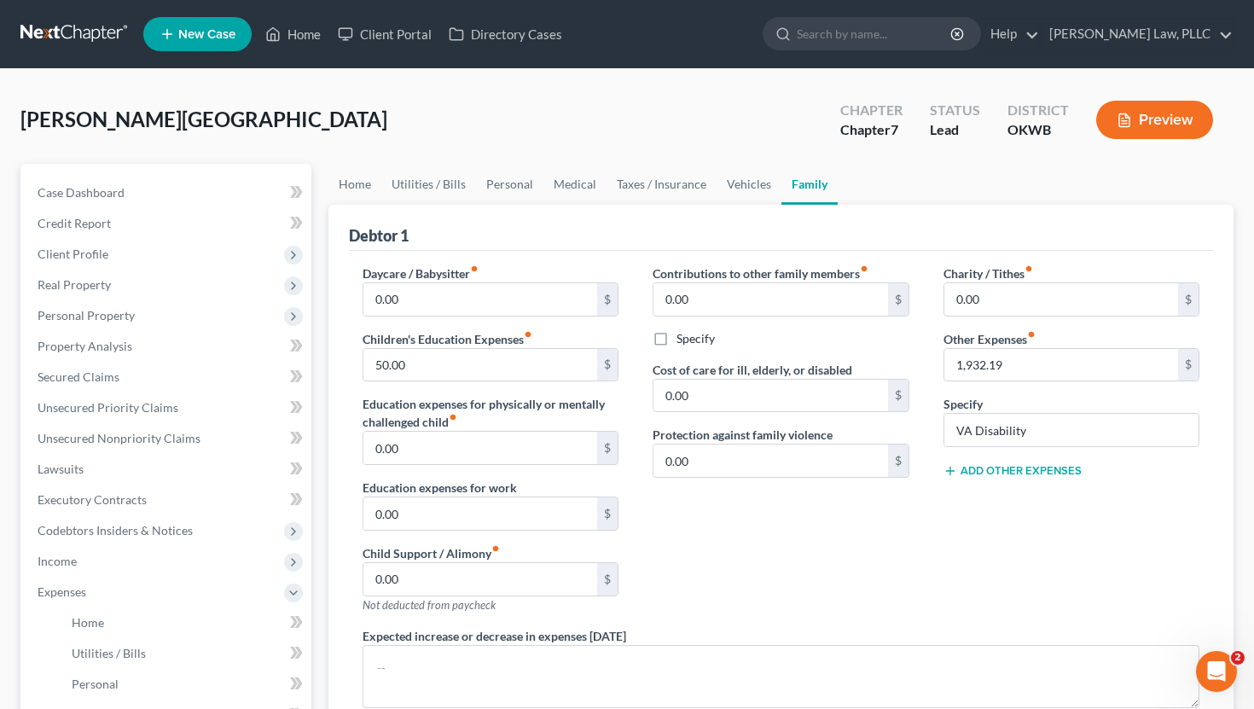
click at [679, 536] on div "Contributions to other family members fiber_manual_record 0.00 $ Specify Cost o…" at bounding box center [780, 445] width 291 height 362
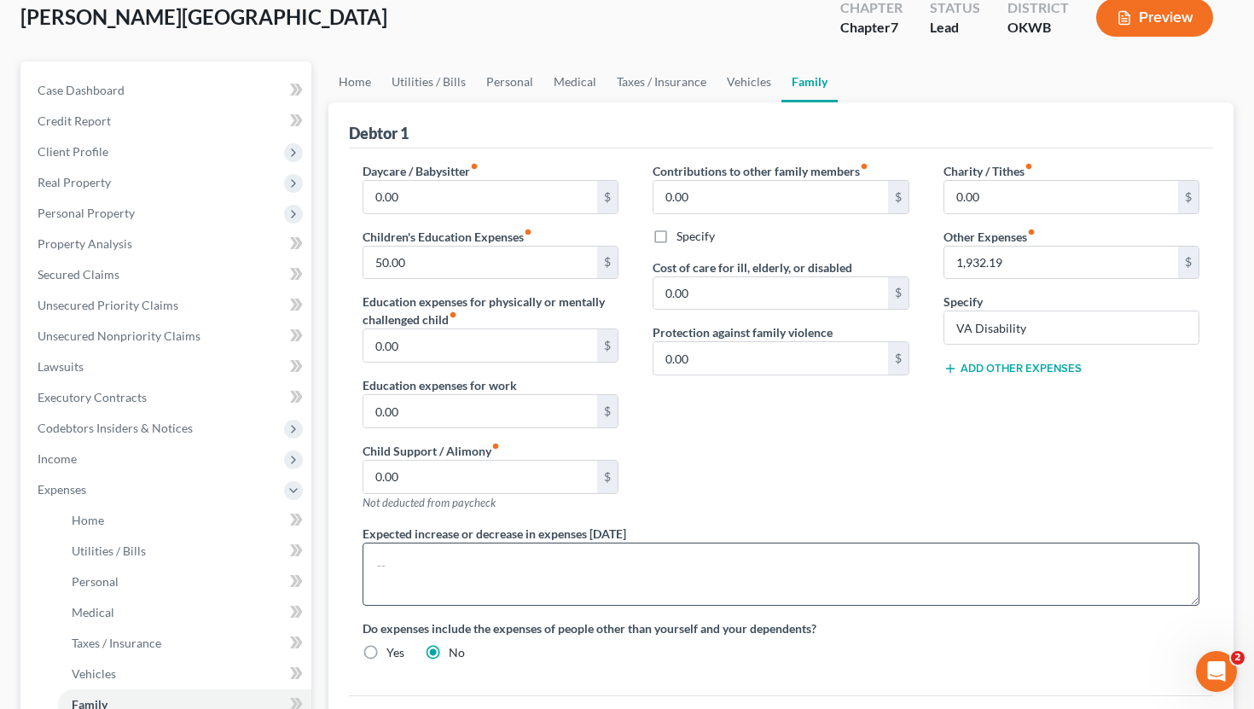
scroll to position [92, 0]
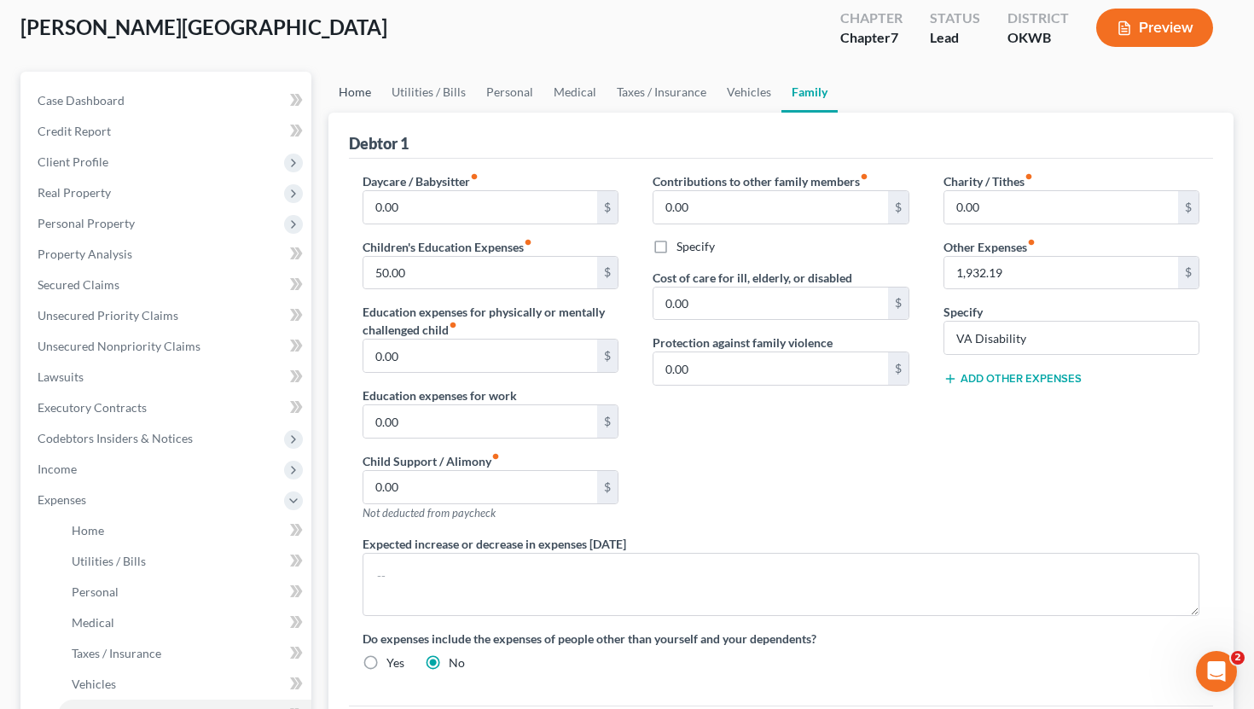
click at [353, 95] on link "Home" at bounding box center [354, 92] width 53 height 41
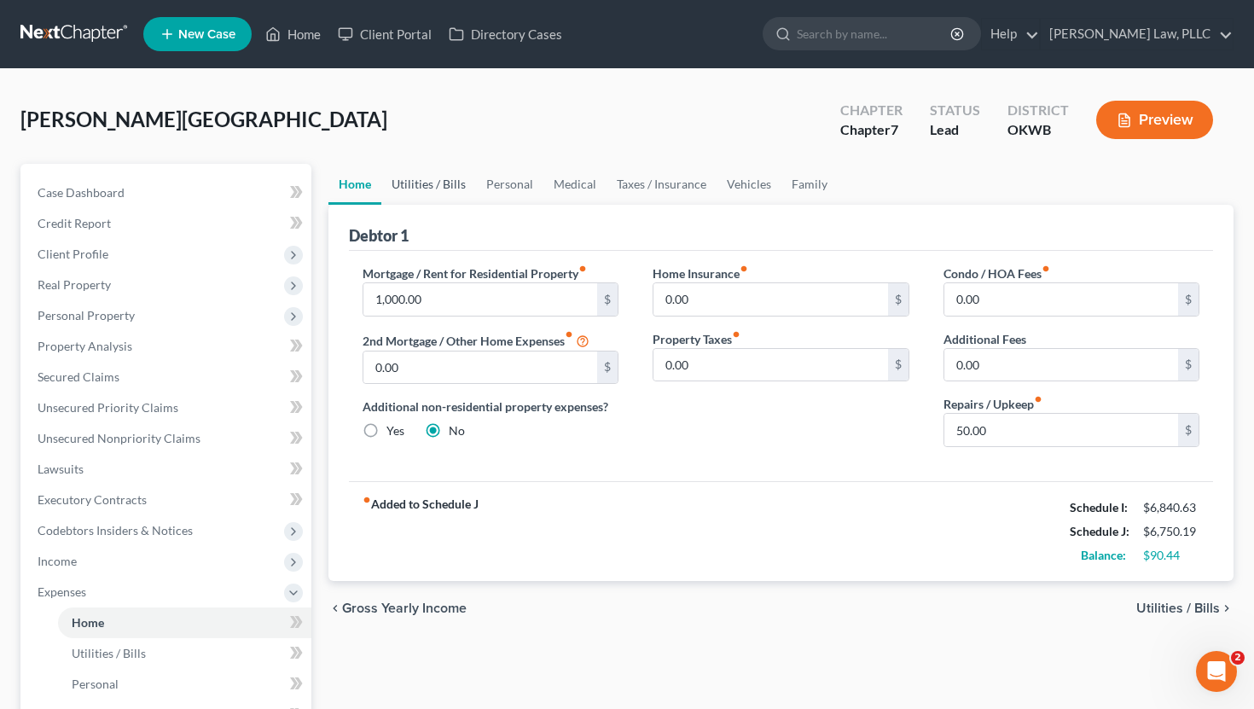
click at [417, 186] on link "Utilities / Bills" at bounding box center [428, 184] width 95 height 41
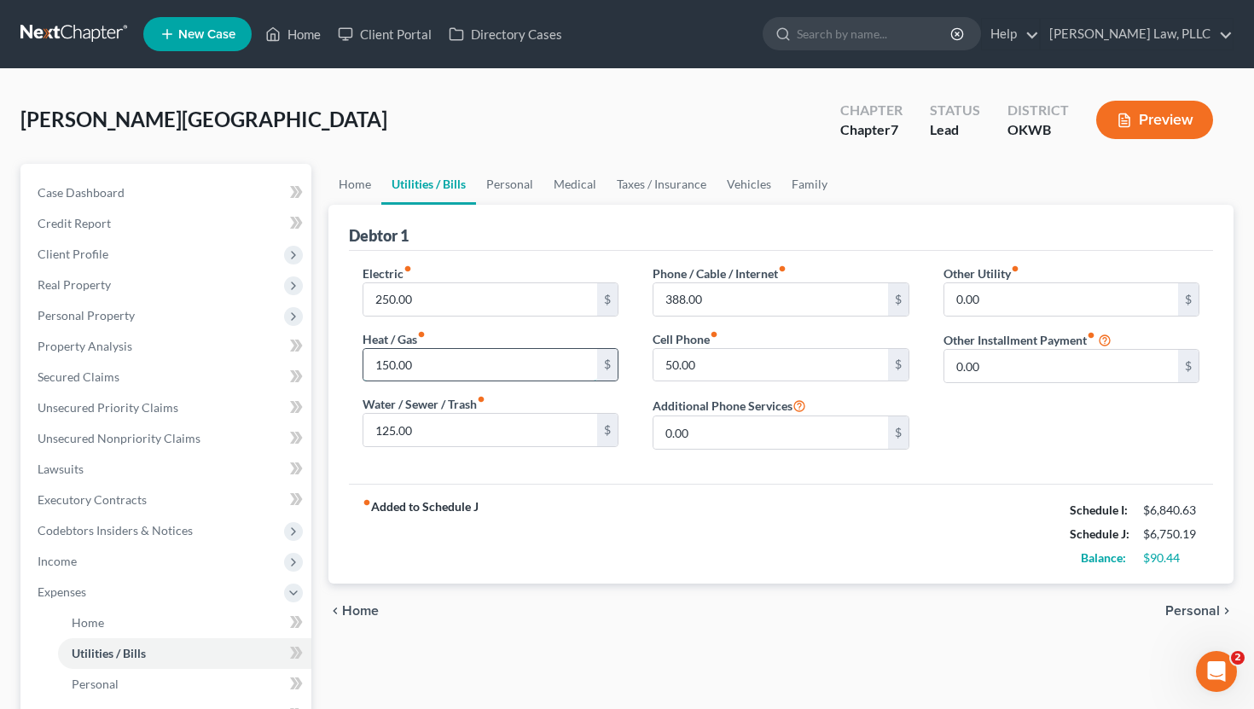
click at [437, 369] on input "150.00" at bounding box center [480, 365] width 235 height 32
type input "175"
click at [511, 184] on link "Personal" at bounding box center [509, 184] width 67 height 41
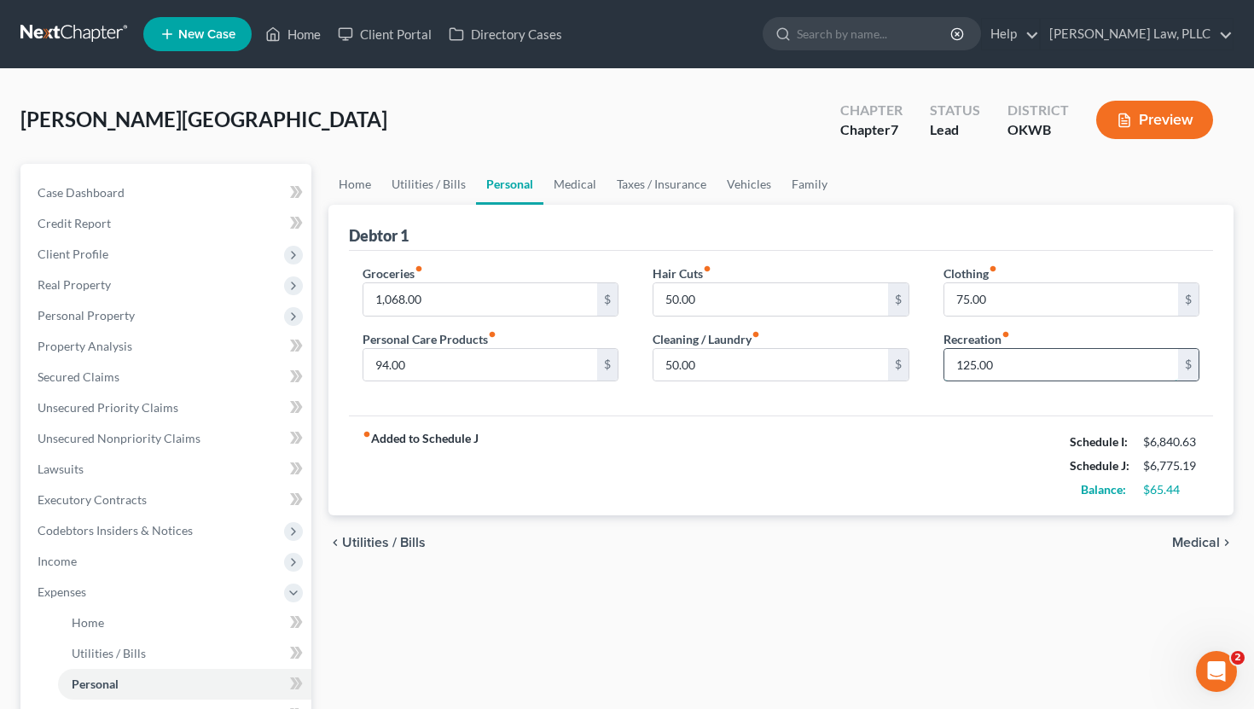
click at [966, 357] on input "125.00" at bounding box center [1061, 365] width 235 height 32
type input "150"
click at [792, 461] on div "fiber_manual_record Added to Schedule J Schedule I: $6,840.63 Schedule J: $6,80…" at bounding box center [781, 465] width 865 height 100
click at [755, 370] on input "50.00" at bounding box center [770, 365] width 235 height 32
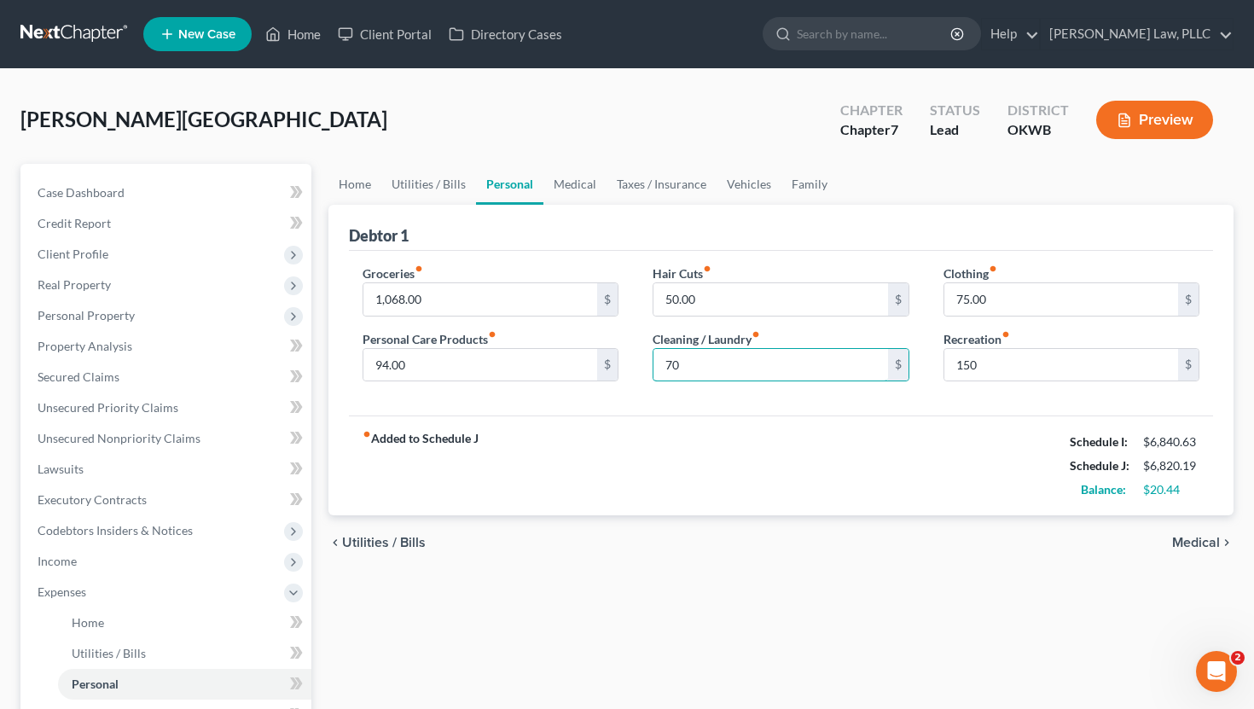
type input "70"
click at [736, 478] on div "fiber_manual_record Added to Schedule J Schedule I: $6,840.63 Schedule J: $6,82…" at bounding box center [781, 465] width 865 height 100
click at [559, 188] on link "Medical" at bounding box center [574, 184] width 63 height 41
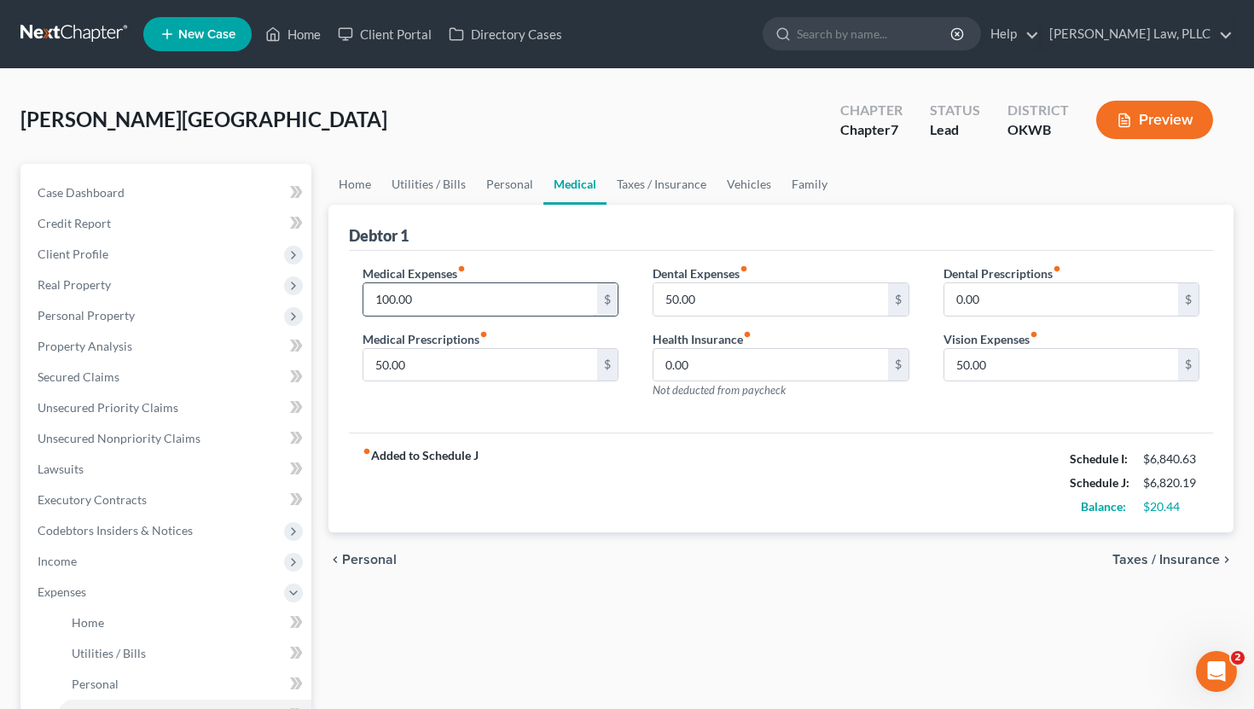
click at [466, 293] on input "100.00" at bounding box center [480, 299] width 235 height 32
type input "120"
click at [610, 648] on div "Home Utilities / Bills Personal Medical Taxes / Insurance Vehicles Family Debto…" at bounding box center [781, 610] width 923 height 893
click at [739, 449] on div "fiber_manual_record Added to Schedule J Schedule I: $6,840.63 Schedule J: $6,84…" at bounding box center [781, 482] width 865 height 100
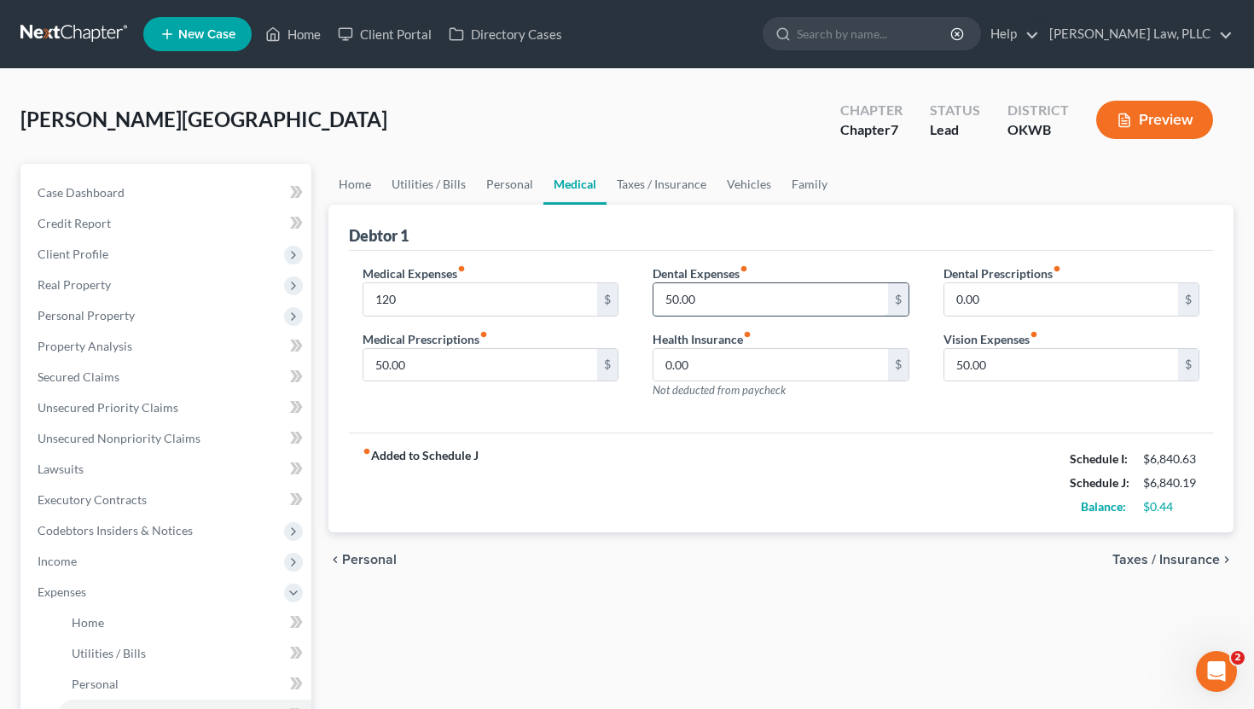
click at [687, 293] on input "50.00" at bounding box center [770, 299] width 235 height 32
type input "80"
click at [884, 475] on div "fiber_manual_record Added to Schedule J Schedule I: $6,840.63 Schedule J: $6,87…" at bounding box center [781, 482] width 865 height 100
click at [794, 172] on link "Family" at bounding box center [809, 184] width 56 height 41
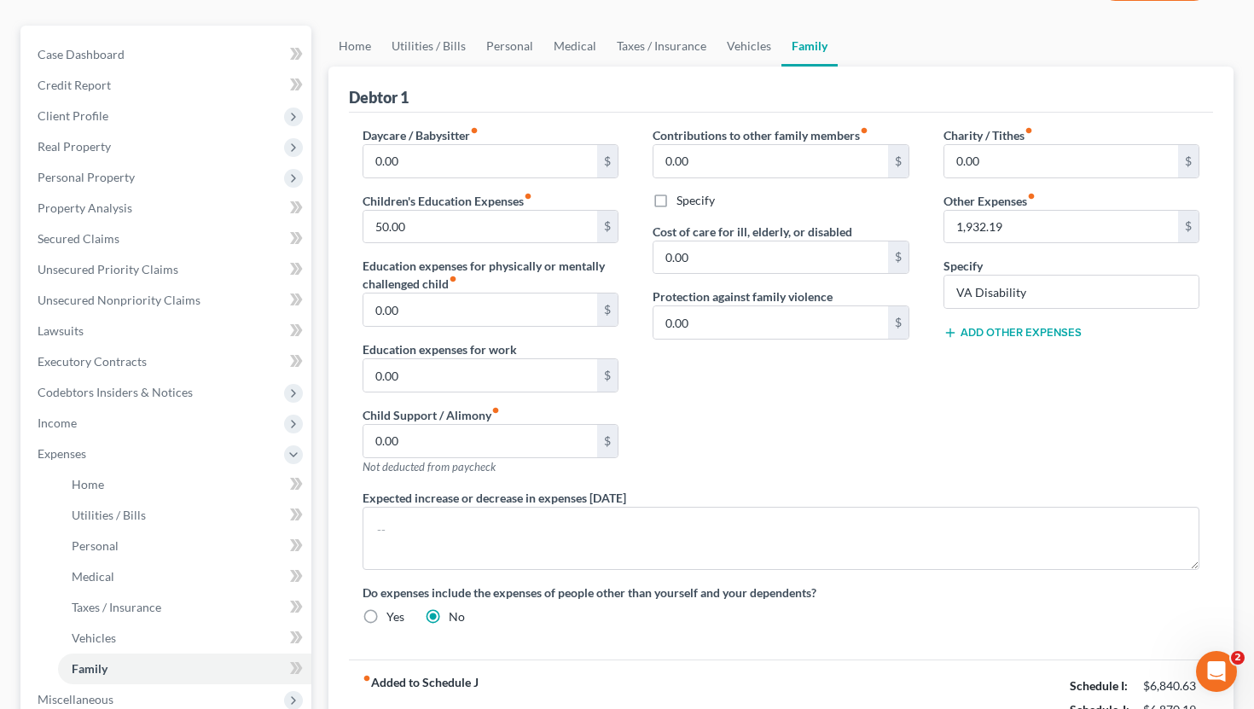
scroll to position [140, 0]
click at [415, 379] on input "0.00" at bounding box center [480, 373] width 235 height 32
type input "100"
click at [663, 410] on div "Contributions to other family members fiber_manual_record 0.00 $ Specify Cost o…" at bounding box center [780, 306] width 291 height 362
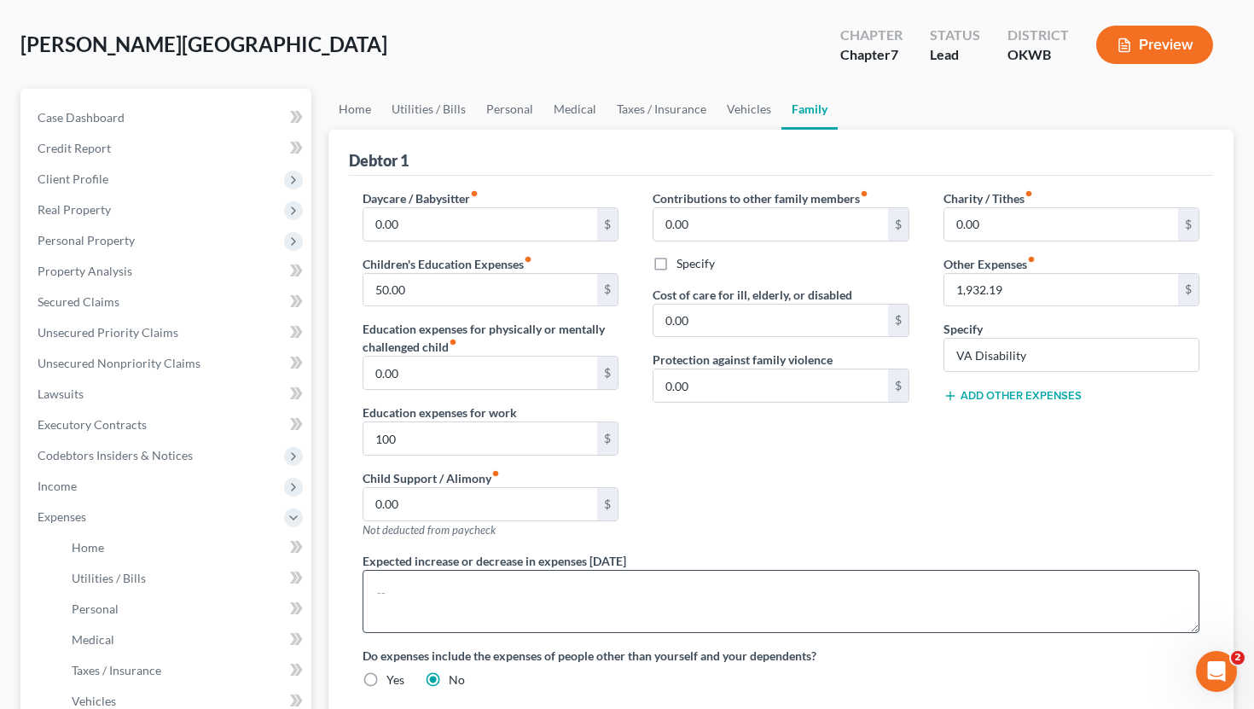
scroll to position [67, 0]
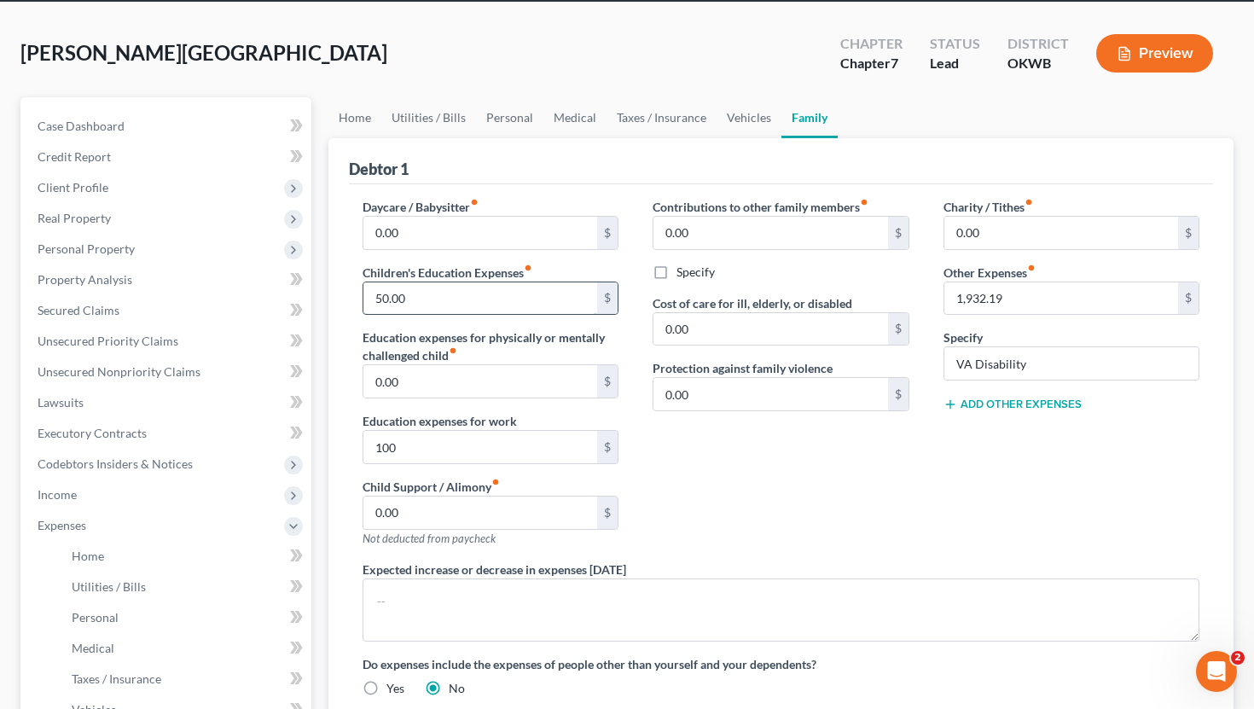
click at [445, 295] on input "50.00" at bounding box center [480, 298] width 235 height 32
type input "100"
click at [652, 446] on div "Contributions to other family members fiber_manual_record 0.00 $ Specify Cost o…" at bounding box center [780, 379] width 291 height 362
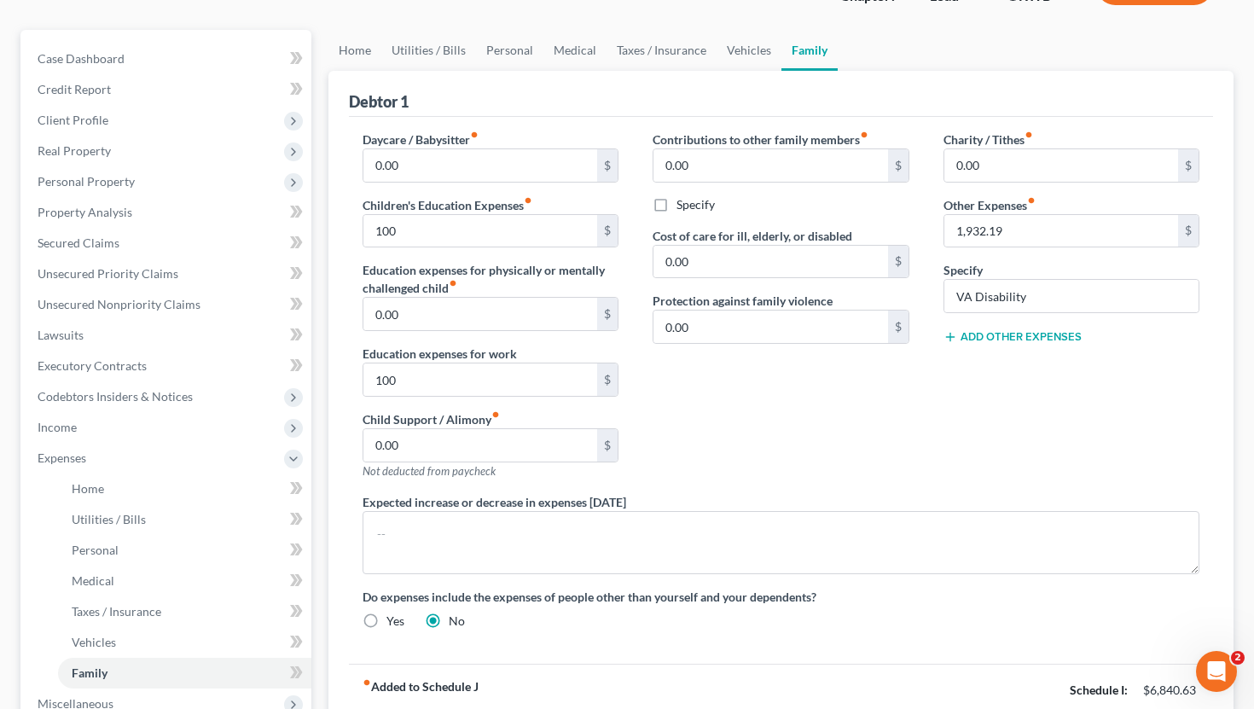
scroll to position [133, 0]
click at [652, 446] on div "Contributions to other family members fiber_manual_record 0.00 $ Specify Cost o…" at bounding box center [780, 312] width 291 height 362
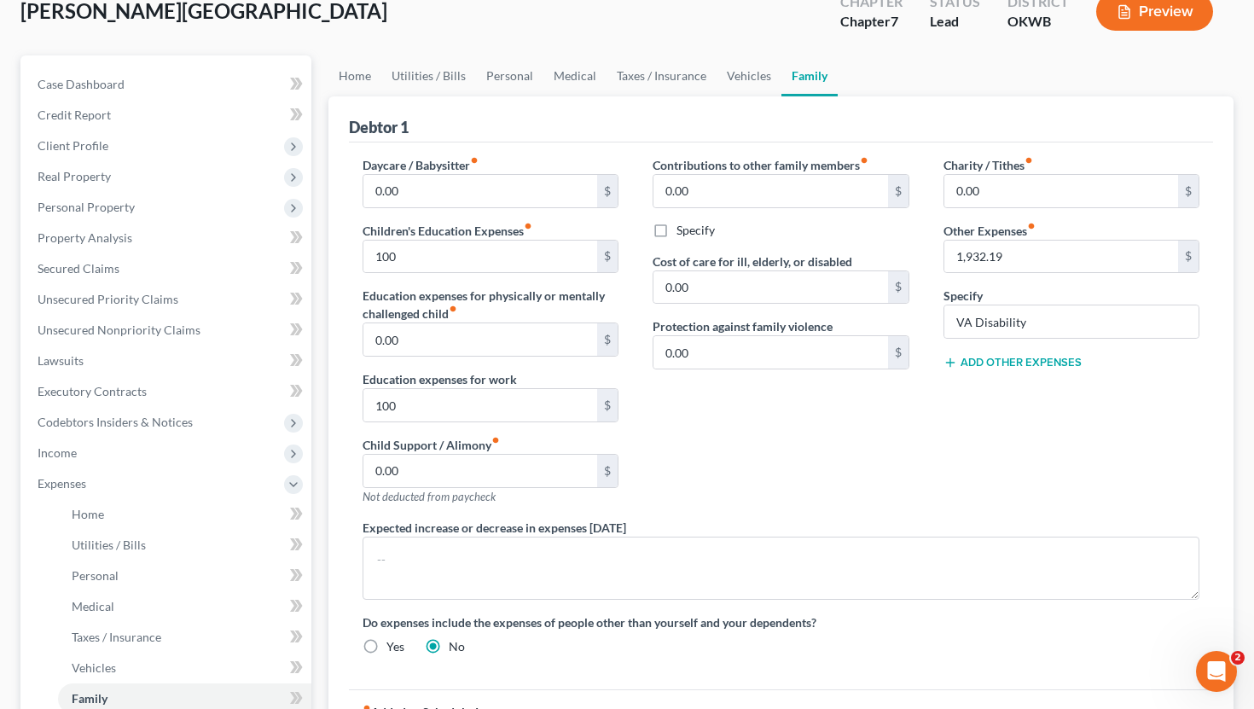
scroll to position [110, 0]
click at [501, 68] on link "Personal" at bounding box center [509, 74] width 67 height 41
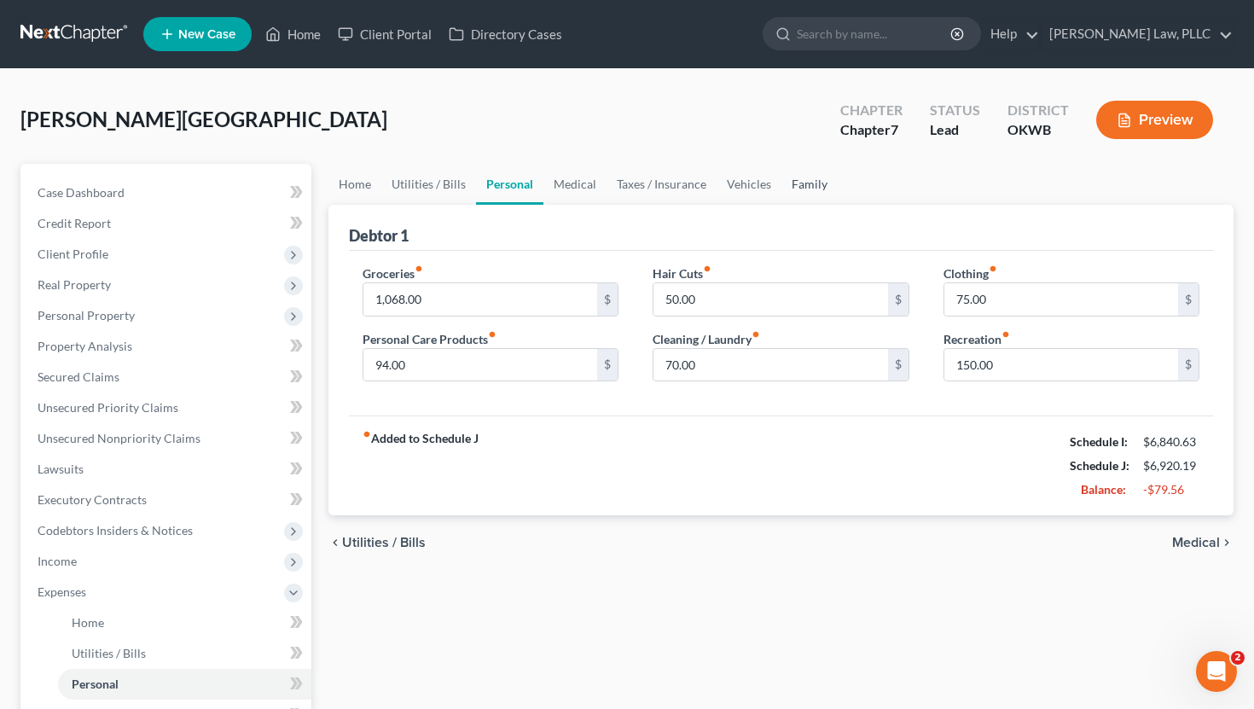
click at [796, 179] on link "Family" at bounding box center [809, 184] width 56 height 41
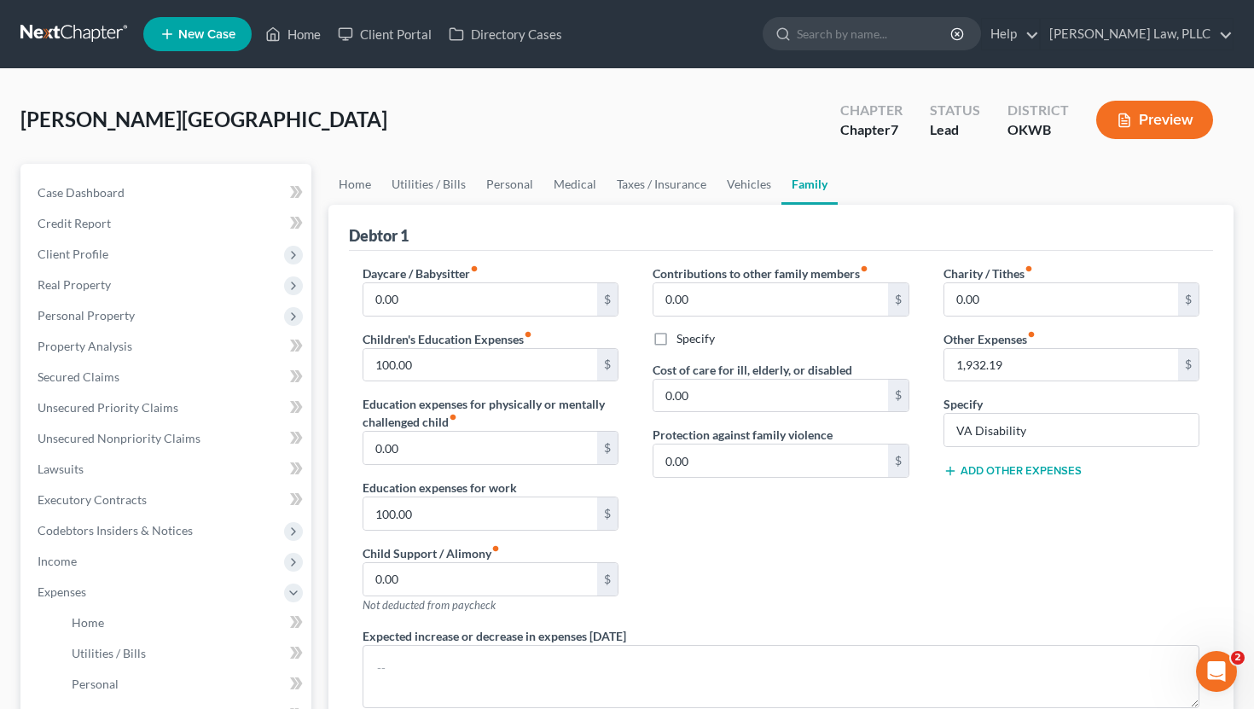
click at [631, 518] on div "Daycare / Babysitter fiber_manual_record 0.00 $ Children's Education Expenses f…" at bounding box center [490, 445] width 291 height 362
click at [148, 314] on span "Personal Property" at bounding box center [167, 315] width 287 height 31
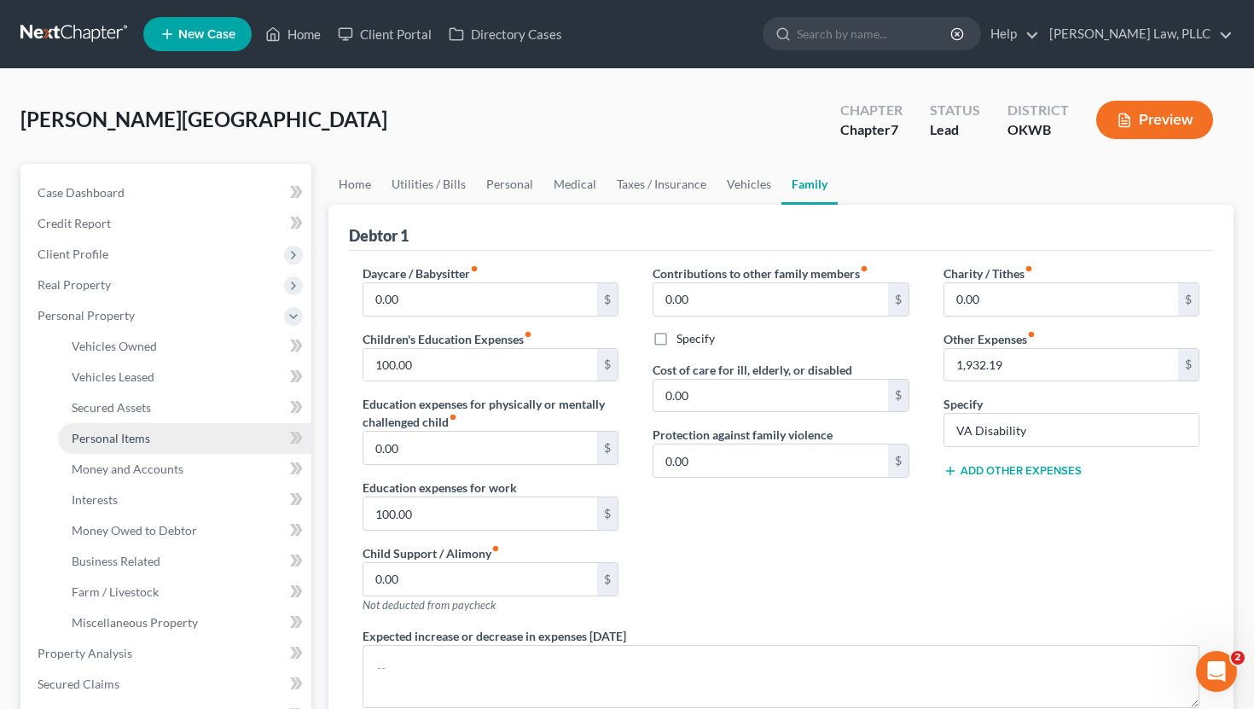
click at [135, 439] on span "Personal Items" at bounding box center [111, 438] width 78 height 14
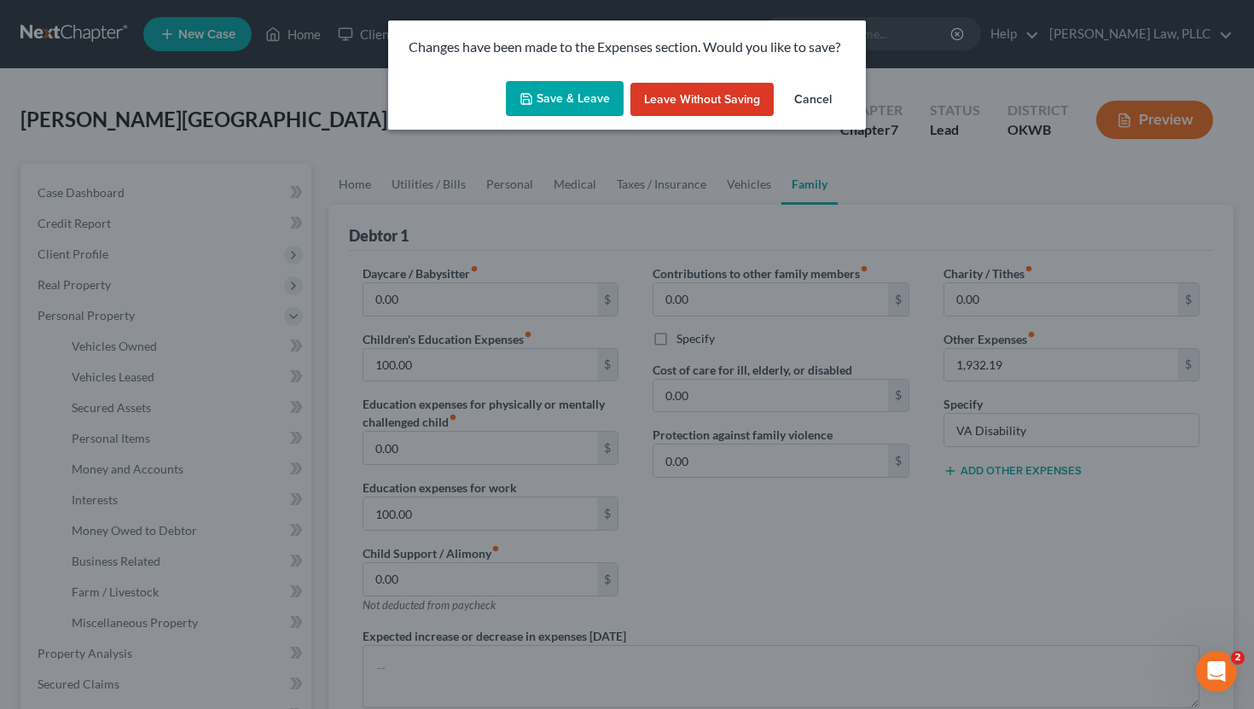
click at [602, 96] on button "Save & Leave" at bounding box center [565, 99] width 118 height 36
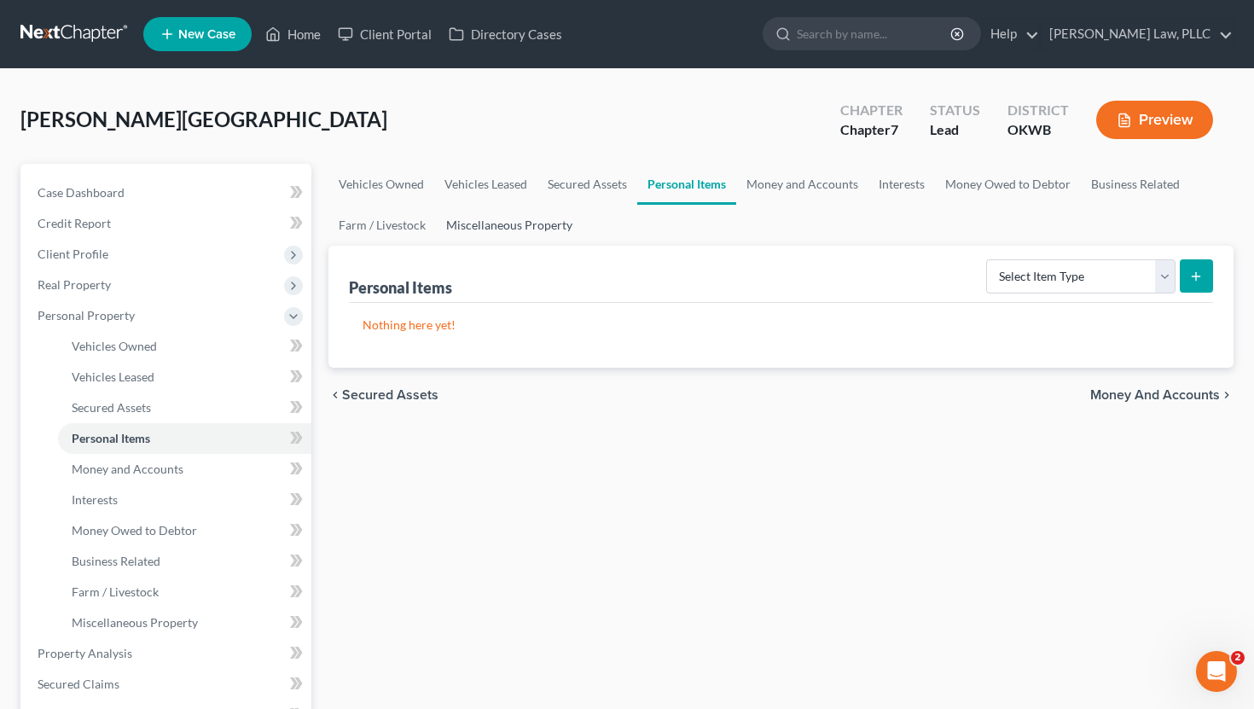
click at [520, 217] on link "Miscellaneous Property" at bounding box center [509, 225] width 147 height 41
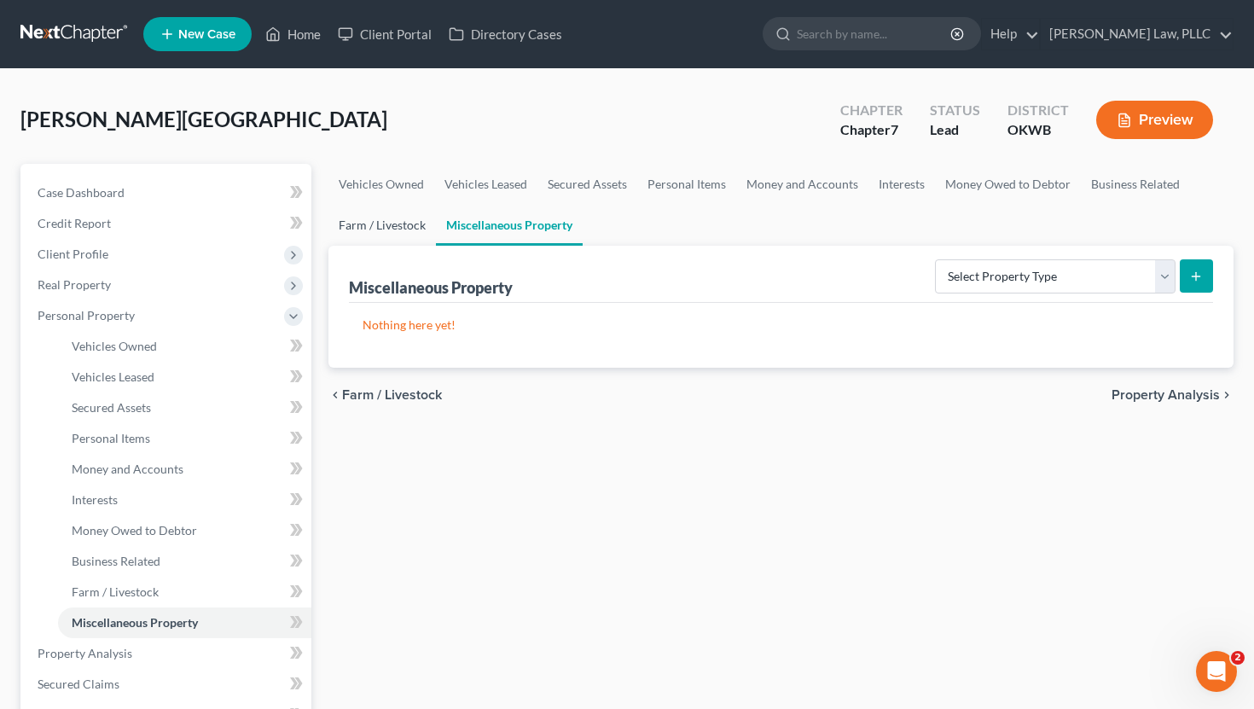
click at [395, 240] on link "Farm / Livestock" at bounding box center [381, 225] width 107 height 41
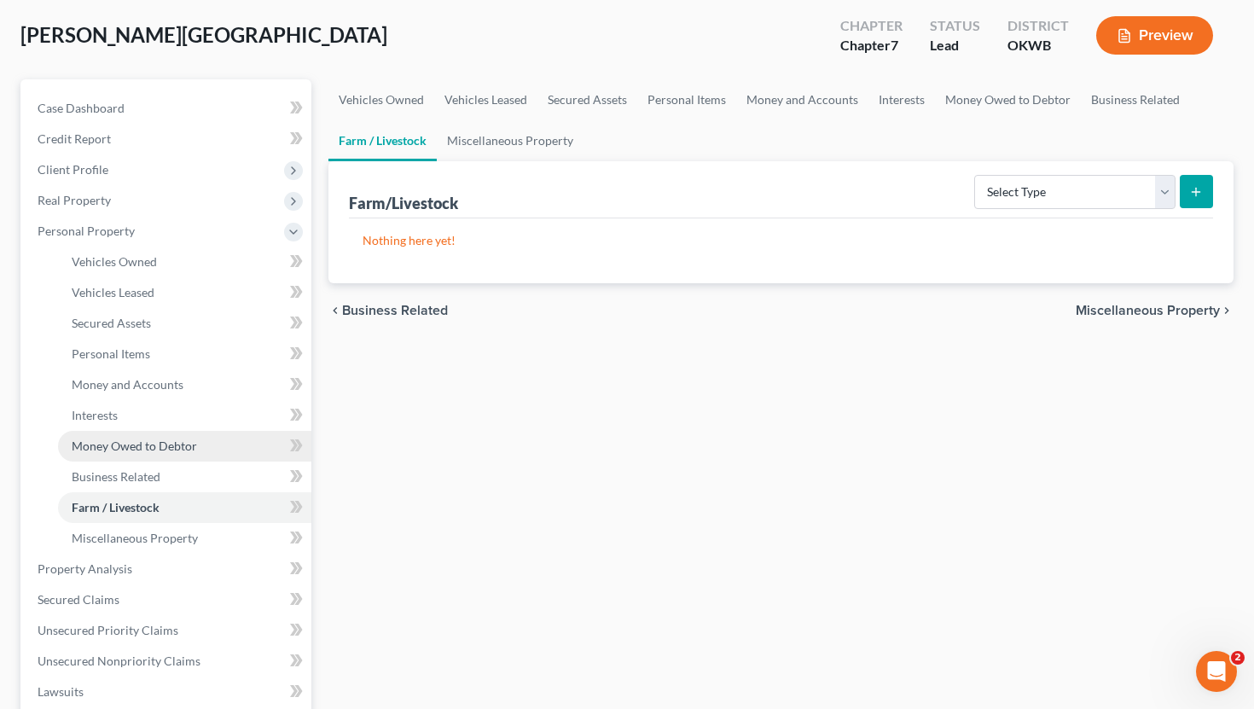
scroll to position [258, 0]
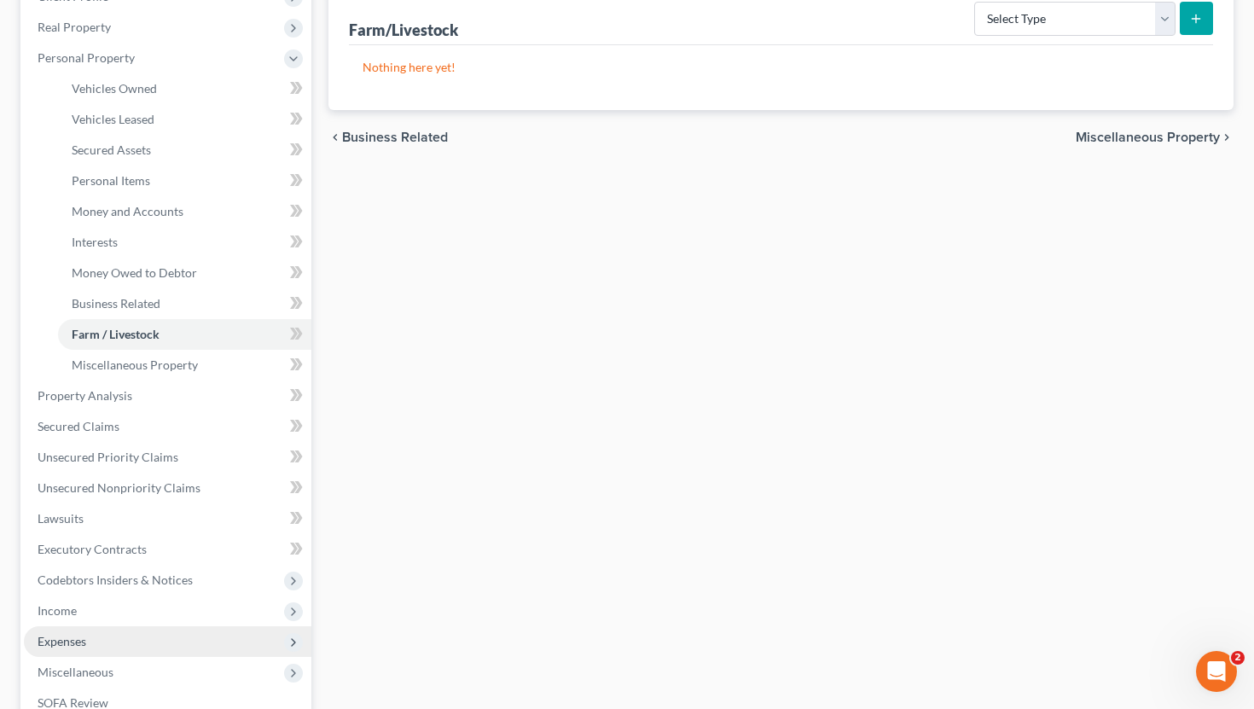
click at [113, 646] on span "Expenses" at bounding box center [167, 641] width 287 height 31
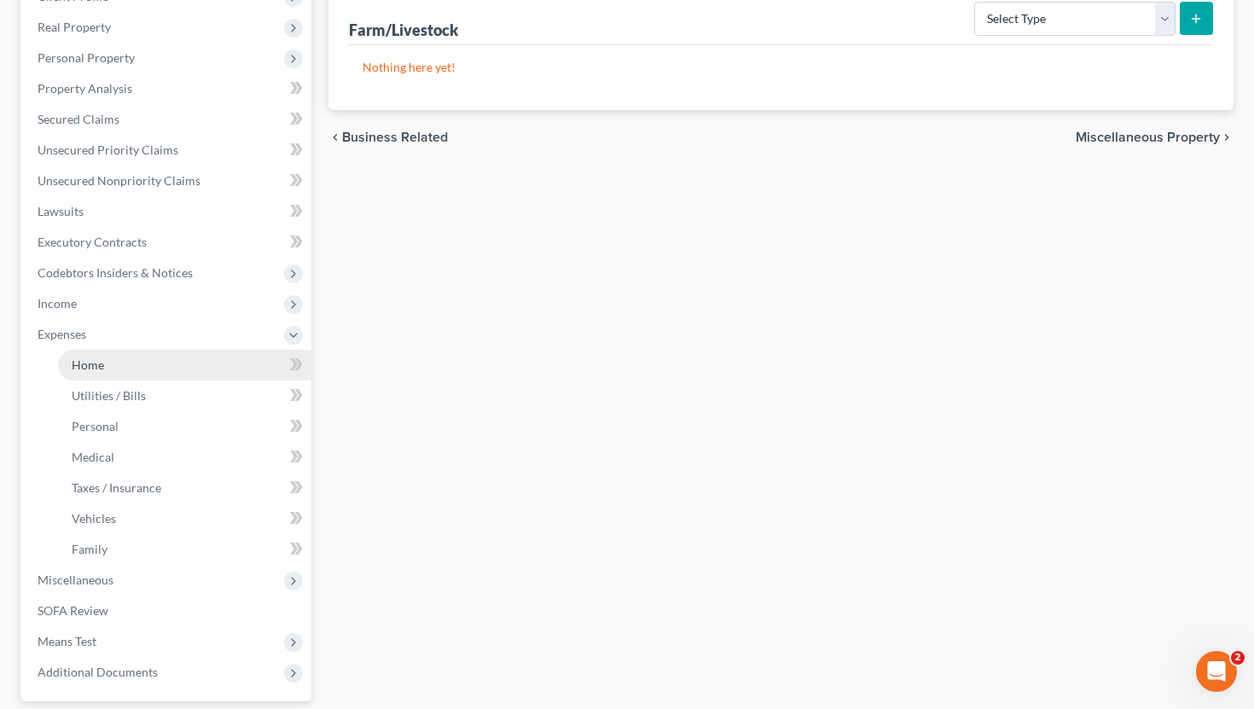
click at [156, 367] on link "Home" at bounding box center [184, 365] width 253 height 31
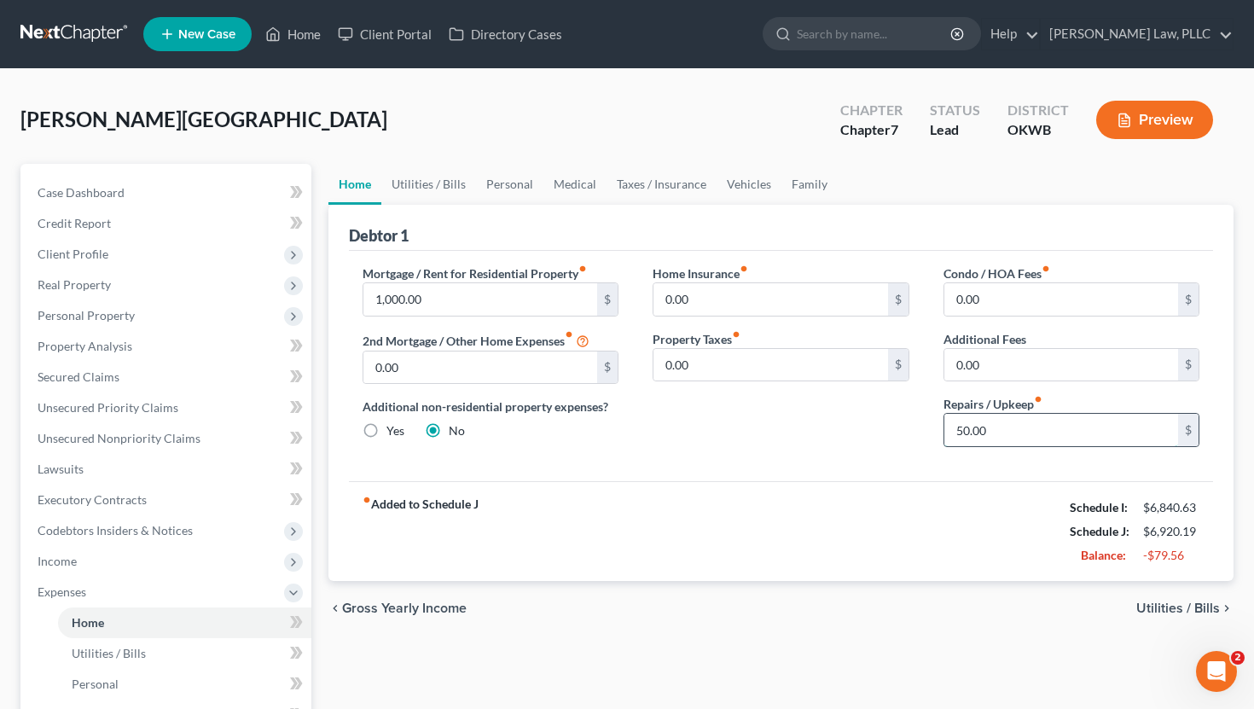
click at [986, 434] on input "50.00" at bounding box center [1061, 430] width 235 height 32
type input "125"
click at [819, 501] on div "fiber_manual_record Added to Schedule J Schedule I: $6,840.63 Schedule J: $6,99…" at bounding box center [781, 531] width 865 height 100
click at [414, 179] on link "Utilities / Bills" at bounding box center [428, 184] width 95 height 41
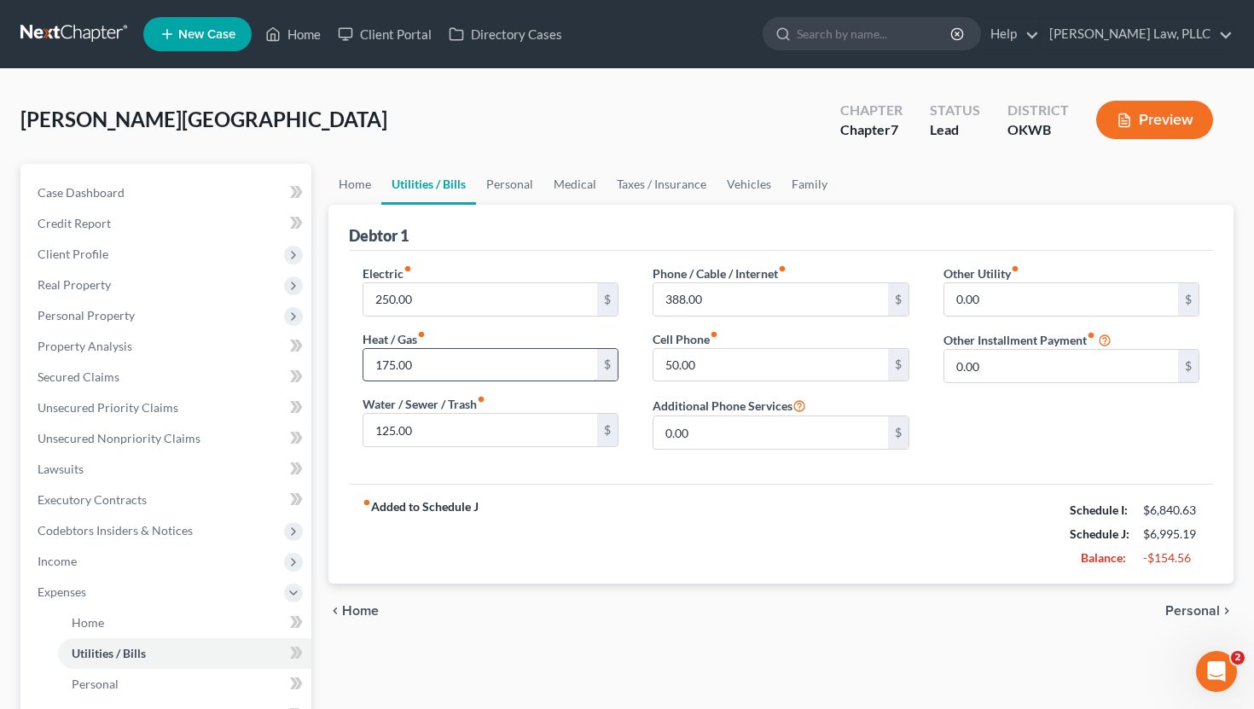
click at [436, 365] on input "175.00" at bounding box center [480, 365] width 235 height 32
type input "200"
click at [420, 432] on input "125.00" at bounding box center [480, 430] width 235 height 32
type input "150"
click at [502, 183] on link "Personal" at bounding box center [509, 184] width 67 height 41
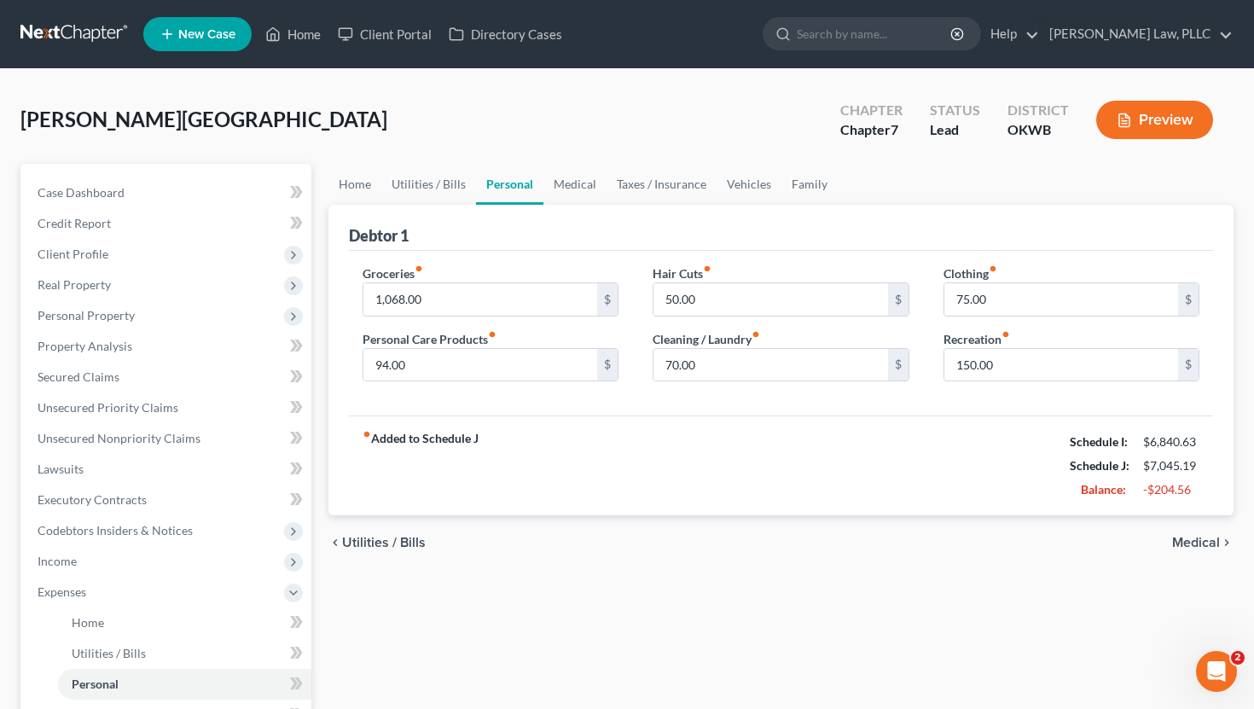
click at [988, 316] on div "Clothing fiber_manual_record 75.00 $ Recreation fiber_manual_record 150.00 $" at bounding box center [1071, 329] width 291 height 131
click at [989, 308] on input "75.00" at bounding box center [1061, 299] width 235 height 32
type input "188"
click at [924, 481] on div "fiber_manual_record Added to Schedule J Schedule I: $6,840.63 Schedule J: $7,15…" at bounding box center [781, 465] width 865 height 100
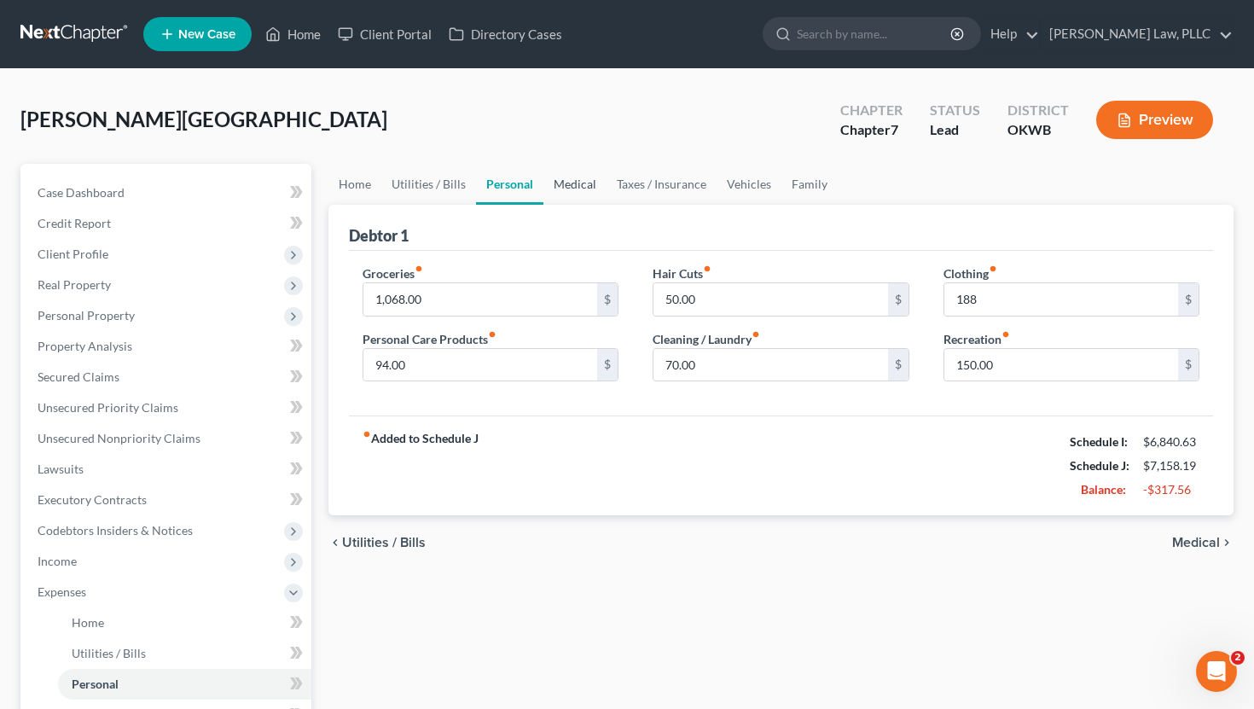
click at [580, 186] on link "Medical" at bounding box center [574, 184] width 63 height 41
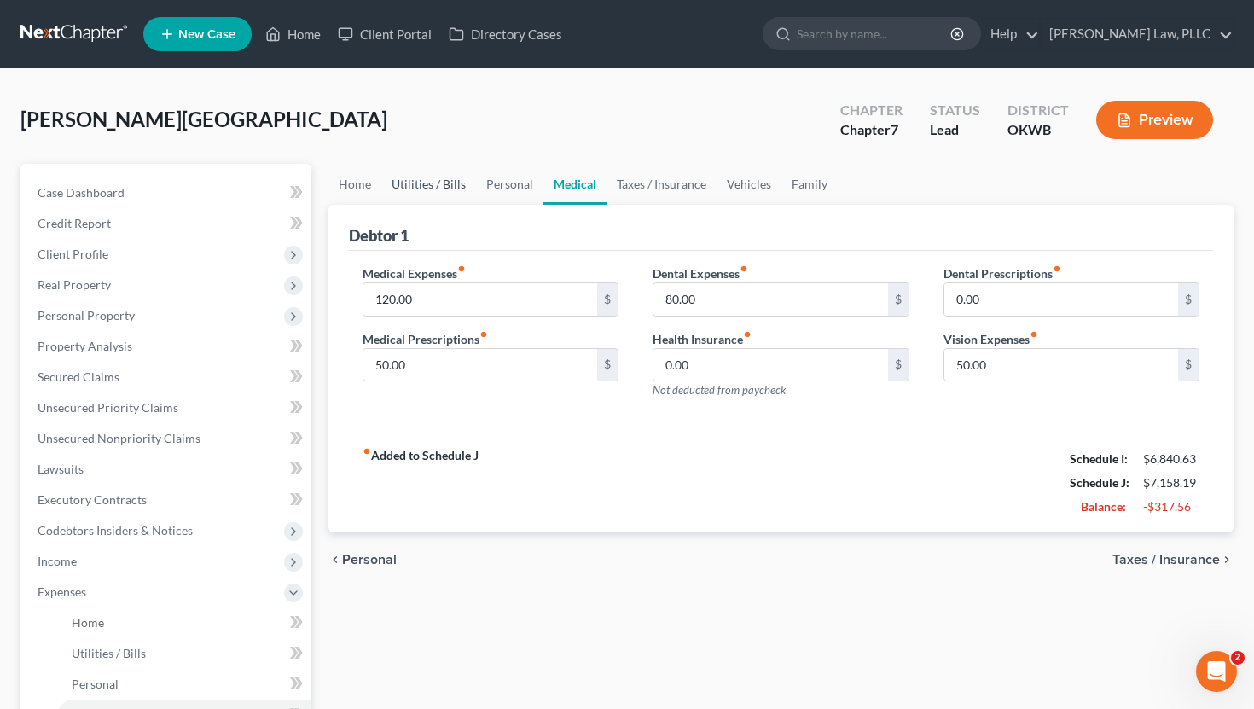
click at [465, 188] on link "Utilities / Bills" at bounding box center [428, 184] width 95 height 41
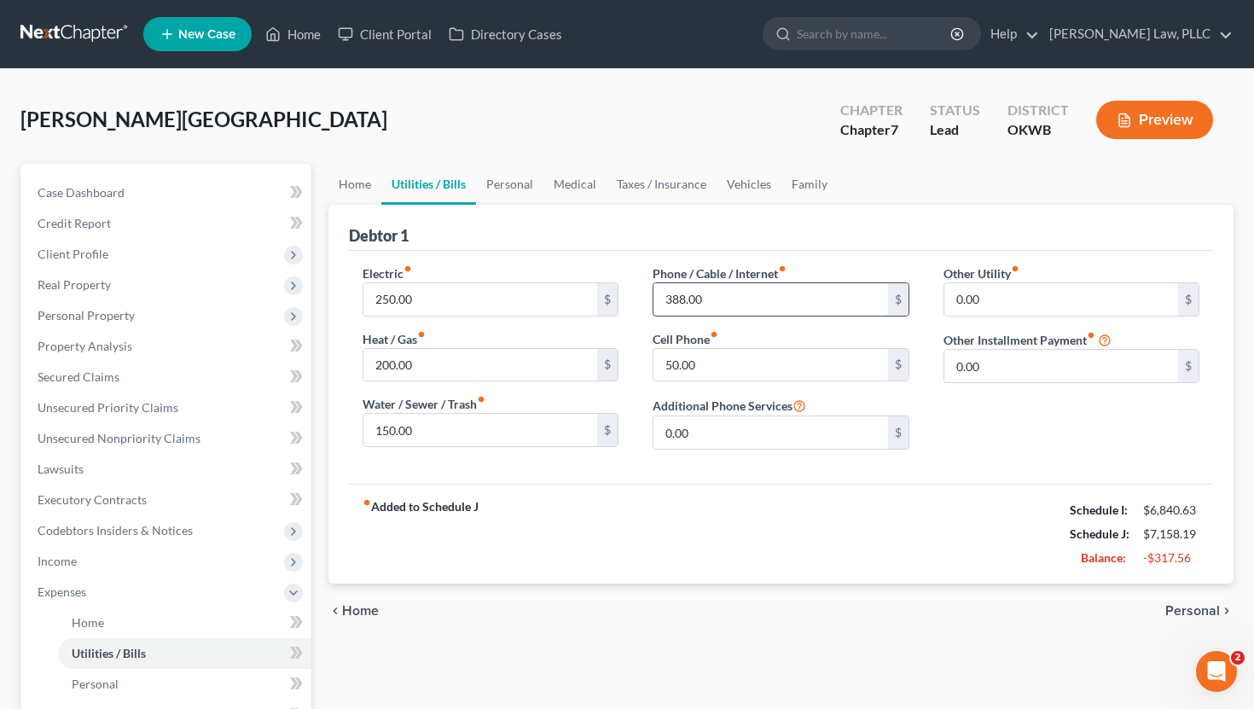
click at [762, 300] on input "388.00" at bounding box center [770, 299] width 235 height 32
type input "400"
click at [699, 536] on div "fiber_manual_record Added to Schedule J Schedule I: $6,840.63 Schedule J: $7,17…" at bounding box center [781, 534] width 865 height 100
click at [732, 173] on link "Vehicles" at bounding box center [748, 184] width 65 height 41
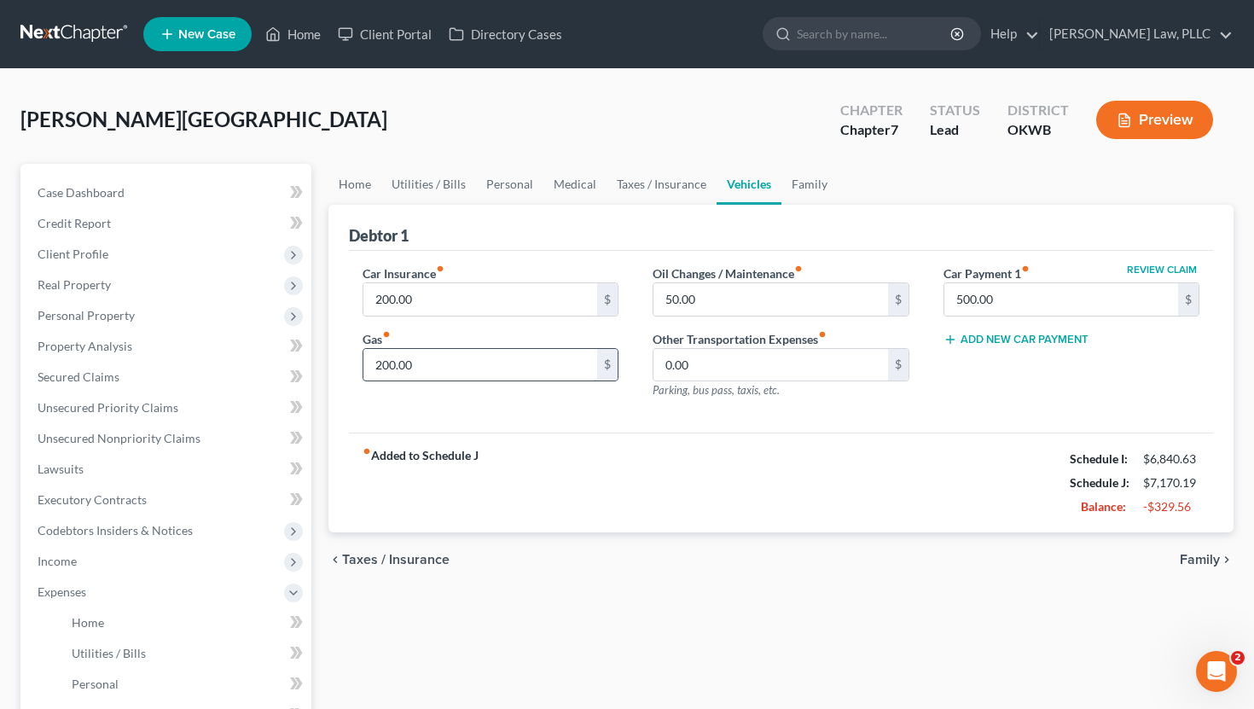
click at [483, 363] on input "200.00" at bounding box center [480, 365] width 235 height 32
type input "250"
click at [620, 504] on div "fiber_manual_record Added to Schedule J Schedule I: $6,840.63 Schedule J: $7,22…" at bounding box center [781, 482] width 865 height 100
click at [742, 306] on input "50.00" at bounding box center [770, 299] width 235 height 32
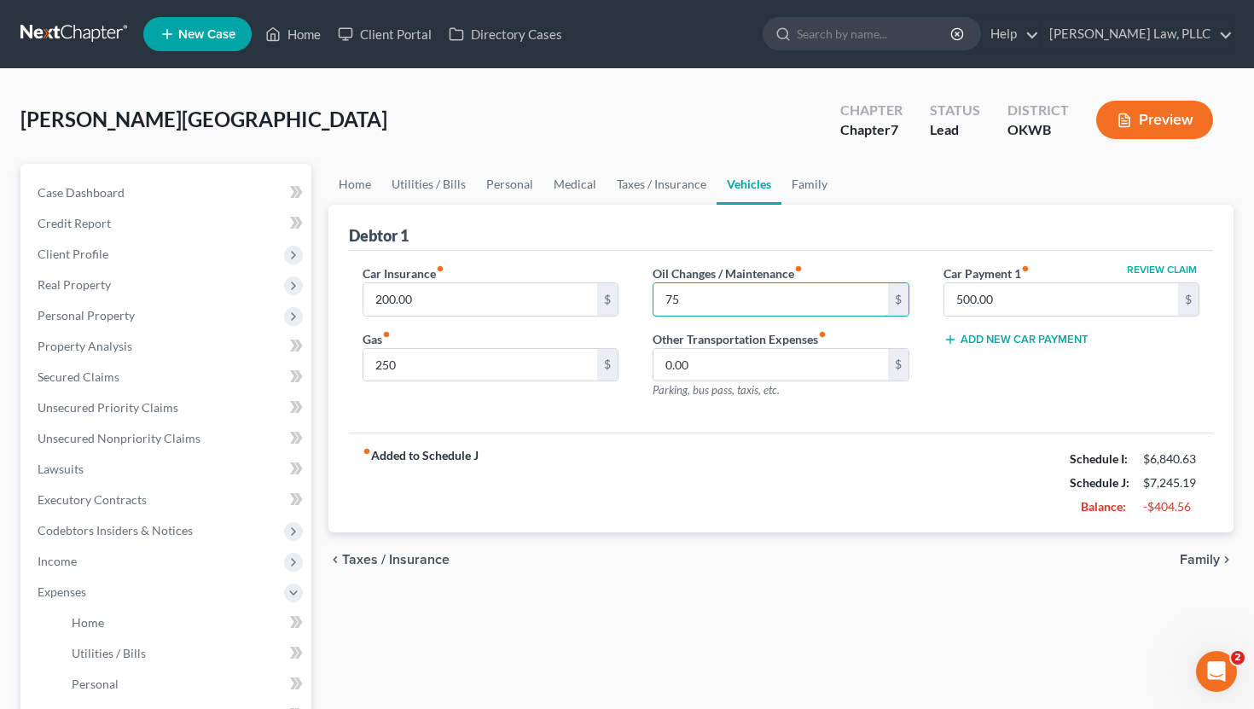
type input "7"
type input "50"
click at [659, 194] on link "Taxes / Insurance" at bounding box center [661, 184] width 110 height 41
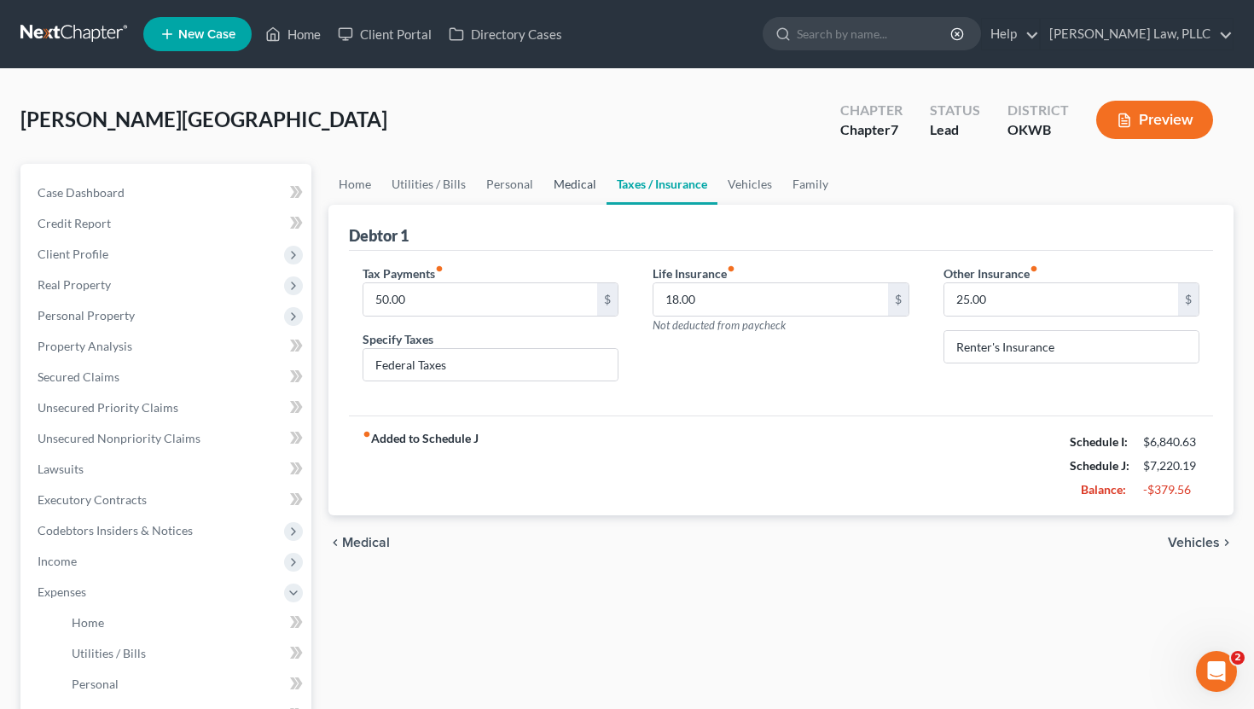
click at [589, 171] on link "Medical" at bounding box center [574, 184] width 63 height 41
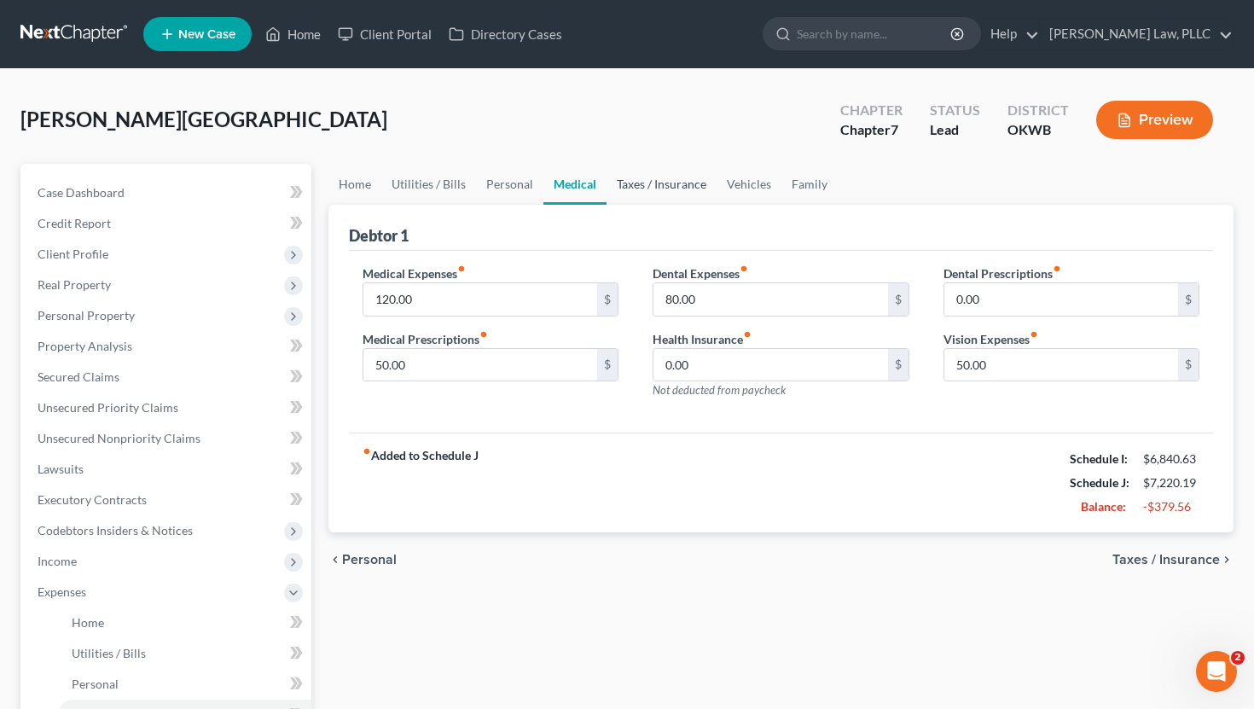
click at [641, 190] on link "Taxes / Insurance" at bounding box center [661, 184] width 110 height 41
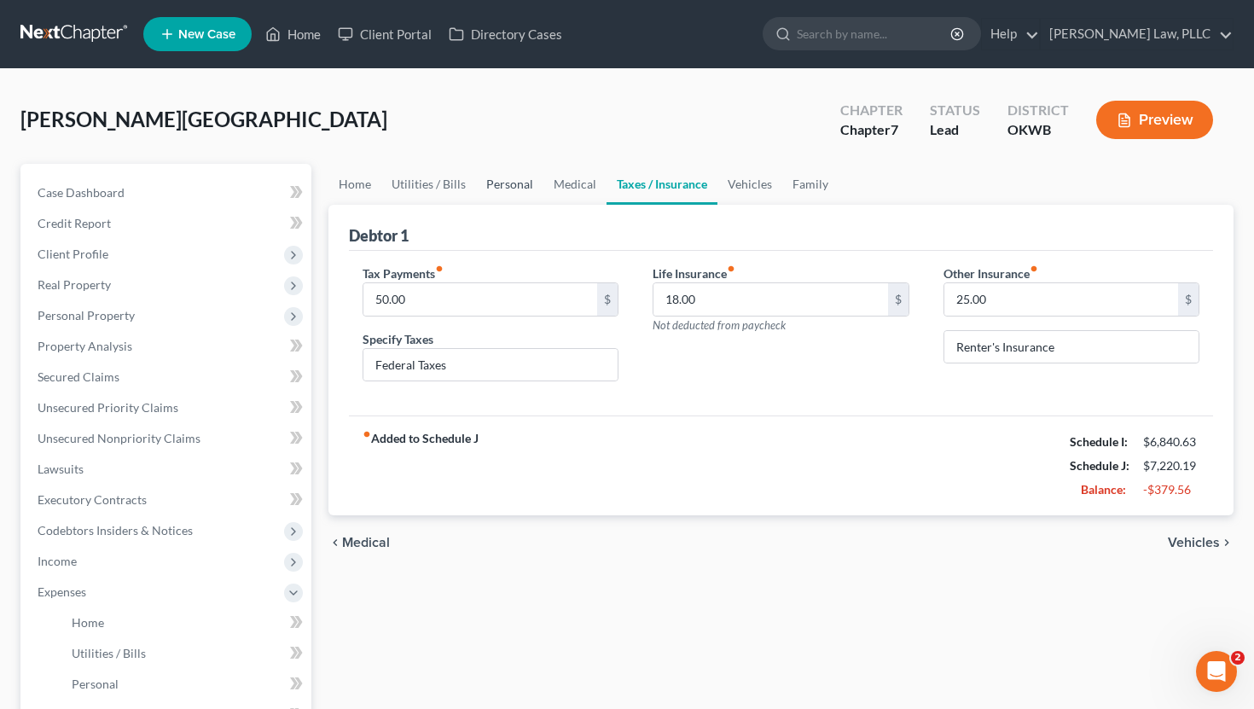
click at [514, 186] on link "Personal" at bounding box center [509, 184] width 67 height 41
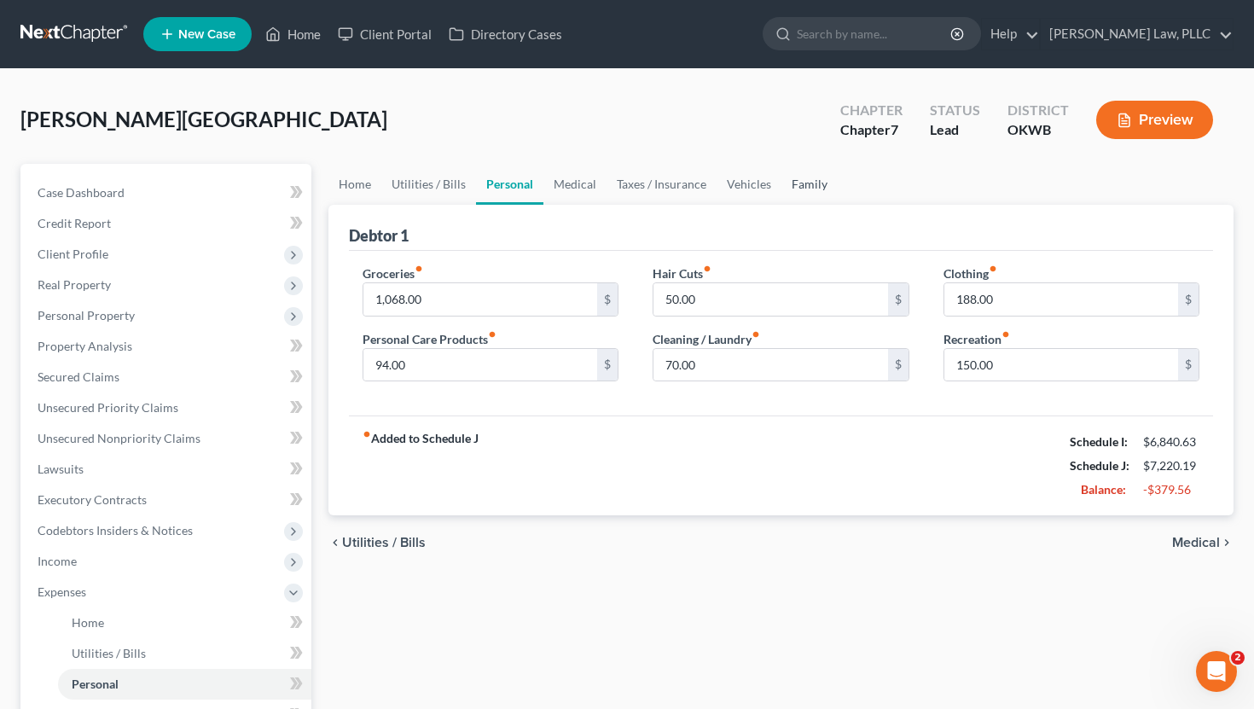
click at [787, 188] on link "Family" at bounding box center [809, 184] width 56 height 41
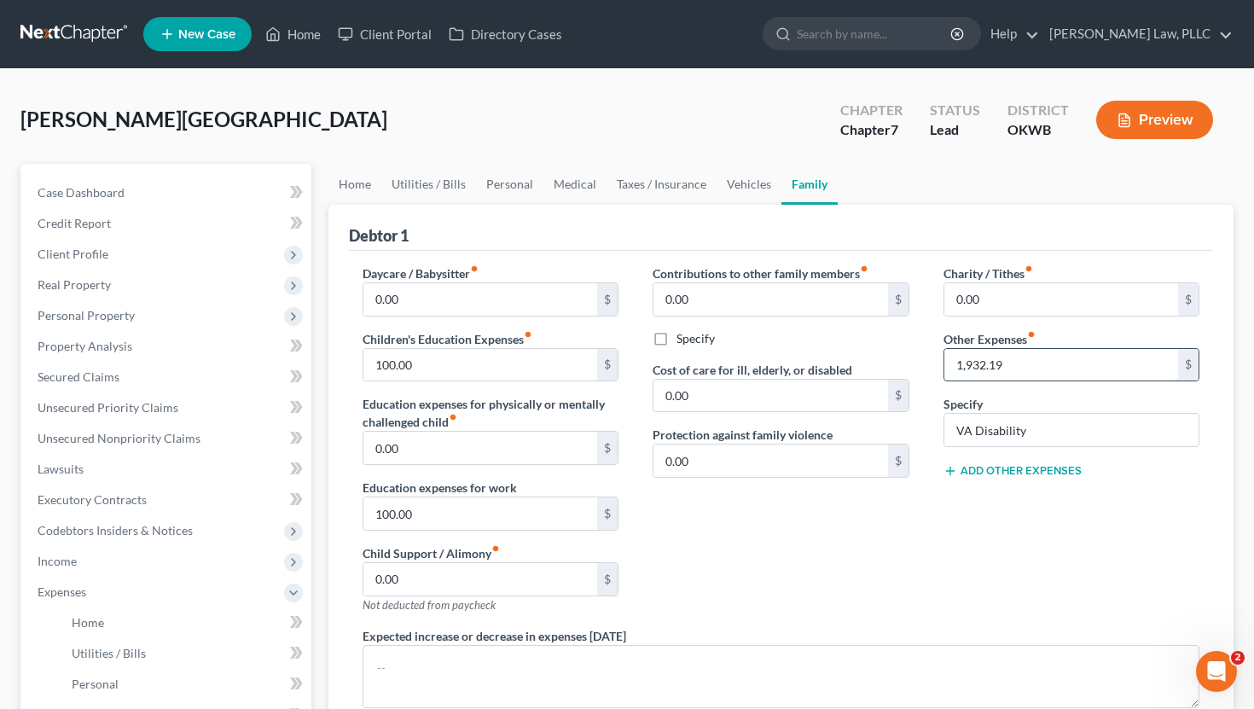
click at [1042, 362] on input "1,932.19" at bounding box center [1061, 365] width 235 height 32
click at [1034, 419] on input "VA Disability" at bounding box center [1071, 430] width 255 height 32
type input "Disability"
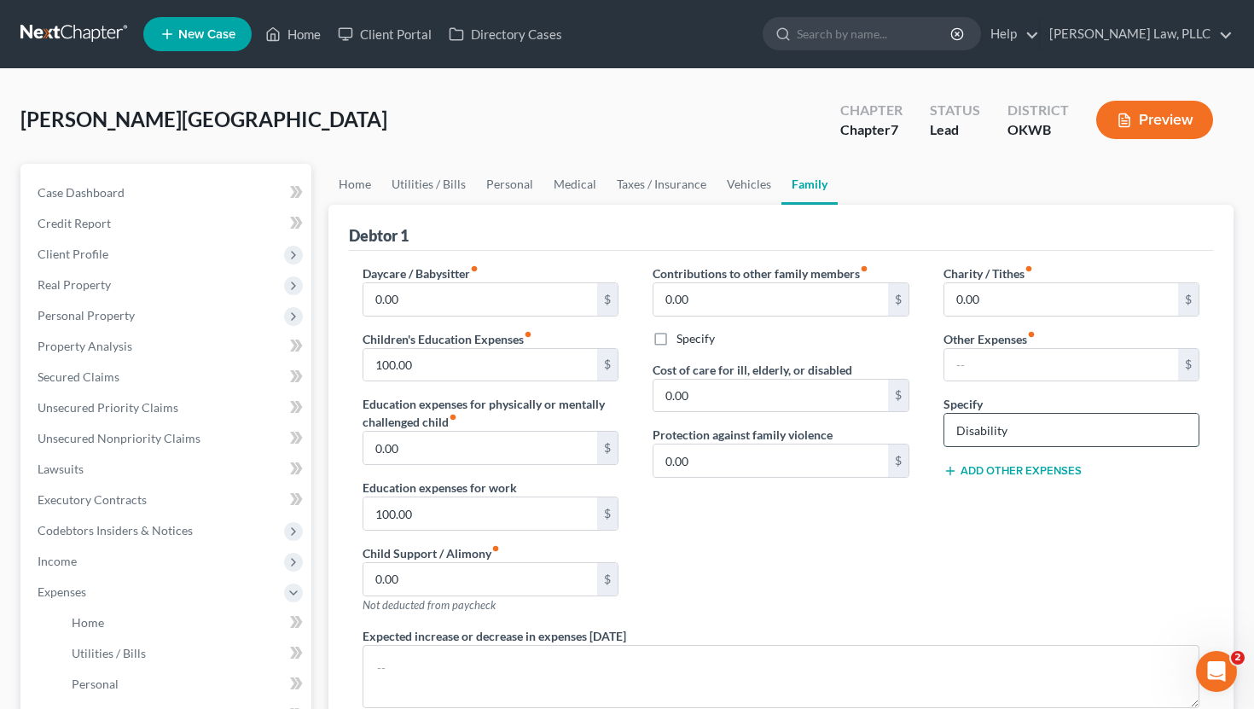
click at [1025, 432] on input "Disability" at bounding box center [1071, 430] width 255 height 32
click at [924, 584] on div "Contributions to other family members fiber_manual_record 0.00 $ Specify Cost o…" at bounding box center [780, 445] width 291 height 362
click at [513, 185] on link "Personal" at bounding box center [509, 184] width 67 height 41
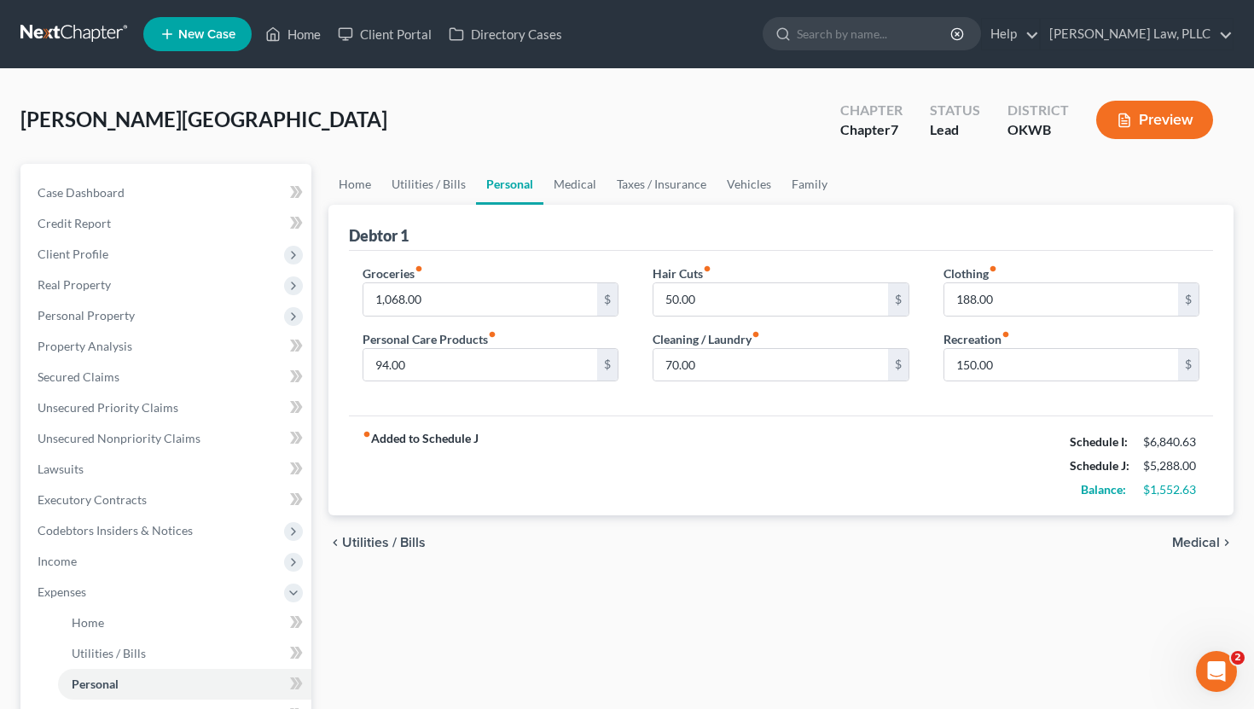
click at [369, 552] on div "chevron_left Utilities / Bills Medical chevron_right" at bounding box center [781, 542] width 906 height 55
click at [93, 439] on span "Unsecured Nonpriority Claims" at bounding box center [119, 438] width 163 height 14
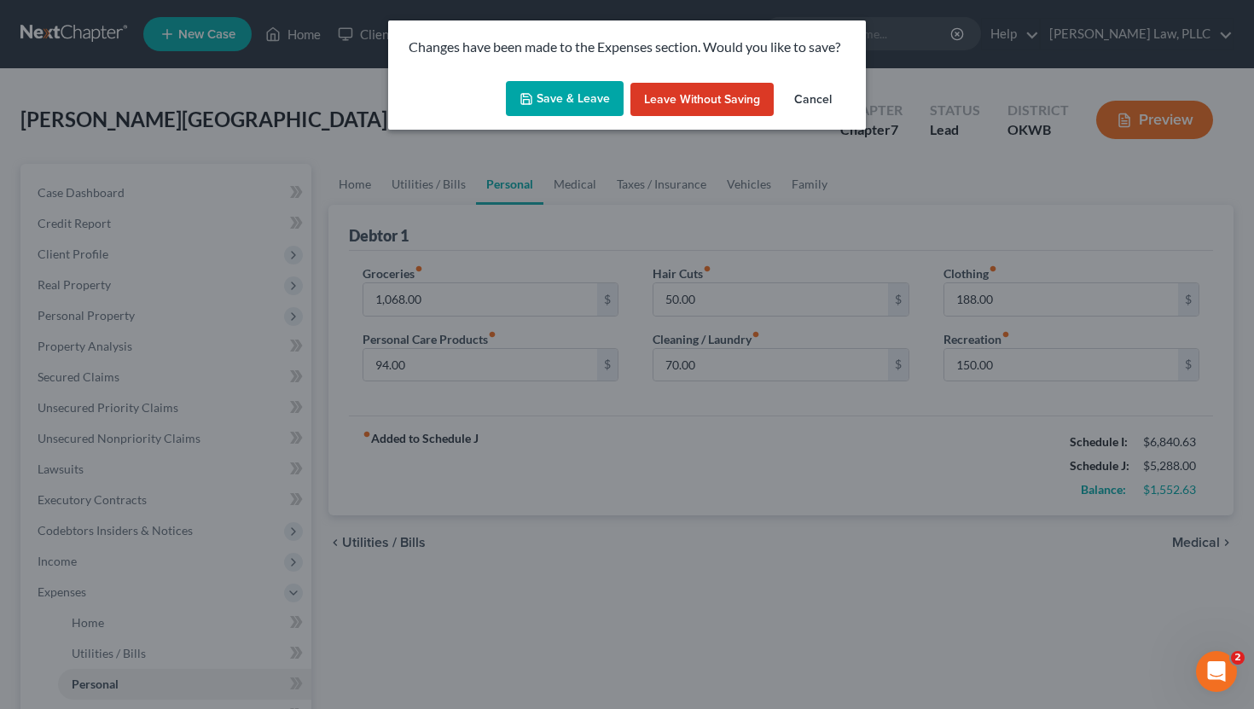
click at [594, 106] on button "Save & Leave" at bounding box center [565, 99] width 118 height 36
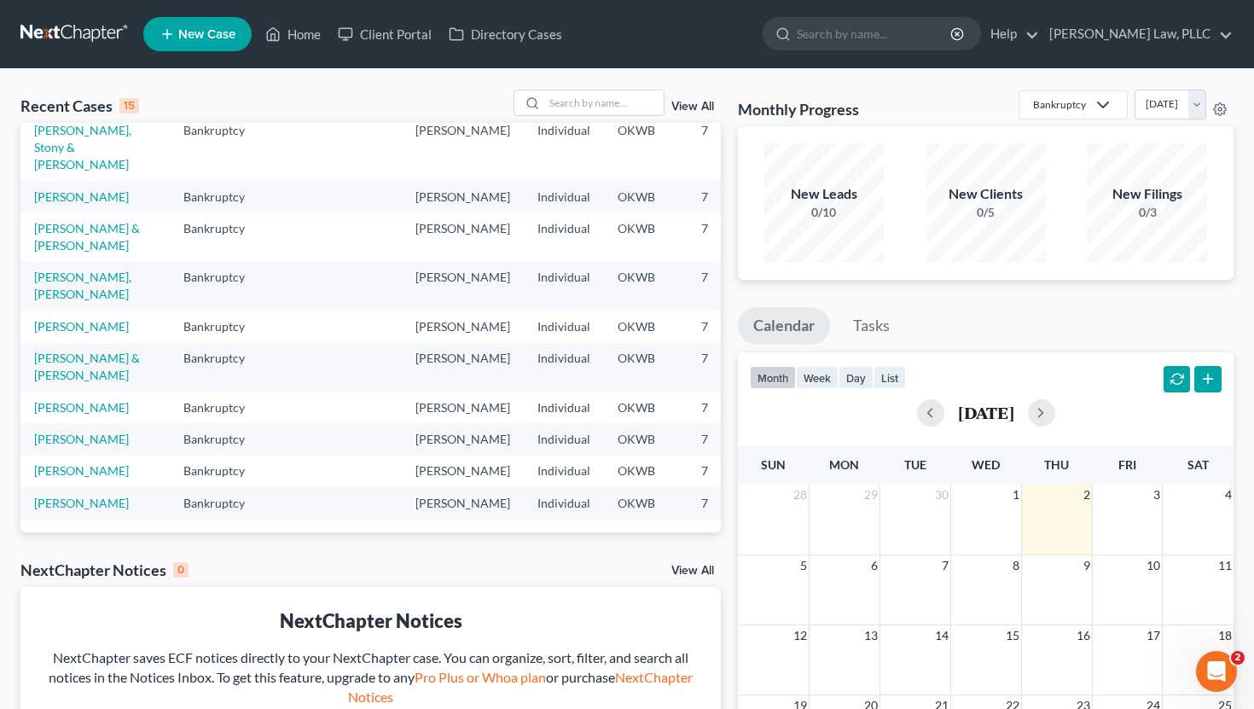
scroll to position [390, 0]
click at [70, 432] on link "[PERSON_NAME]" at bounding box center [81, 439] width 95 height 14
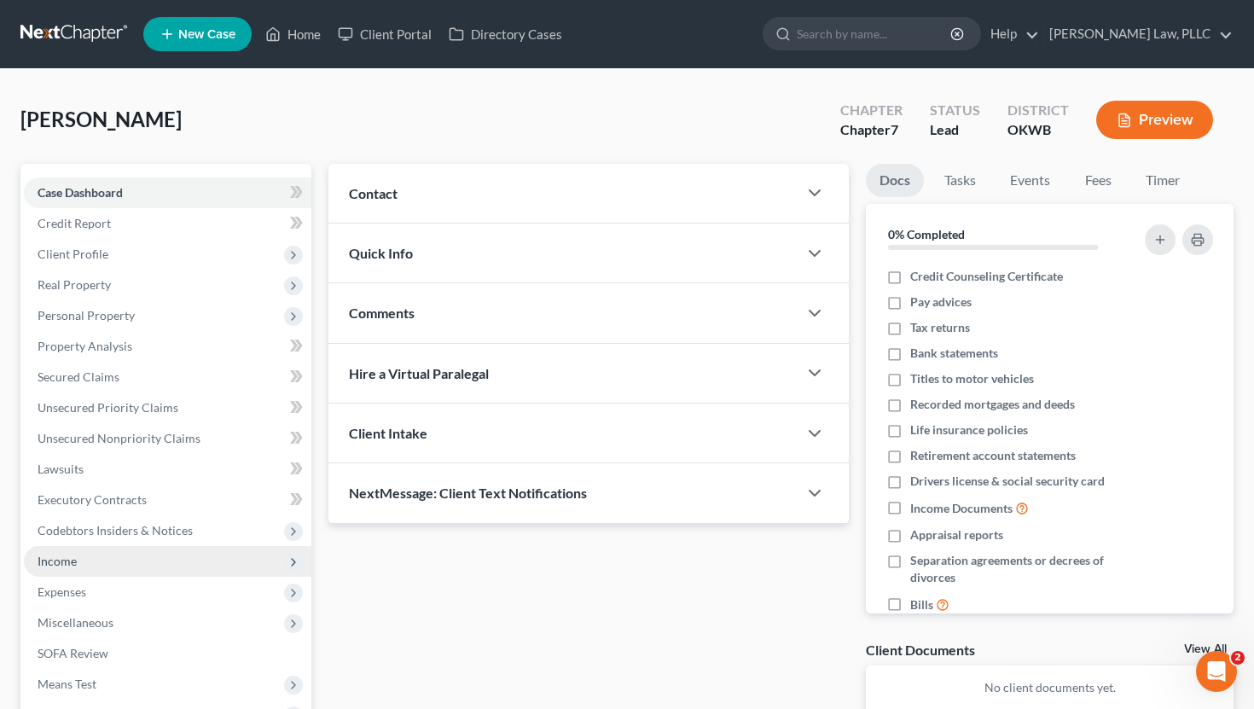
click at [120, 555] on span "Income" at bounding box center [167, 561] width 287 height 31
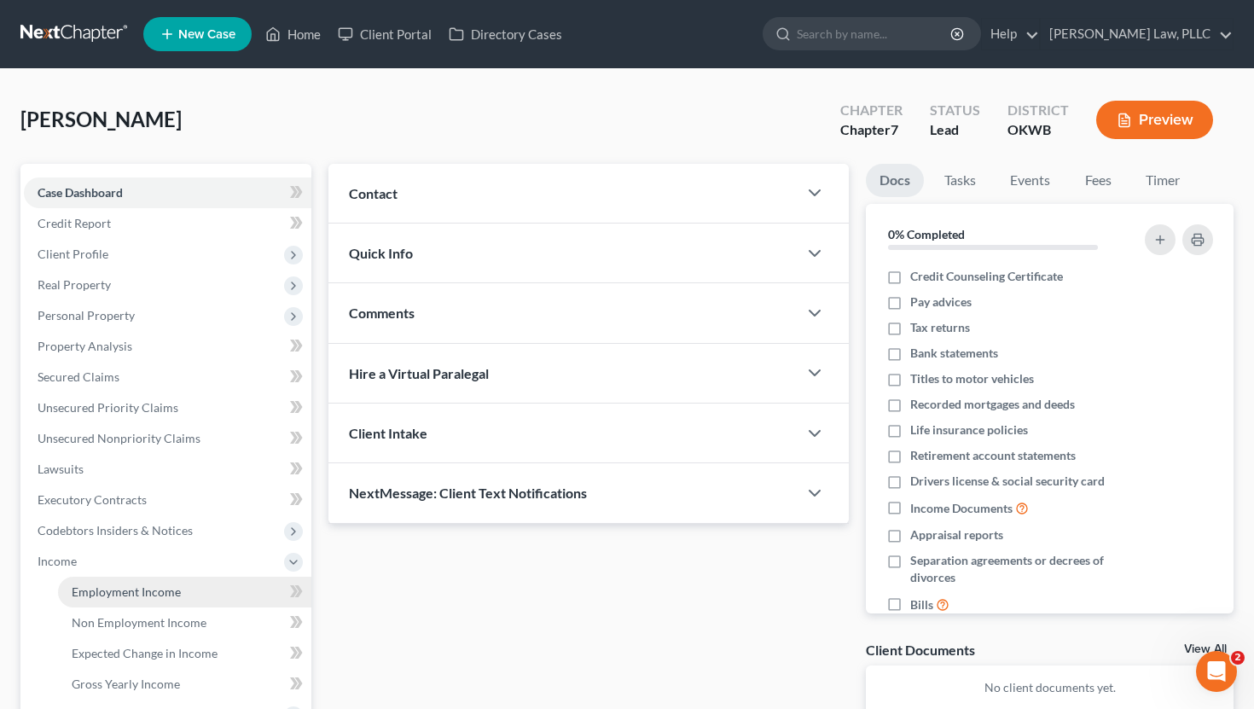
click at [140, 589] on span "Employment Income" at bounding box center [126, 591] width 109 height 14
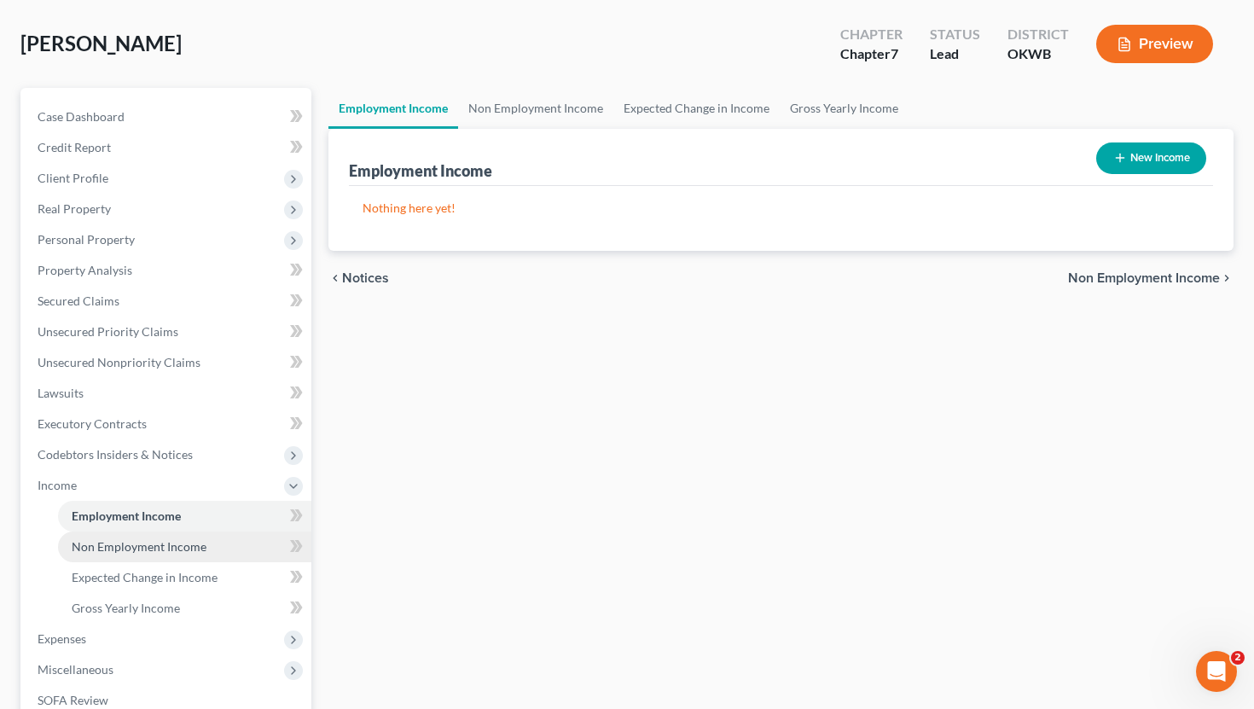
click at [159, 539] on span "Non Employment Income" at bounding box center [139, 546] width 135 height 14
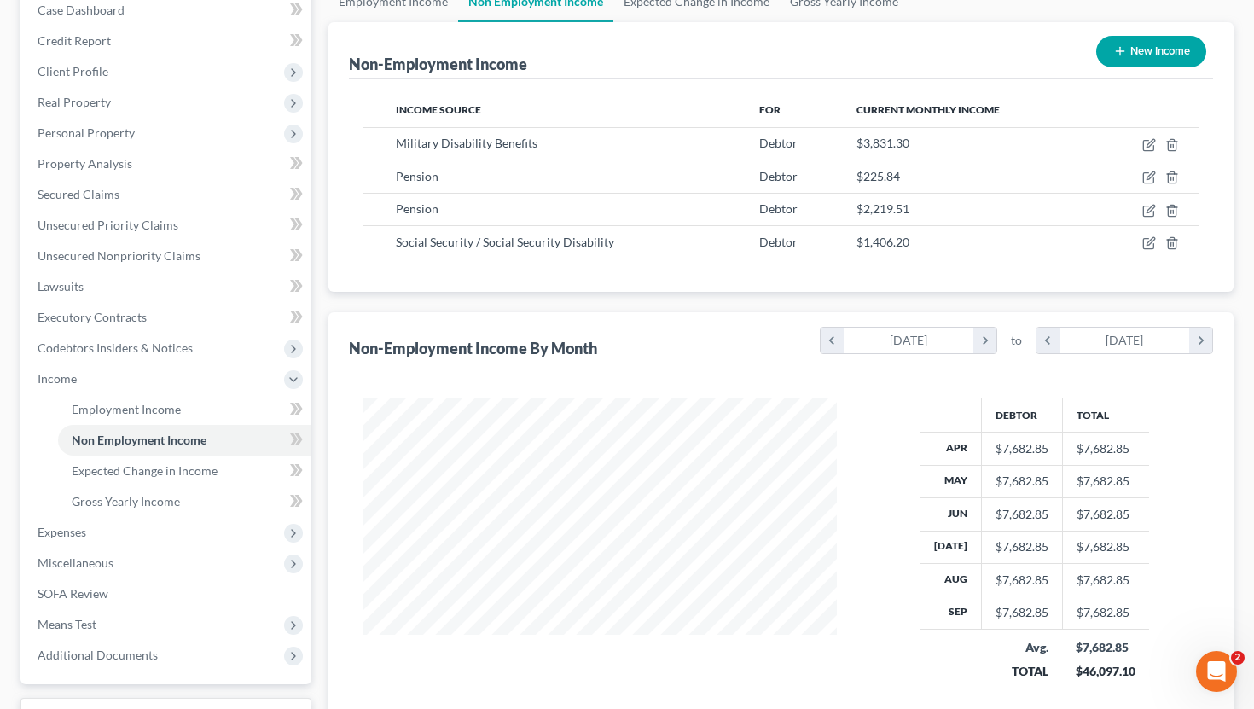
scroll to position [182, 0]
click at [170, 539] on span "Expenses" at bounding box center [167, 533] width 287 height 31
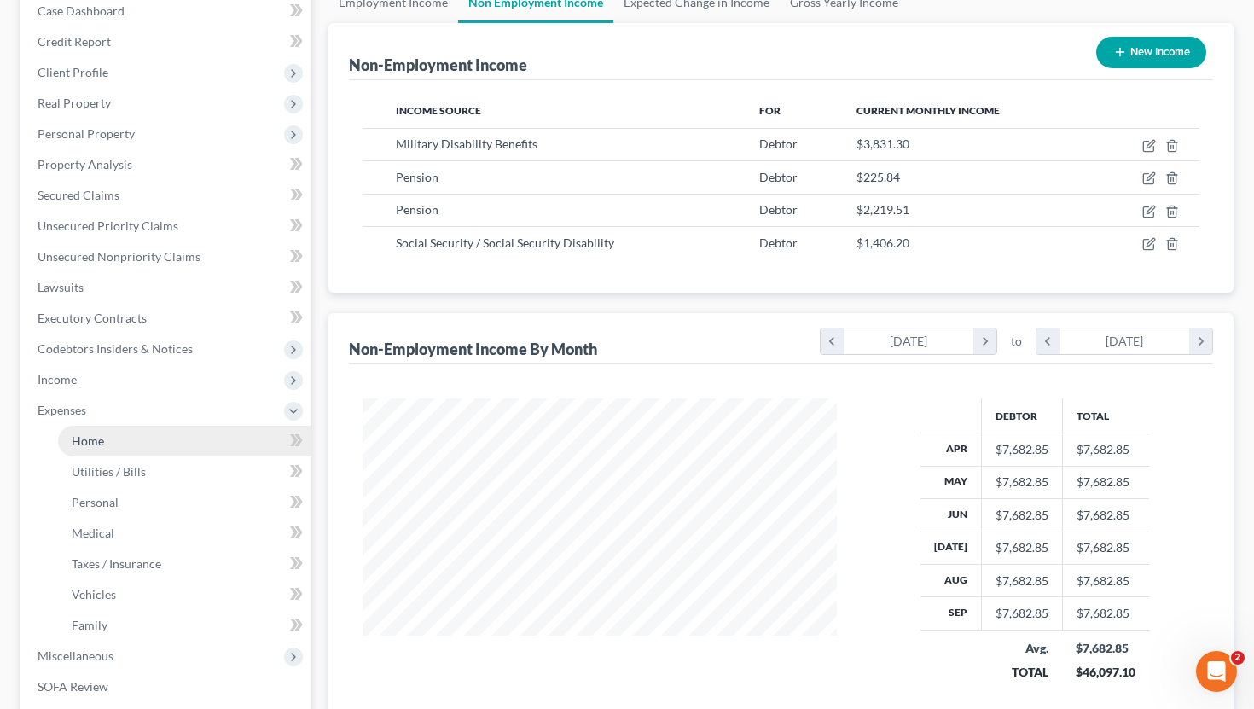
click at [158, 436] on link "Home" at bounding box center [184, 441] width 253 height 31
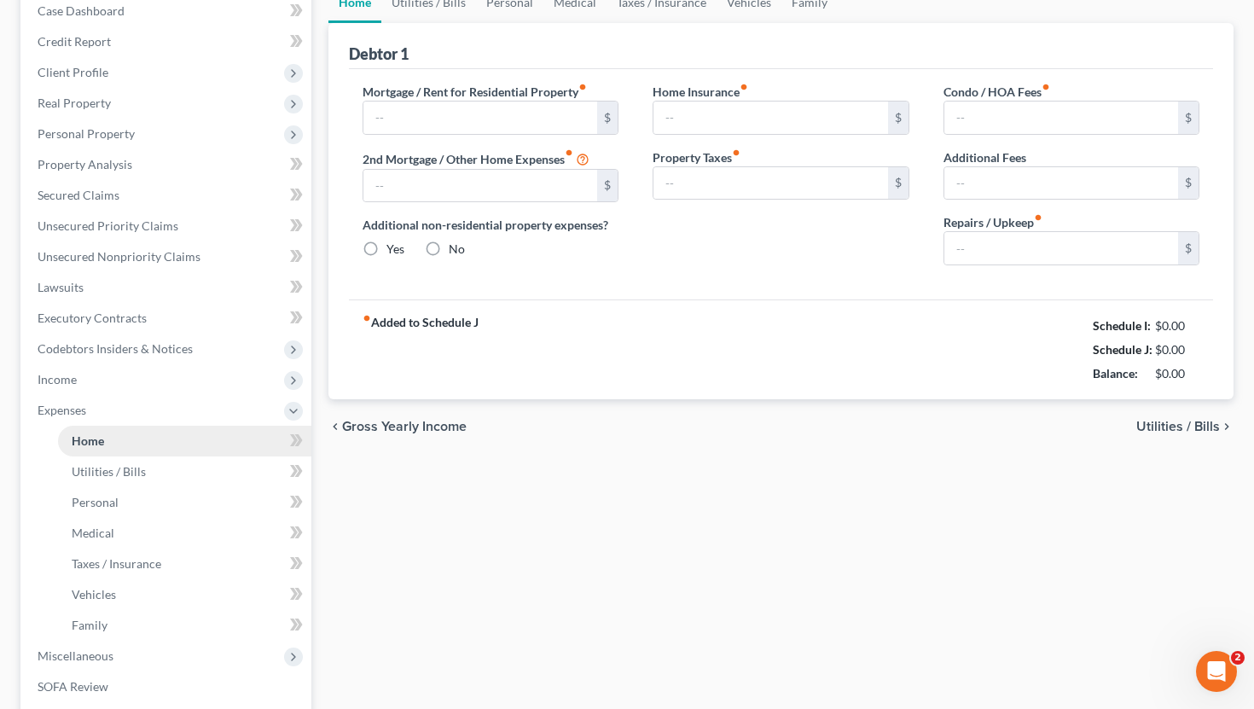
type input "0.00"
radio input "true"
type input "0.00"
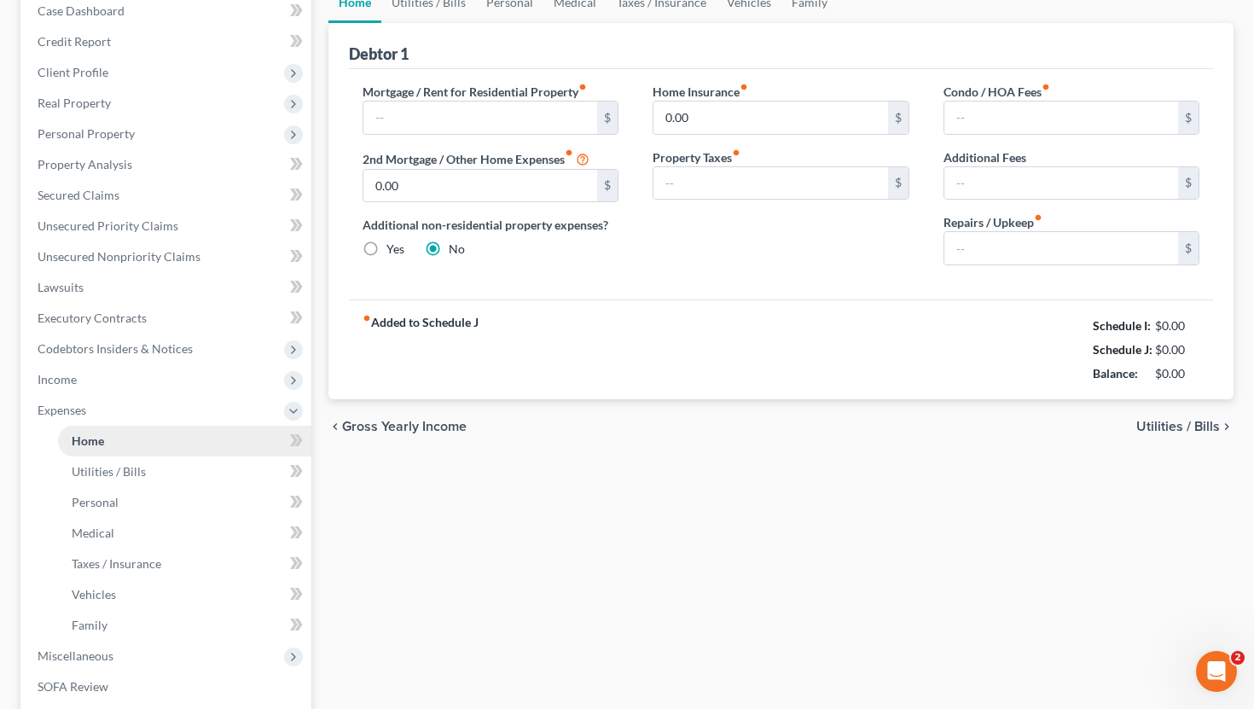
type input "0.00"
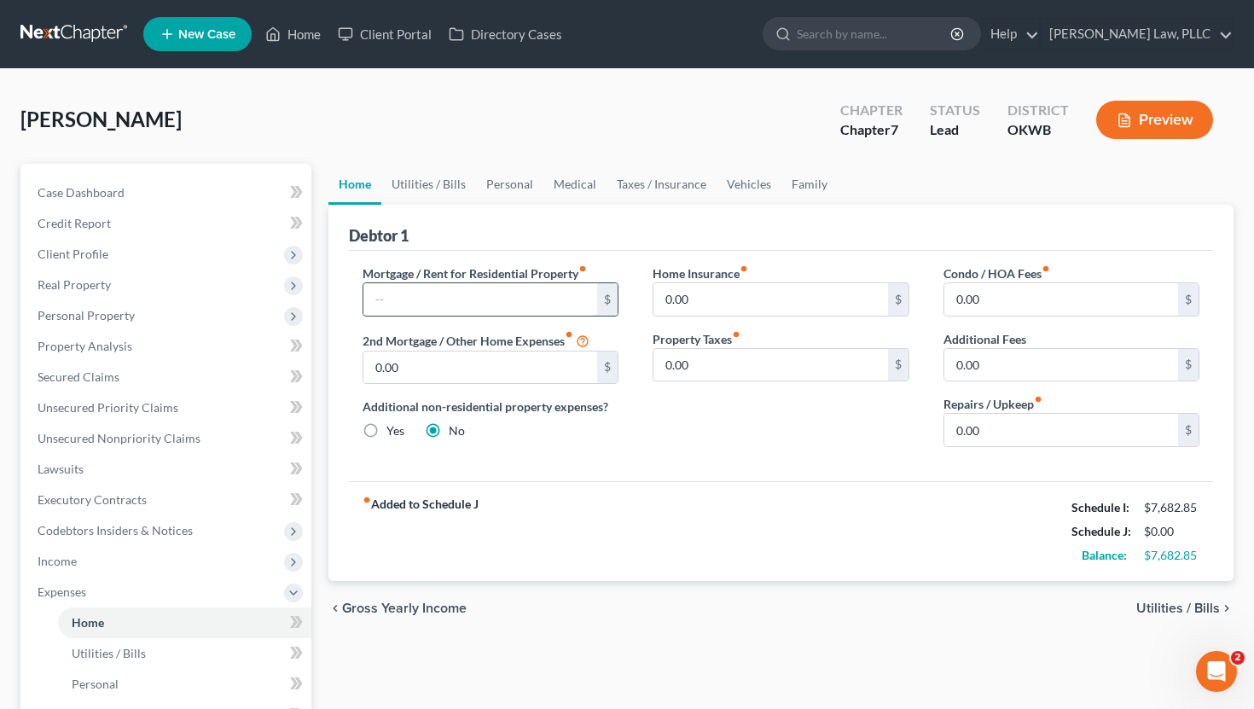
click at [433, 297] on input "text" at bounding box center [480, 299] width 235 height 32
click at [693, 522] on div "fiber_manual_record Added to Schedule J Schedule I: $7,682.85 Schedule J: $1,00…" at bounding box center [781, 531] width 865 height 100
click at [632, 362] on div "Mortgage / Rent for Residential Property fiber_manual_record 1,000 $ 2nd Mortga…" at bounding box center [490, 362] width 291 height 196
click at [632, 298] on div "Mortgage / Rent for Residential Property fiber_manual_record 1,000 $ 2nd Mortga…" at bounding box center [490, 362] width 291 height 196
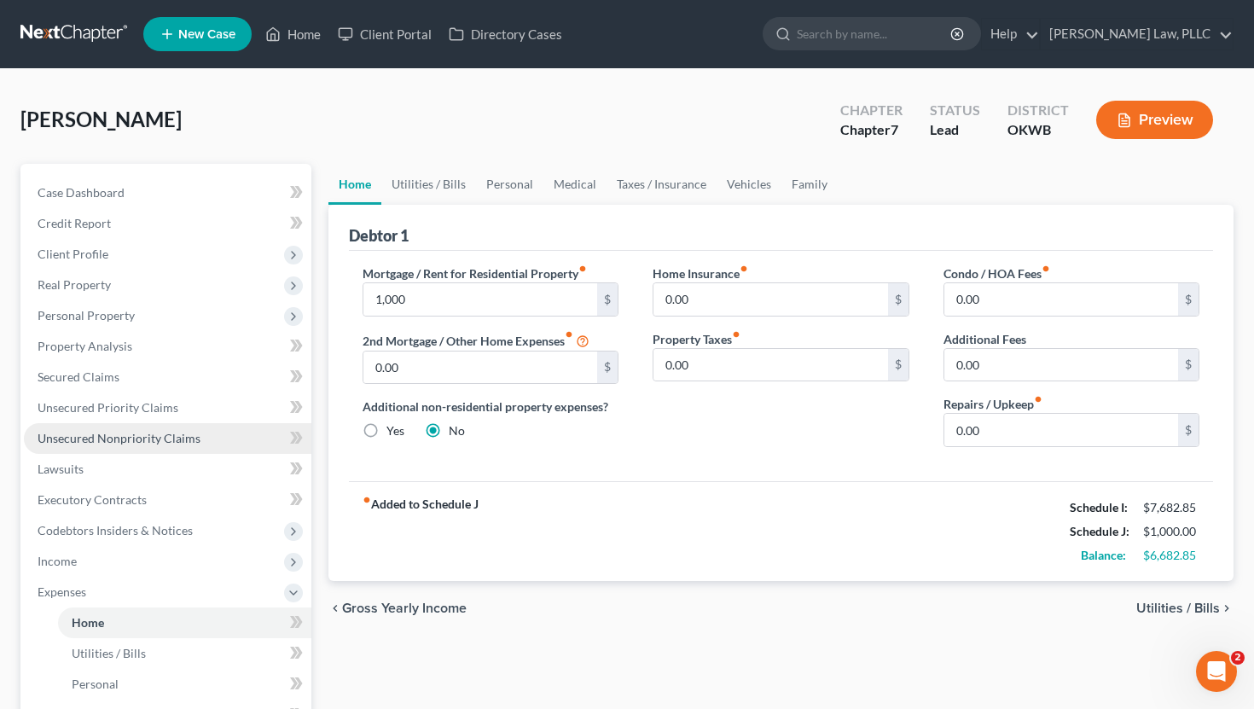
click at [94, 443] on span "Unsecured Nonpriority Claims" at bounding box center [119, 438] width 163 height 14
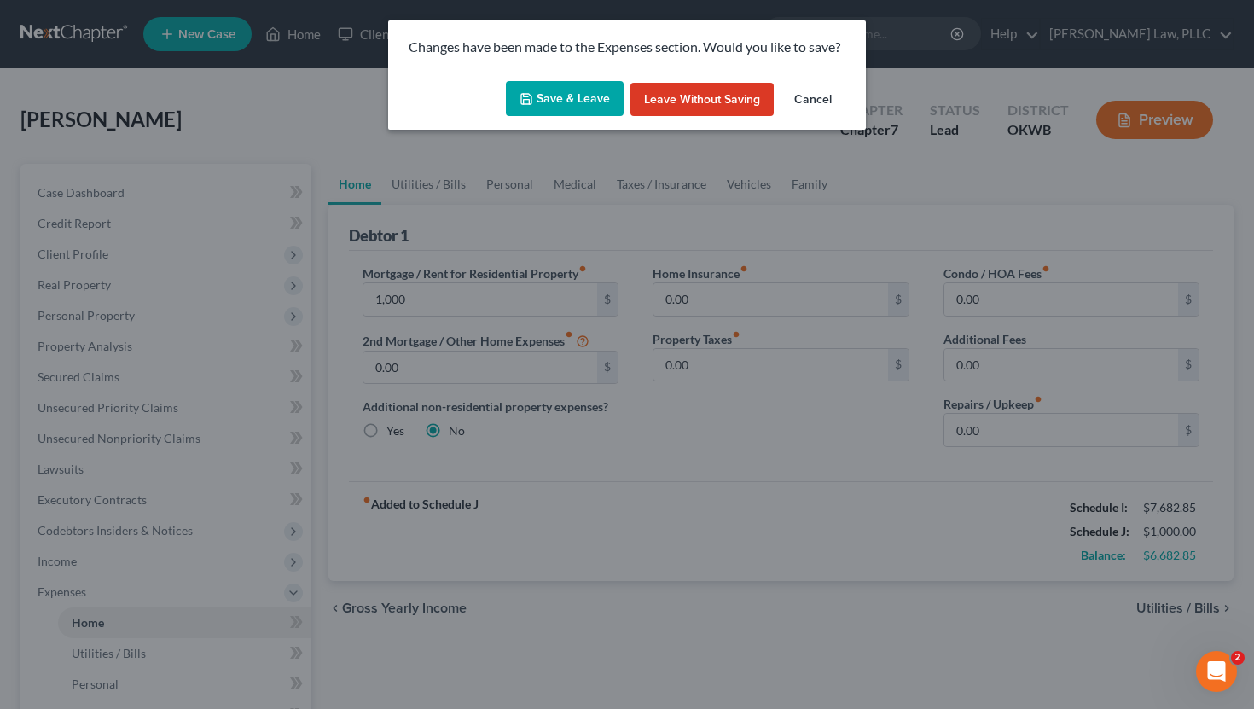
click at [561, 106] on button "Save & Leave" at bounding box center [565, 99] width 118 height 36
type input "1,000.00"
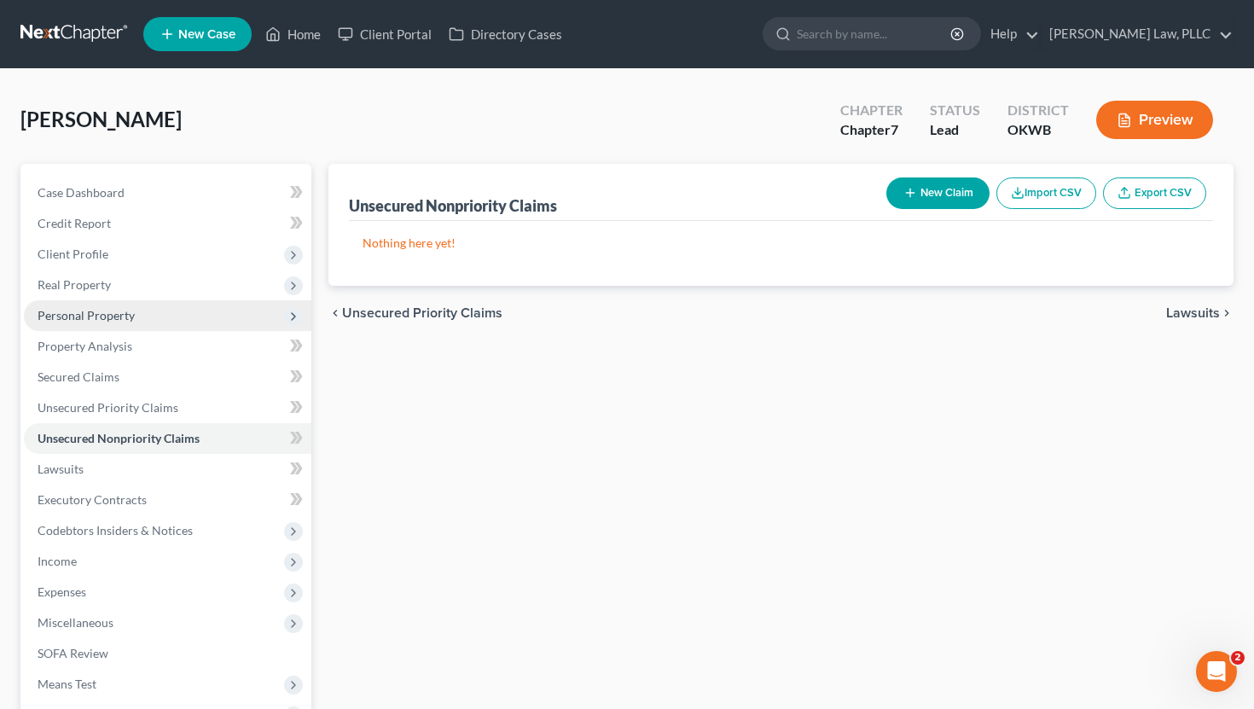
click at [125, 315] on span "Personal Property" at bounding box center [86, 315] width 97 height 14
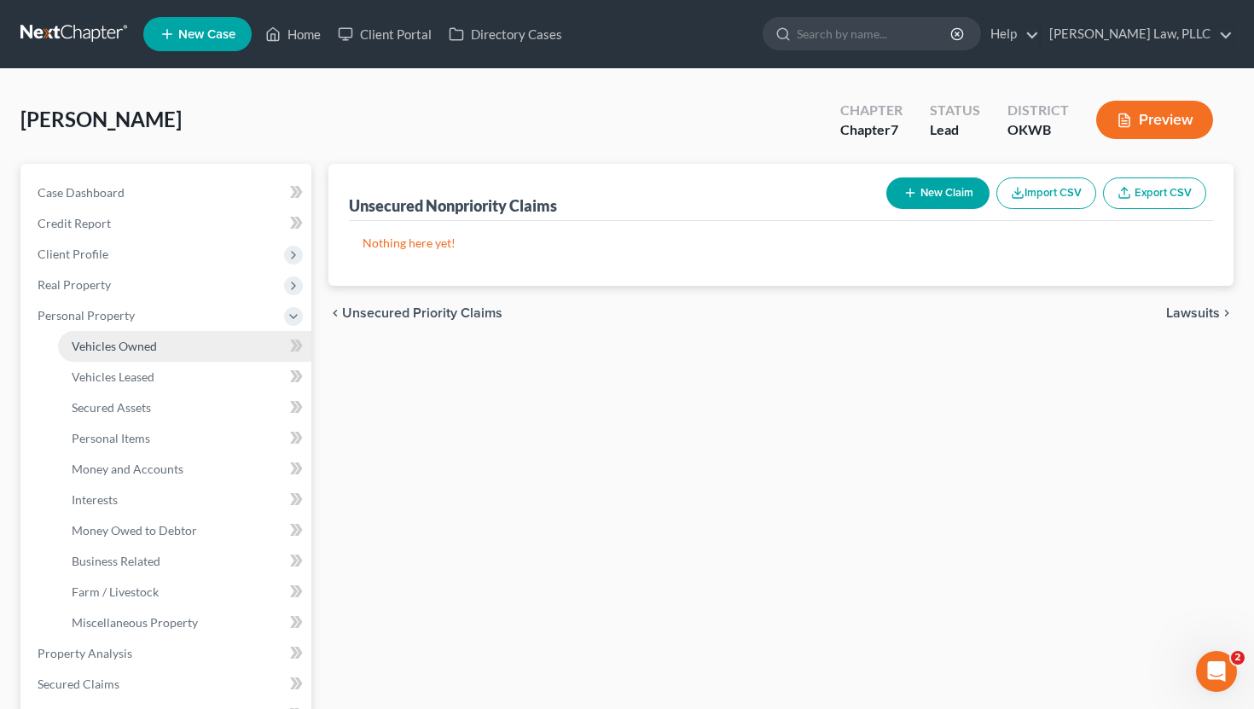
click at [127, 341] on span "Vehicles Owned" at bounding box center [114, 346] width 85 height 14
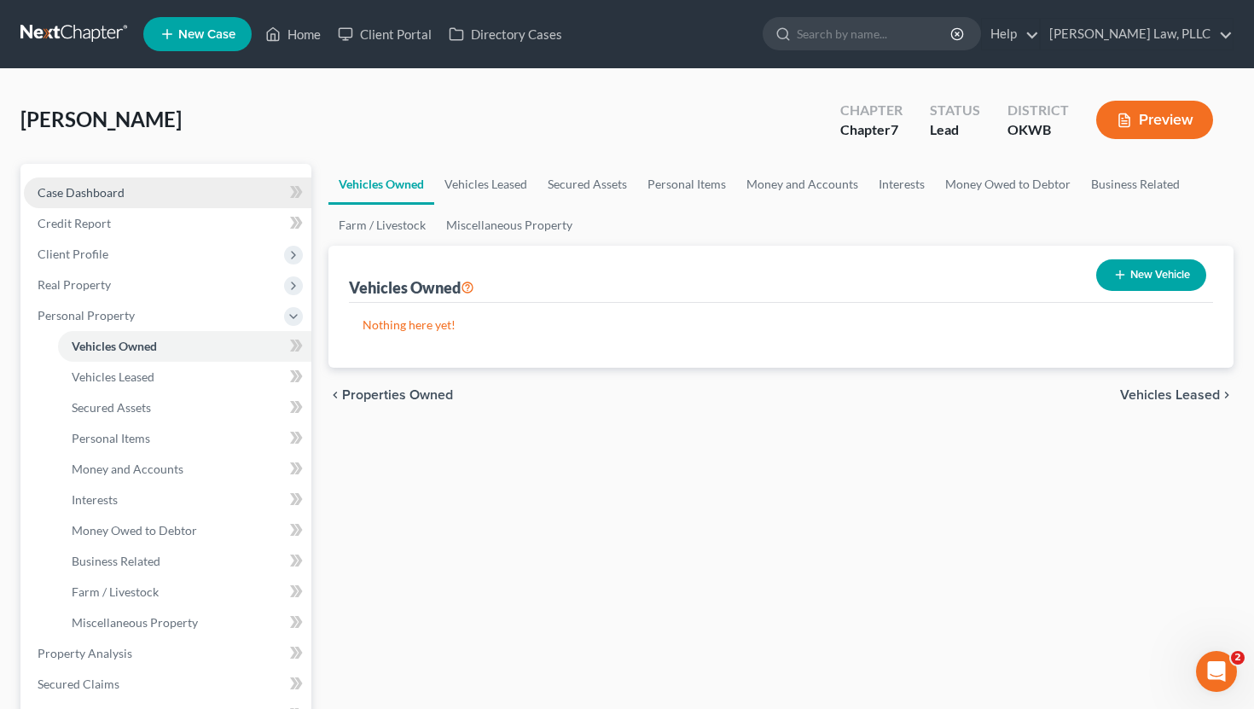
click at [125, 194] on link "Case Dashboard" at bounding box center [167, 192] width 287 height 31
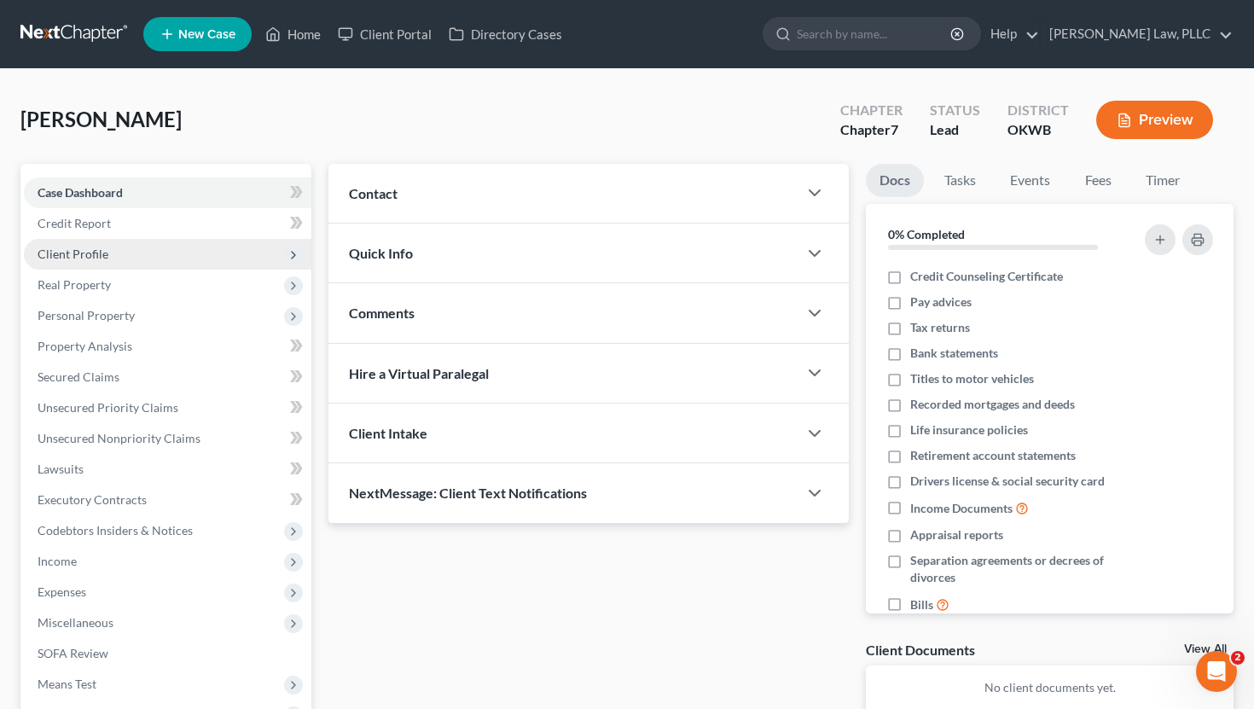
click at [128, 261] on span "Client Profile" at bounding box center [167, 254] width 287 height 31
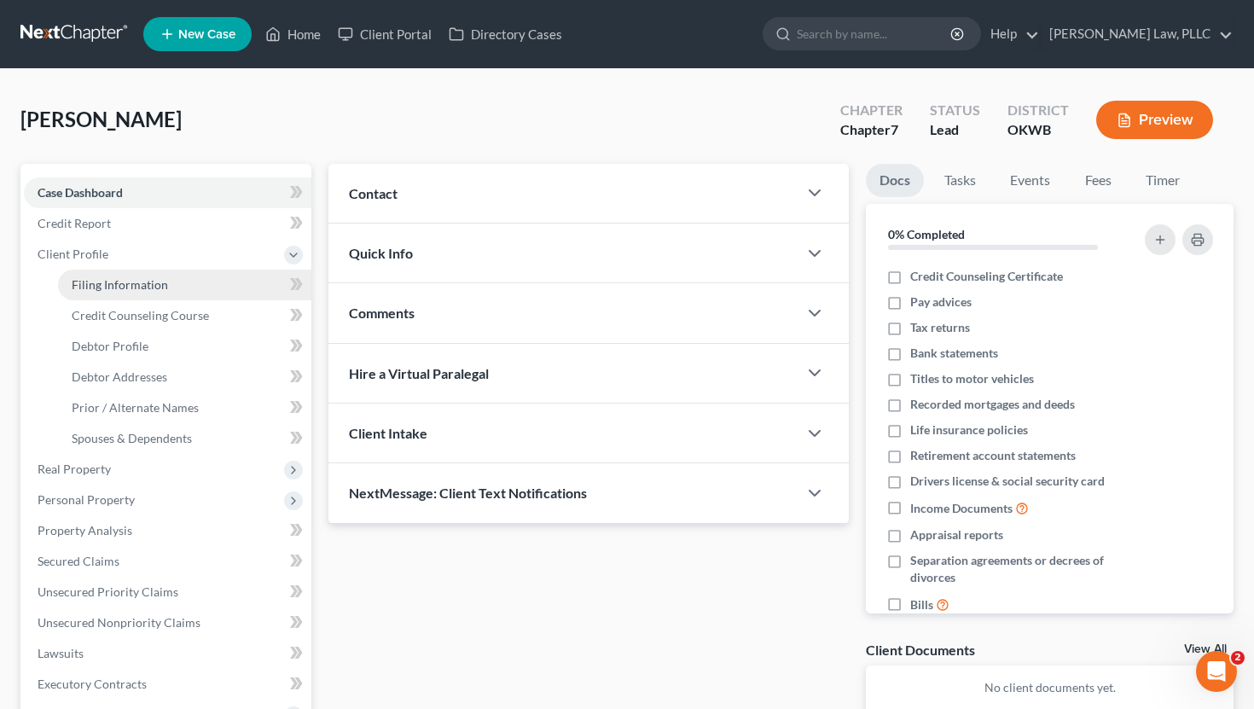
click at [112, 293] on link "Filing Information" at bounding box center [184, 284] width 253 height 31
select select "1"
select select "0"
select select "37"
